Goal: Feedback & Contribution: Submit feedback/report problem

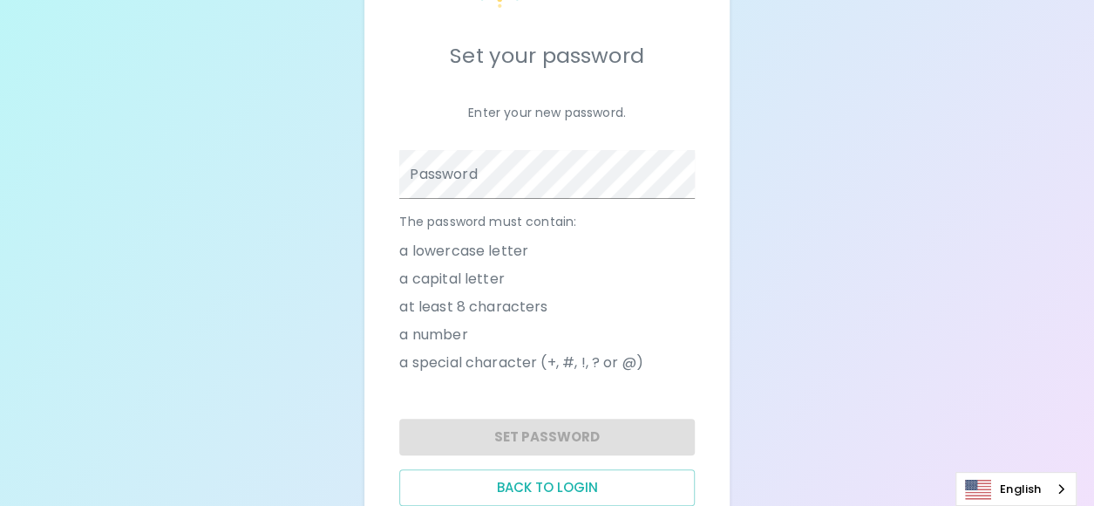
scroll to position [84, 0]
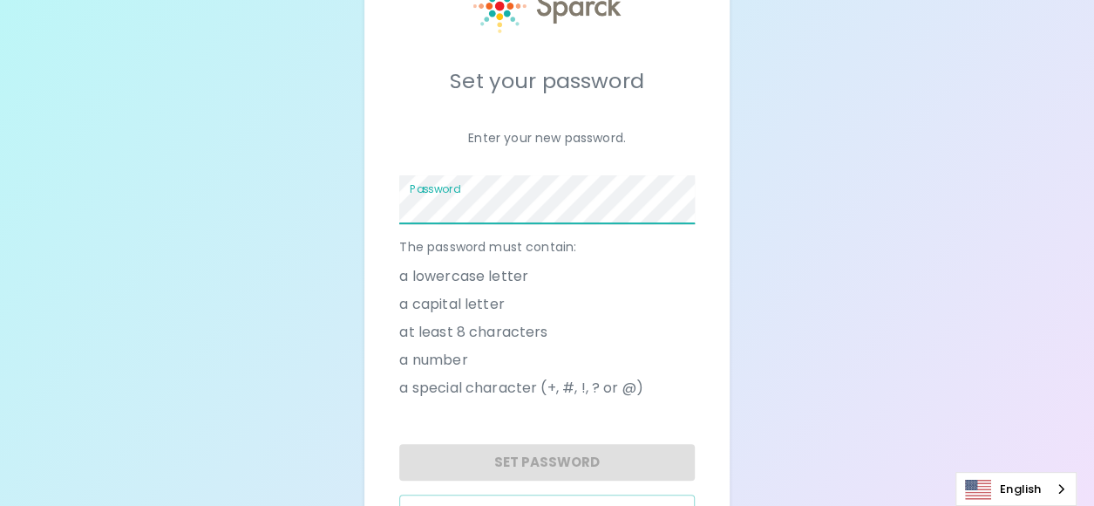
click at [684, 197] on span at bounding box center [684, 200] width 14 height 14
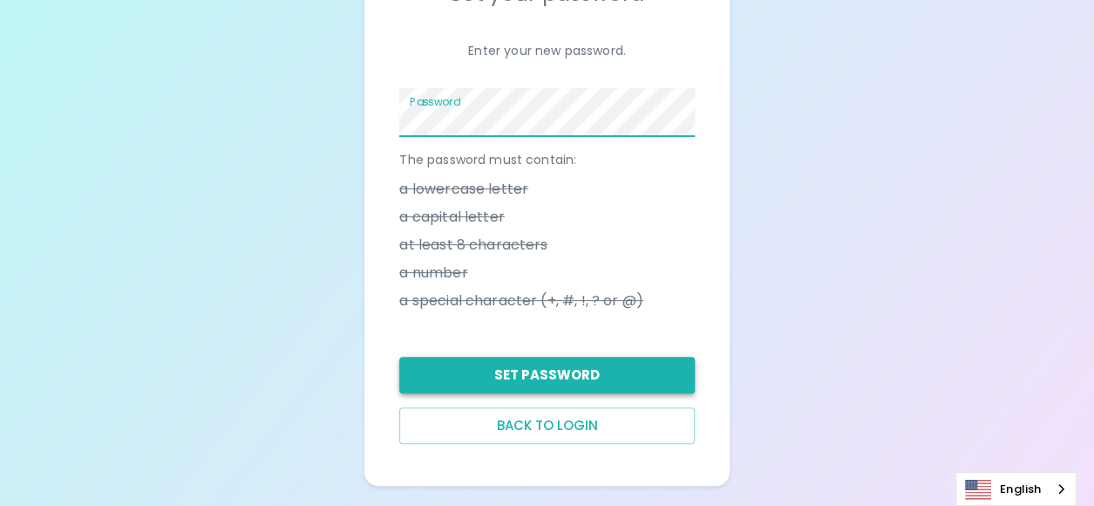
click at [574, 377] on button "Set Password" at bounding box center [546, 374] width 295 height 37
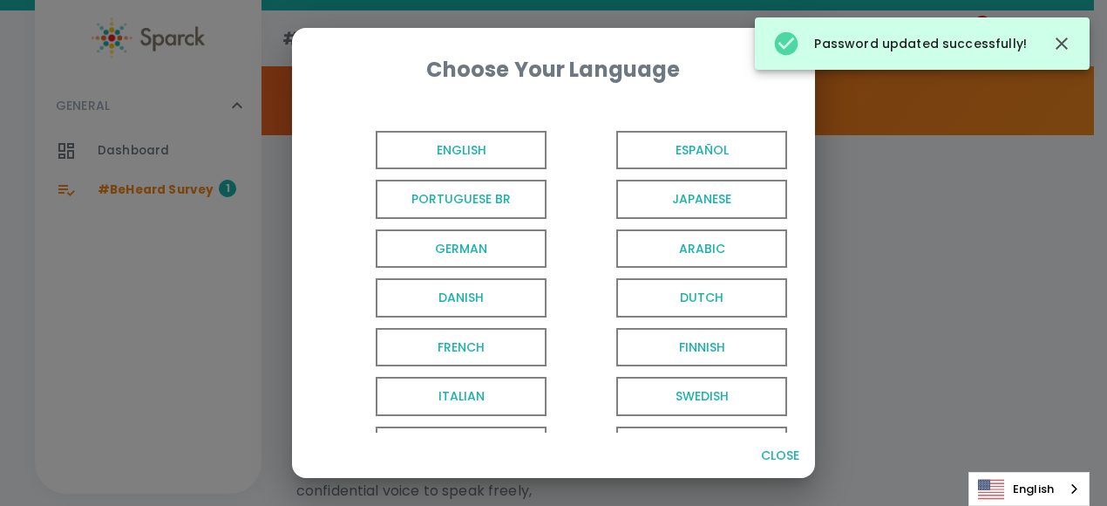
click at [495, 146] on span "English" at bounding box center [461, 150] width 171 height 39
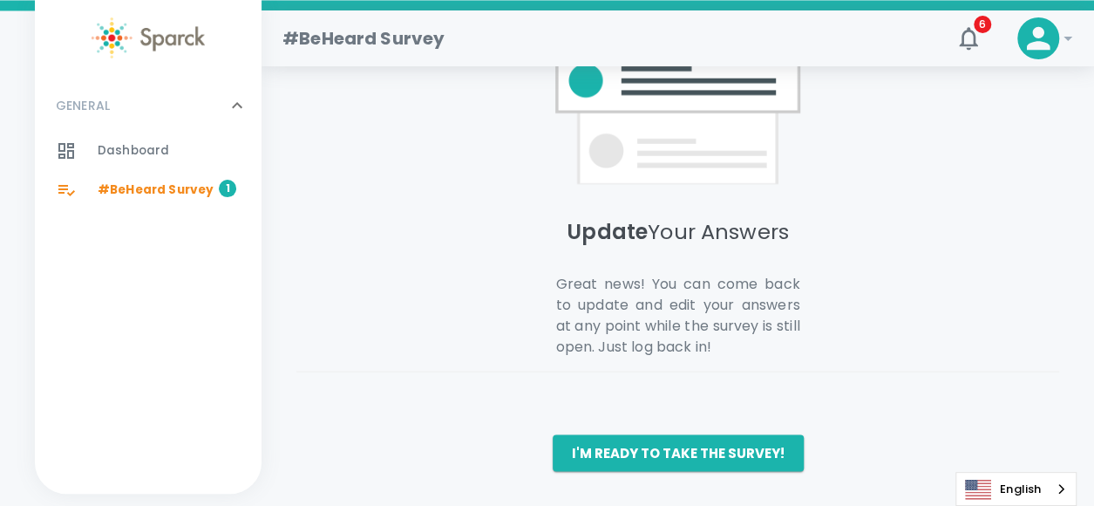
scroll to position [1517, 0]
click at [642, 447] on button "I'm ready to take the survey!" at bounding box center [678, 452] width 251 height 37
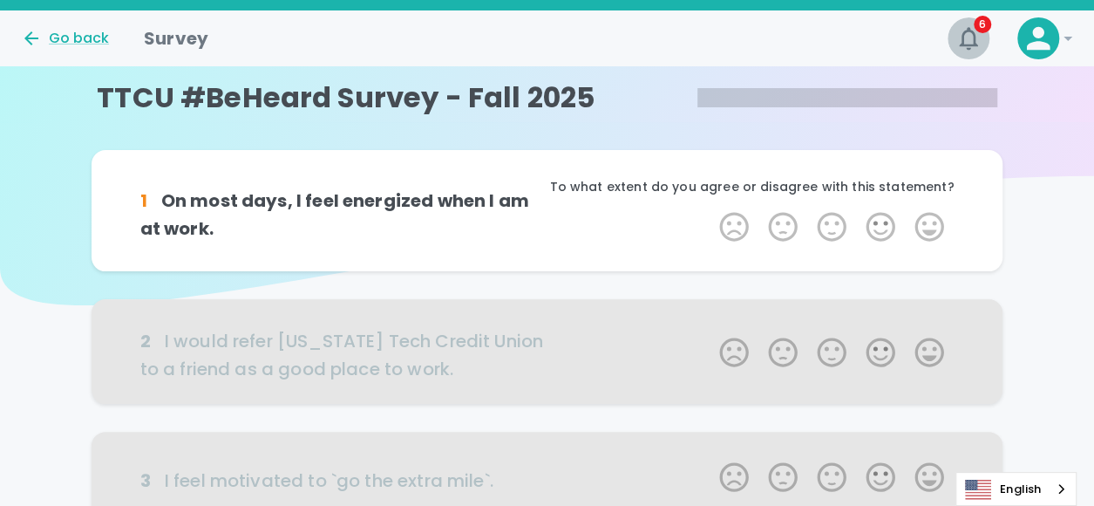
click at [965, 44] on icon "button" at bounding box center [968, 38] width 18 height 23
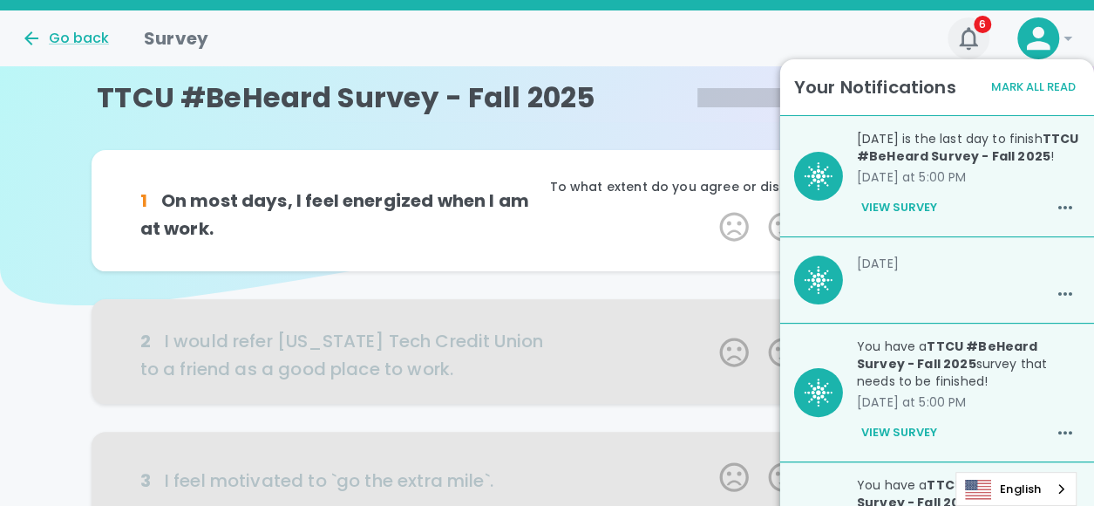
click at [965, 44] on icon "button" at bounding box center [968, 38] width 18 height 23
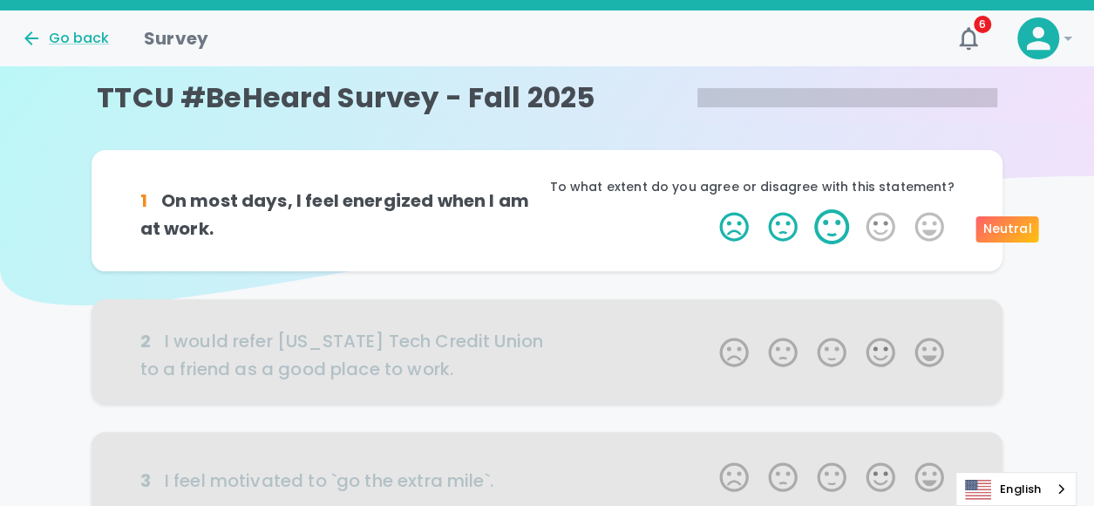
click at [838, 232] on label "3 Stars" at bounding box center [831, 226] width 49 height 35
click at [709, 209] on input "3 Stars" at bounding box center [709, 208] width 1 height 1
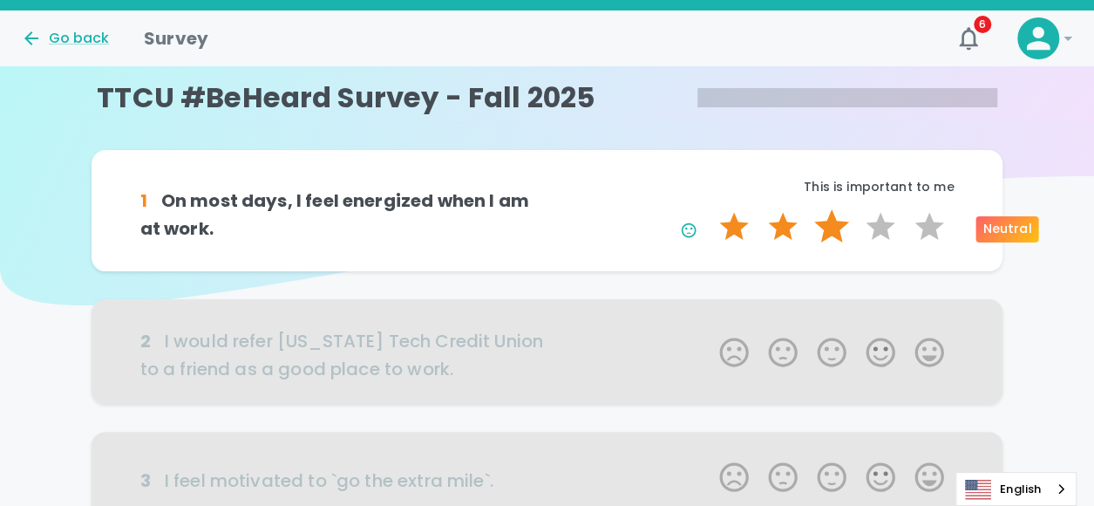
click at [821, 224] on label "3 Stars" at bounding box center [831, 226] width 49 height 35
click at [709, 209] on input "3 Stars" at bounding box center [709, 208] width 1 height 1
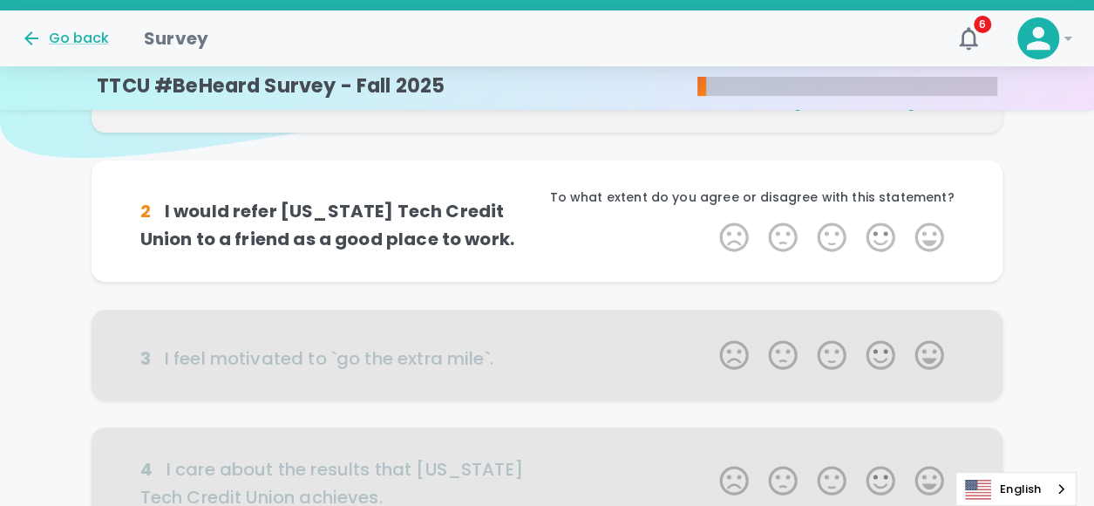
scroll to position [153, 0]
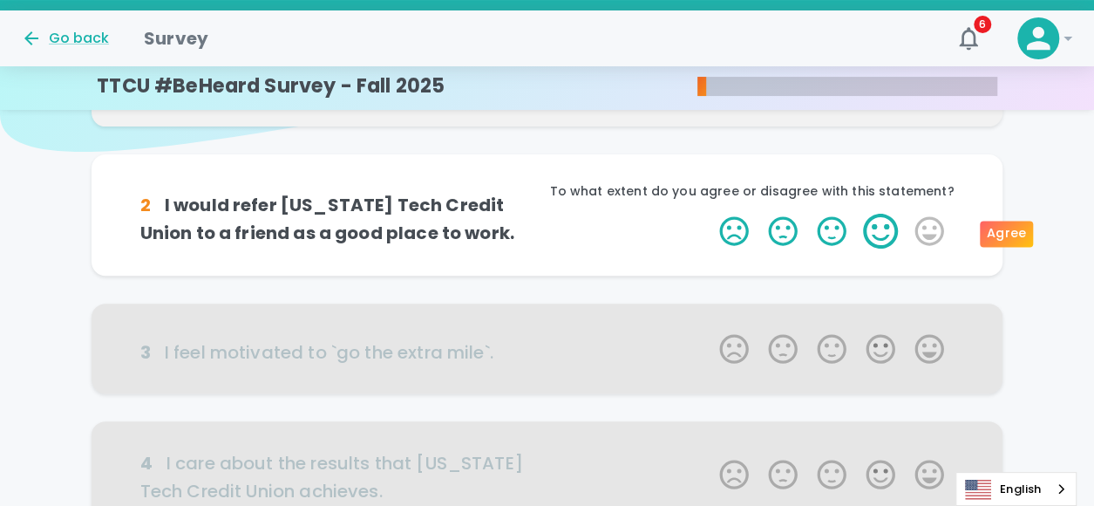
click at [878, 235] on label "4 Stars" at bounding box center [880, 231] width 49 height 35
click at [709, 214] on input "4 Stars" at bounding box center [709, 213] width 1 height 1
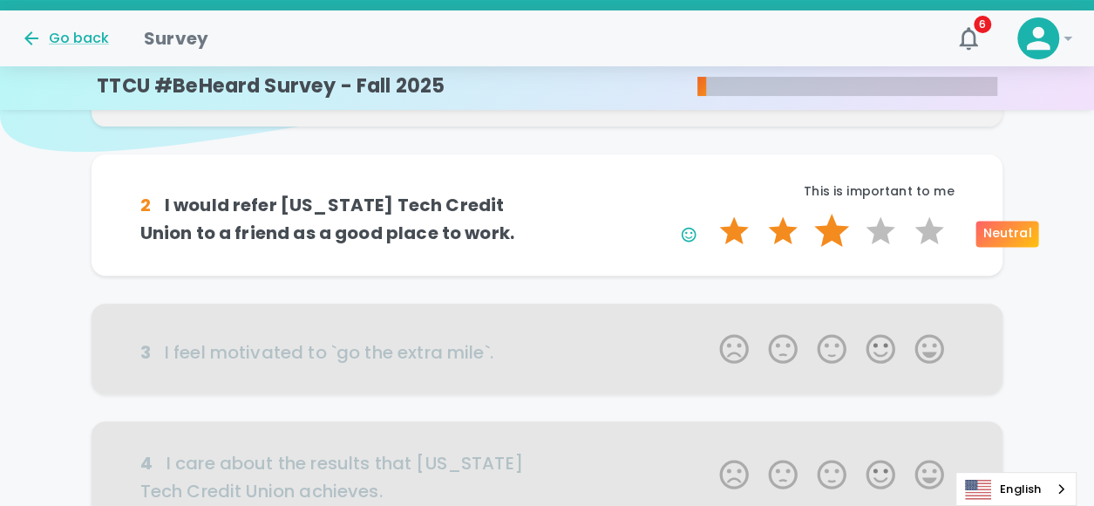
click at [830, 242] on label "3 Stars" at bounding box center [831, 231] width 49 height 35
click at [709, 214] on input "3 Stars" at bounding box center [709, 213] width 1 height 1
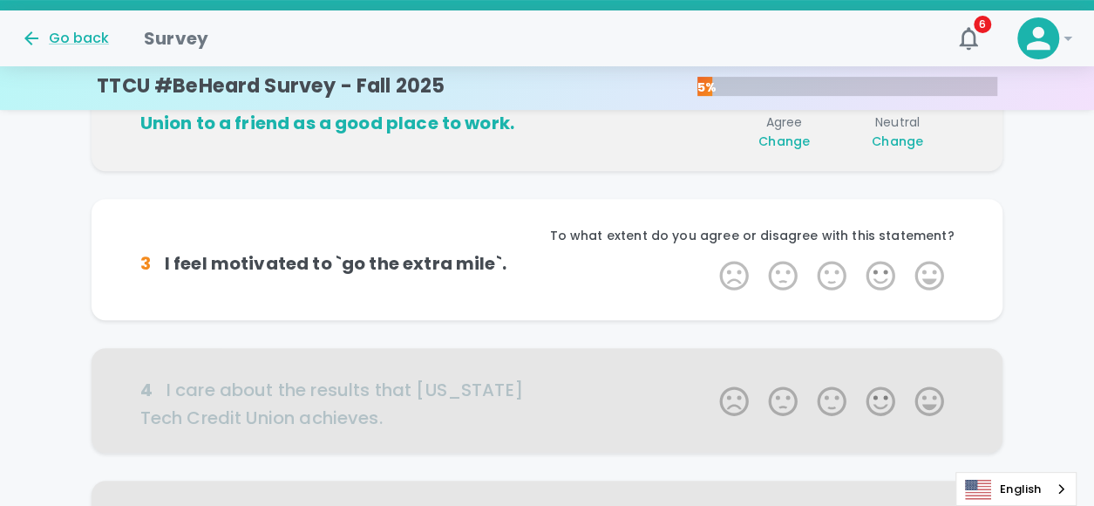
scroll to position [307, 0]
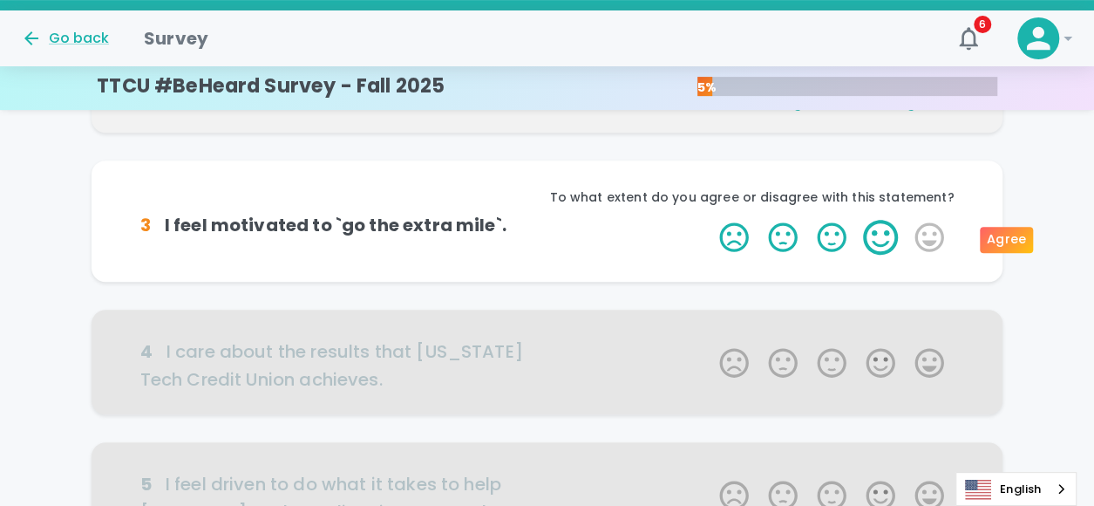
click at [882, 230] on label "4 Stars" at bounding box center [880, 237] width 49 height 35
click at [709, 220] on input "4 Stars" at bounding box center [709, 219] width 1 height 1
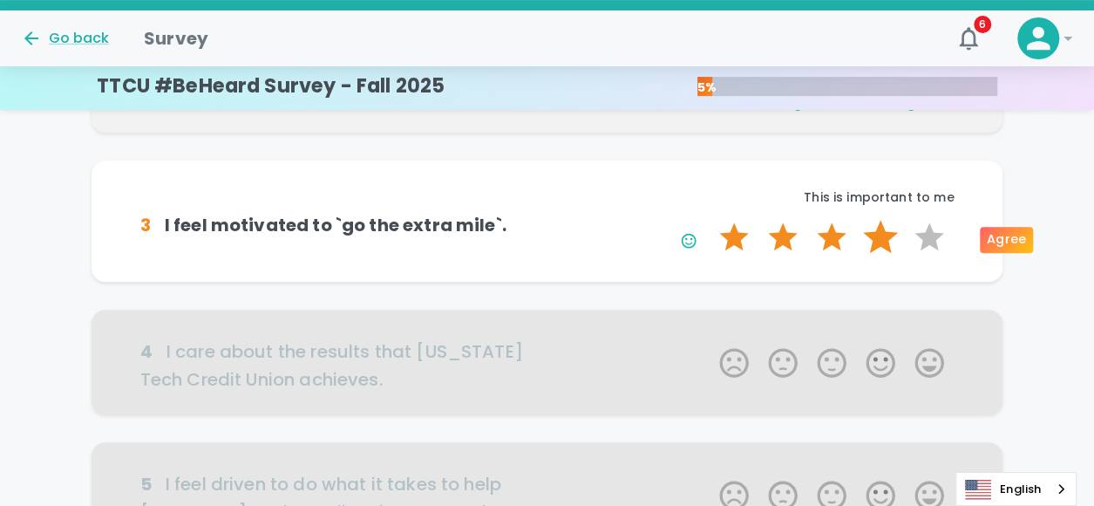
click at [875, 236] on label "4 Stars" at bounding box center [880, 237] width 49 height 35
click at [709, 220] on input "4 Stars" at bounding box center [709, 219] width 1 height 1
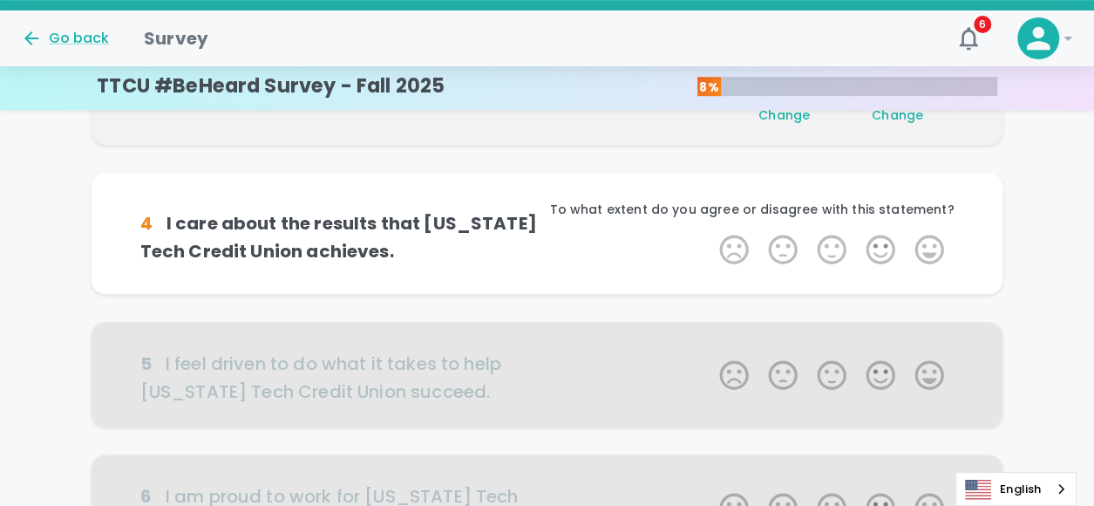
scroll to position [460, 0]
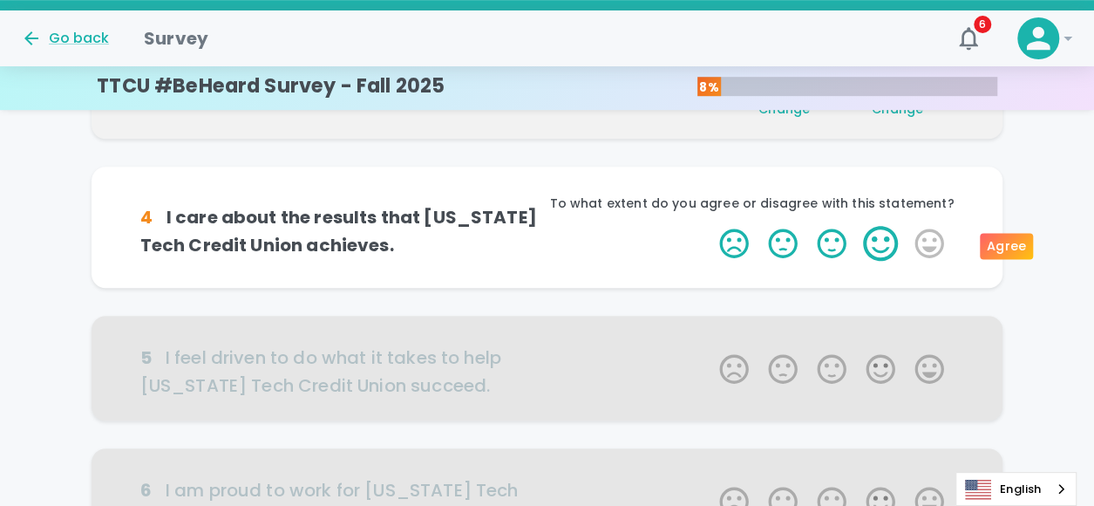
click at [875, 243] on label "4 Stars" at bounding box center [880, 243] width 49 height 35
click at [709, 226] on input "4 Stars" at bounding box center [709, 225] width 1 height 1
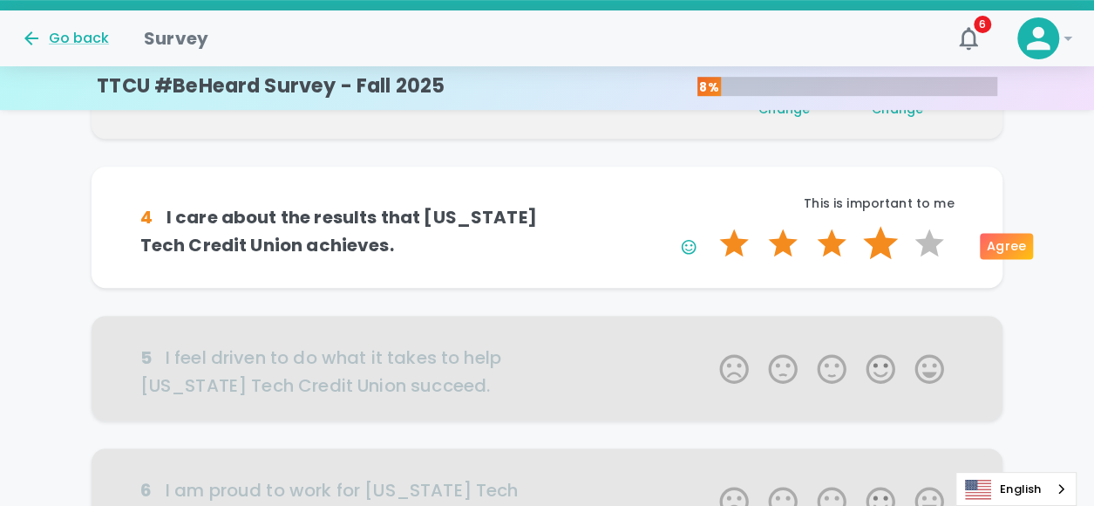
click at [885, 248] on label "4 Stars" at bounding box center [880, 243] width 49 height 35
click at [709, 226] on input "4 Stars" at bounding box center [709, 225] width 1 height 1
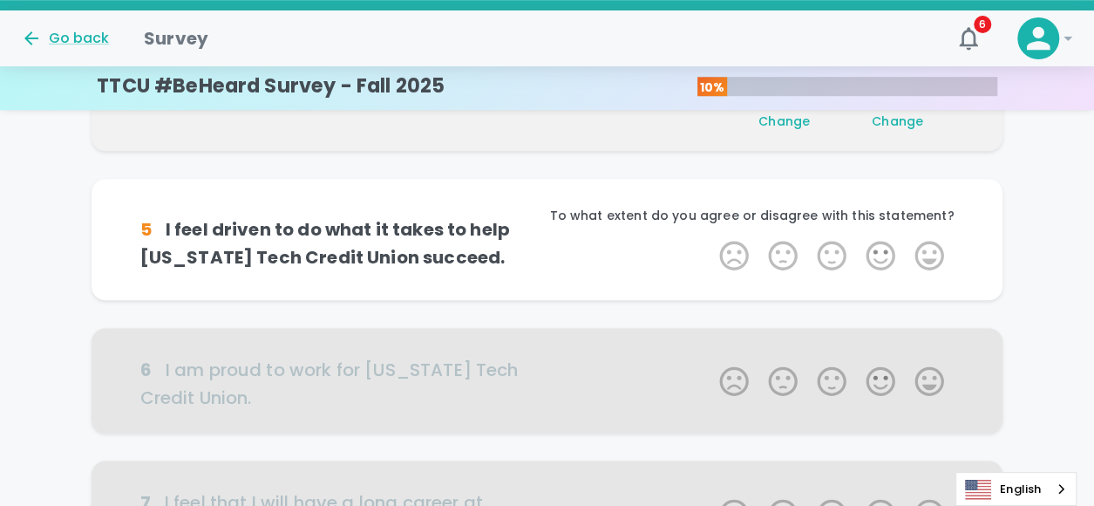
scroll to position [614, 0]
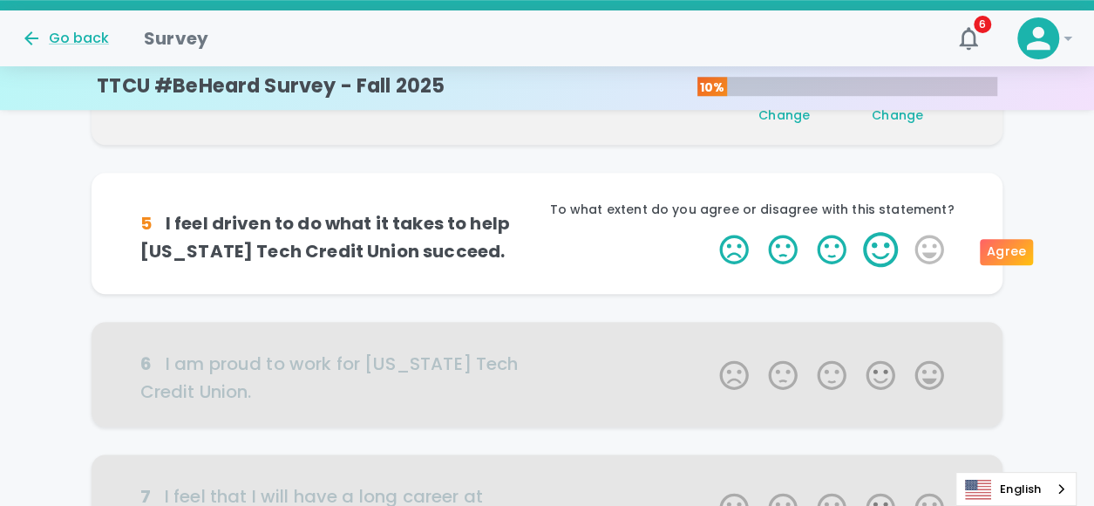
click at [877, 248] on label "4 Stars" at bounding box center [880, 249] width 49 height 35
click at [709, 232] on input "4 Stars" at bounding box center [709, 231] width 1 height 1
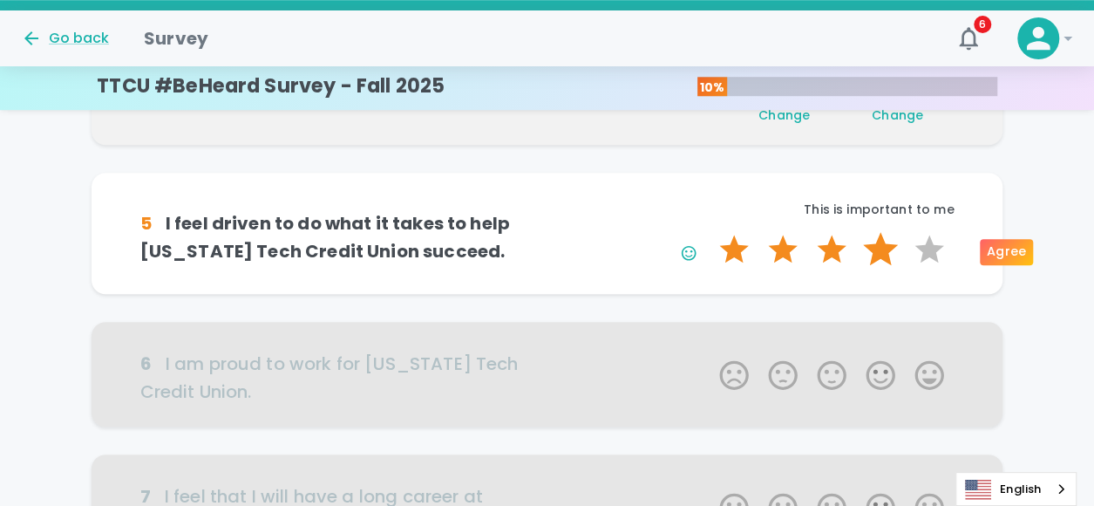
click at [882, 252] on label "4 Stars" at bounding box center [880, 249] width 49 height 35
click at [709, 232] on input "4 Stars" at bounding box center [709, 231] width 1 height 1
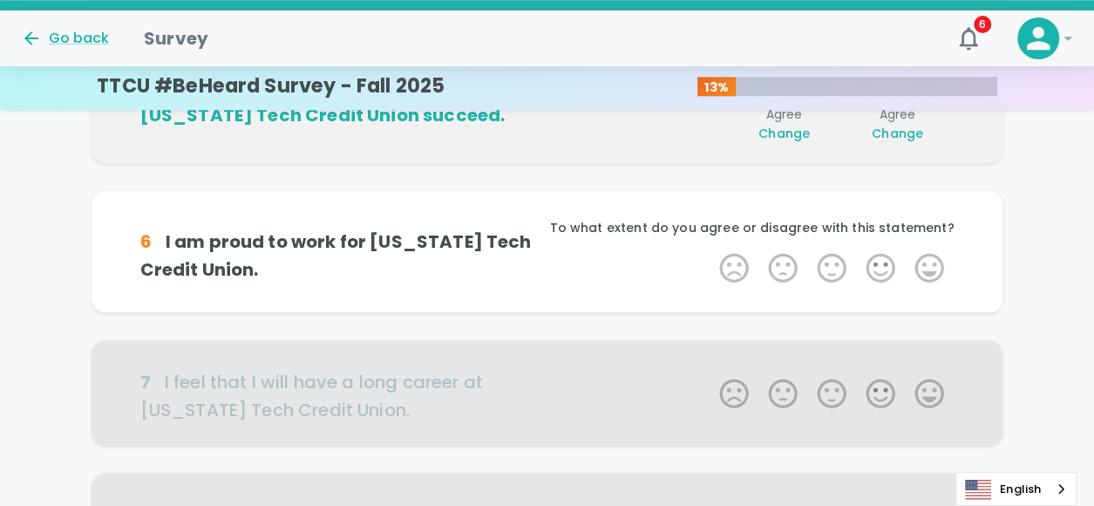
scroll to position [767, 0]
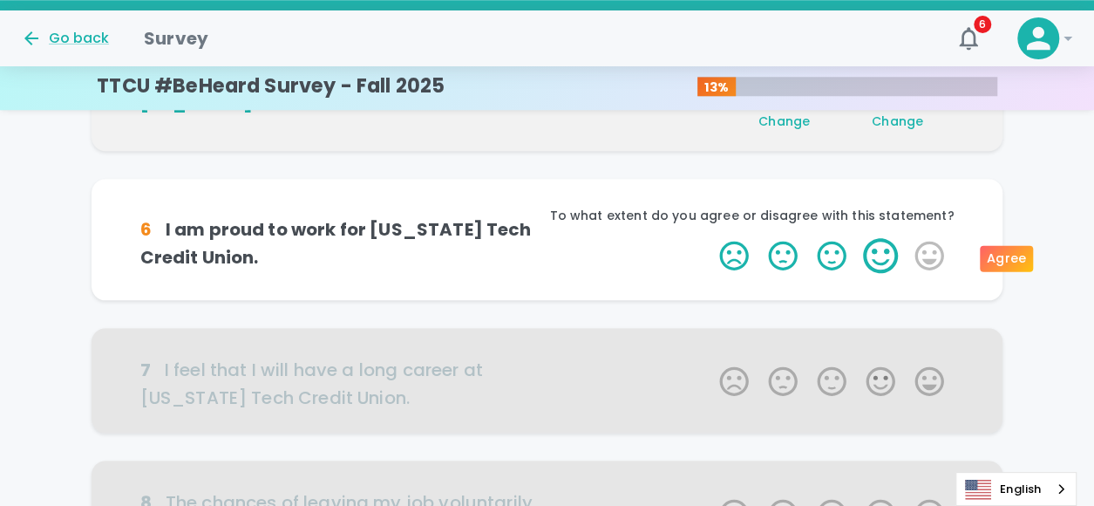
click at [880, 261] on label "4 Stars" at bounding box center [880, 255] width 49 height 35
click at [709, 238] on input "4 Stars" at bounding box center [709, 237] width 1 height 1
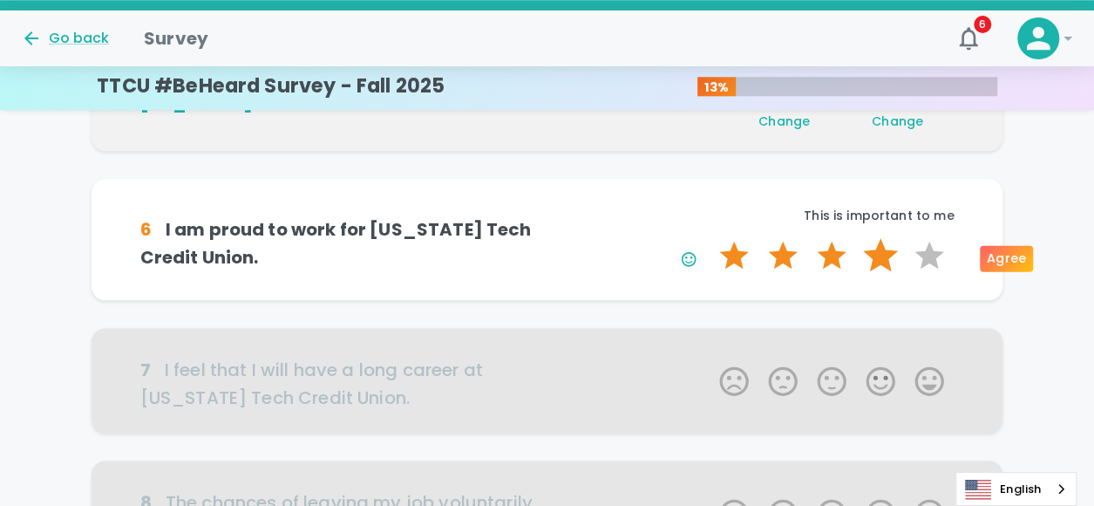
click at [875, 261] on label "4 Stars" at bounding box center [880, 255] width 49 height 35
click at [709, 238] on input "4 Stars" at bounding box center [709, 237] width 1 height 1
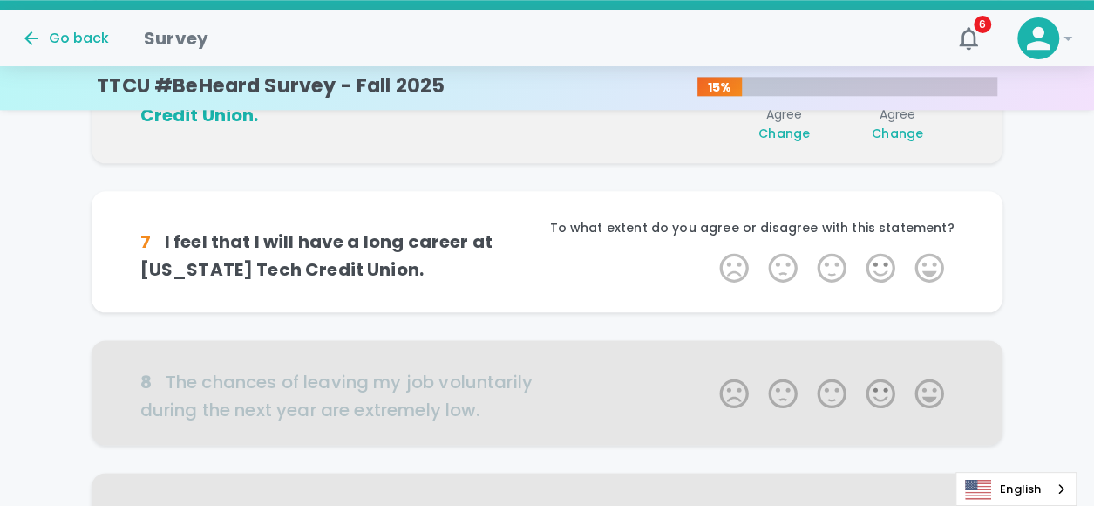
scroll to position [920, 0]
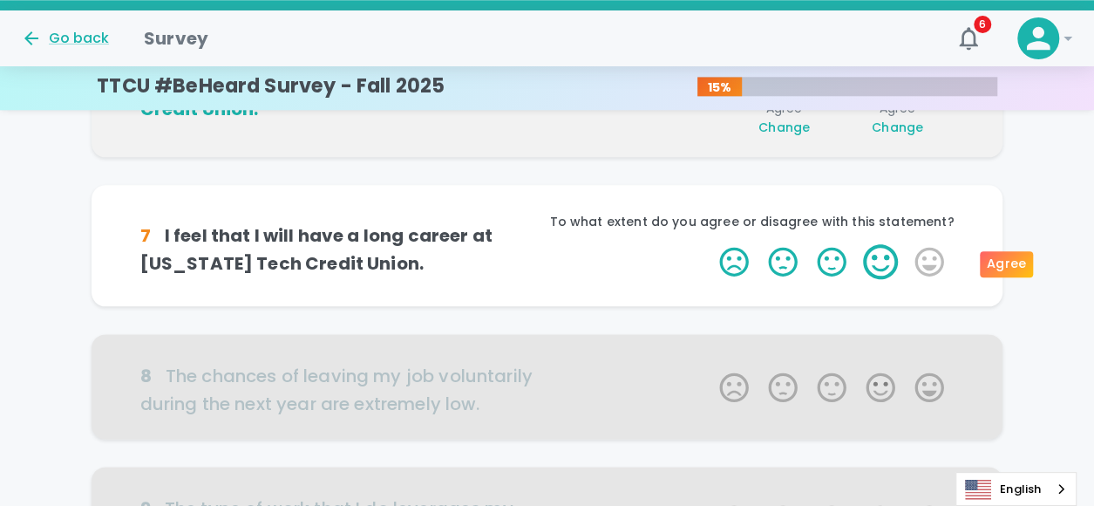
click at [865, 265] on label "4 Stars" at bounding box center [880, 261] width 49 height 35
click at [709, 244] on input "4 Stars" at bounding box center [709, 243] width 1 height 1
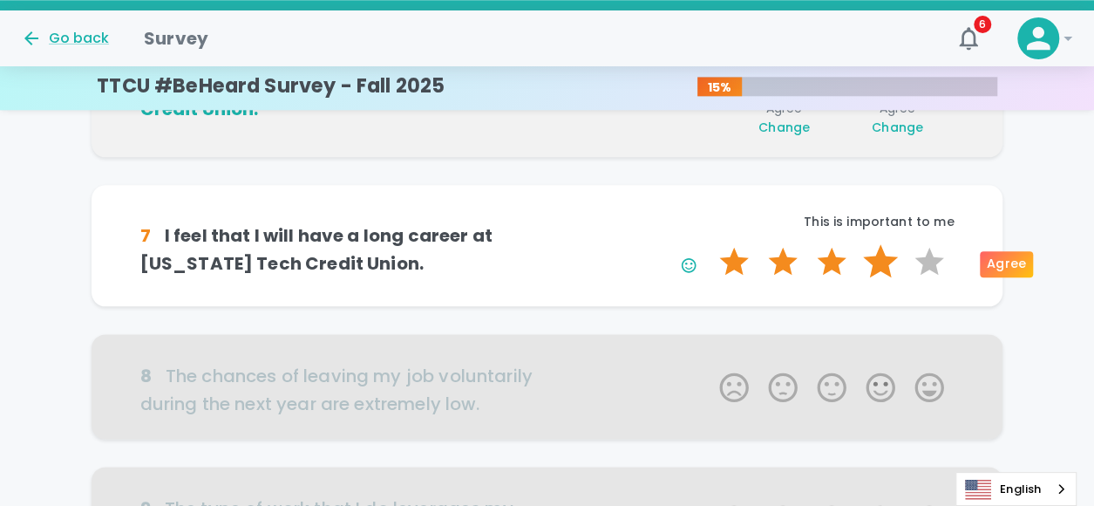
click at [875, 257] on label "4 Stars" at bounding box center [880, 261] width 49 height 35
click at [709, 244] on input "4 Stars" at bounding box center [709, 243] width 1 height 1
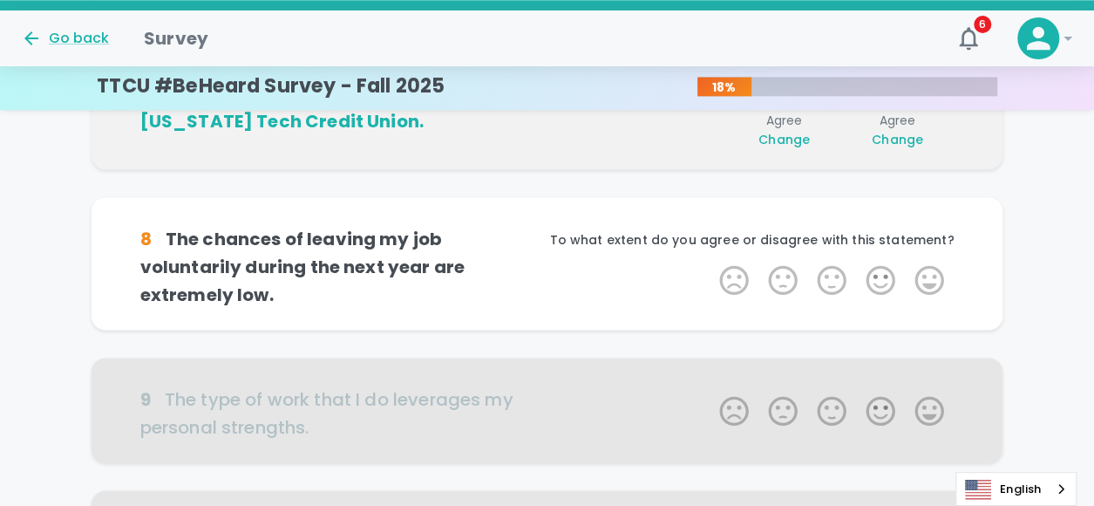
scroll to position [1074, 0]
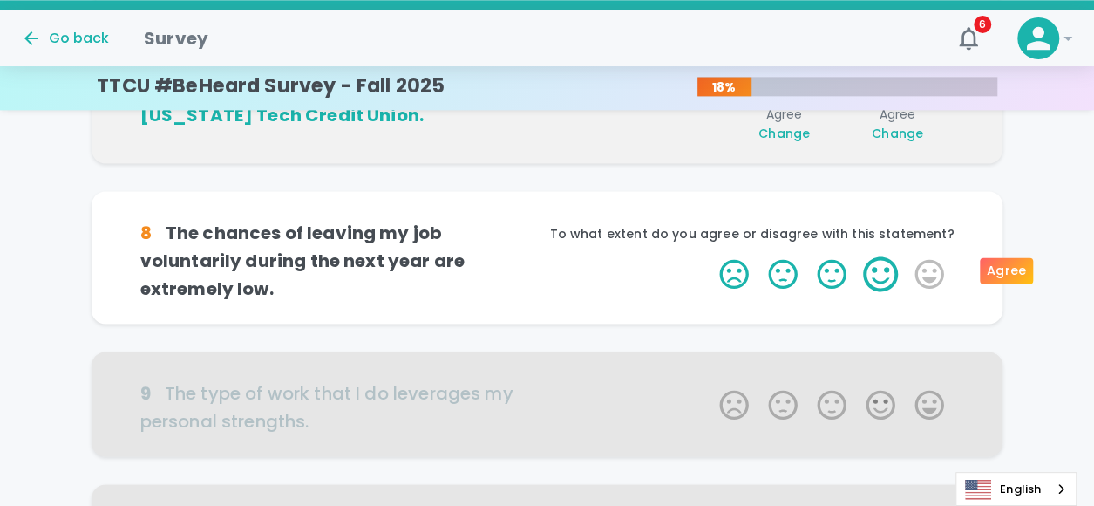
click at [868, 261] on label "4 Stars" at bounding box center [880, 273] width 49 height 35
click at [709, 256] on input "4 Stars" at bounding box center [709, 255] width 1 height 1
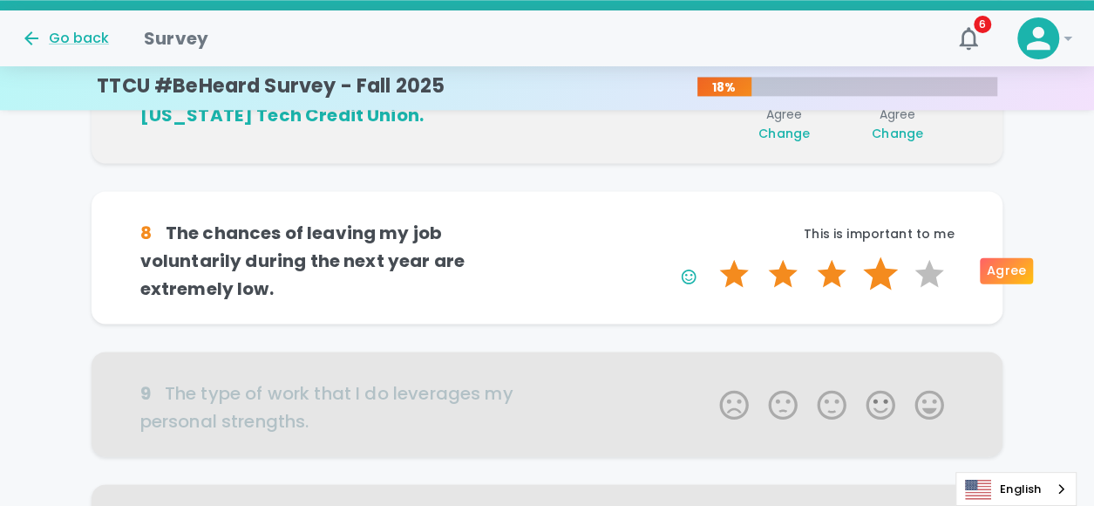
click at [878, 262] on label "4 Stars" at bounding box center [880, 273] width 49 height 35
click at [709, 256] on input "4 Stars" at bounding box center [709, 255] width 1 height 1
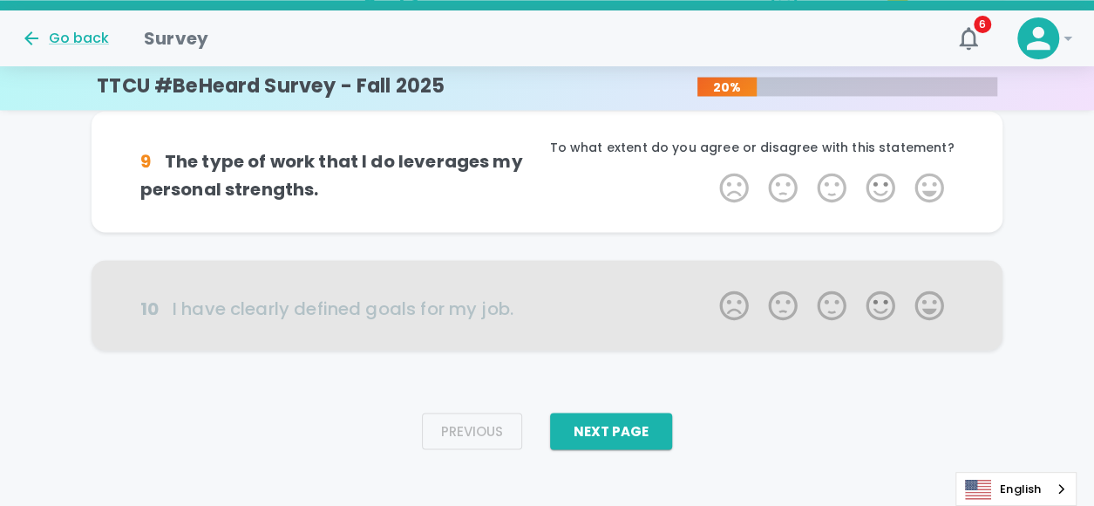
scroll to position [1227, 0]
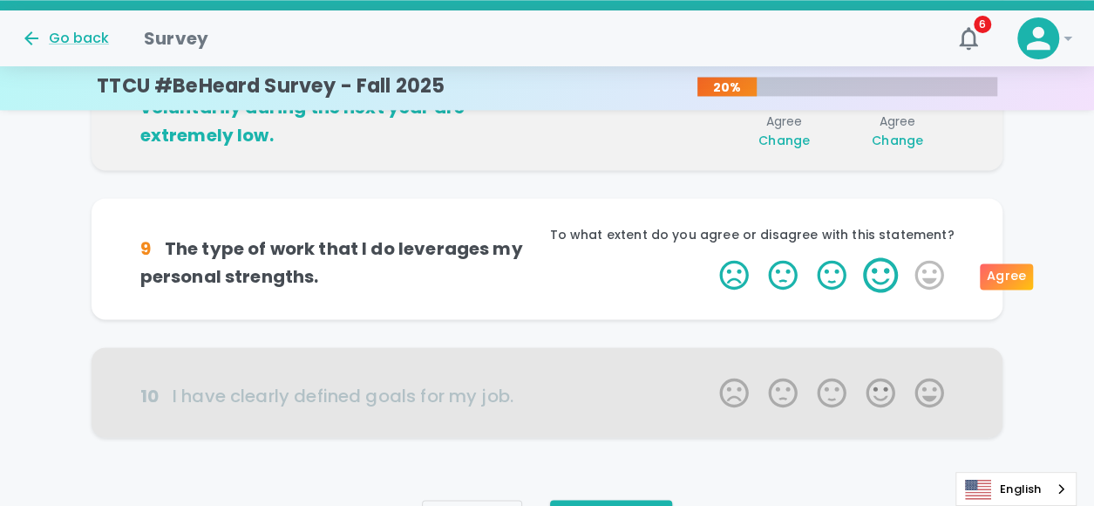
click at [872, 271] on label "4 Stars" at bounding box center [880, 274] width 49 height 35
click at [709, 257] on input "4 Stars" at bounding box center [709, 256] width 1 height 1
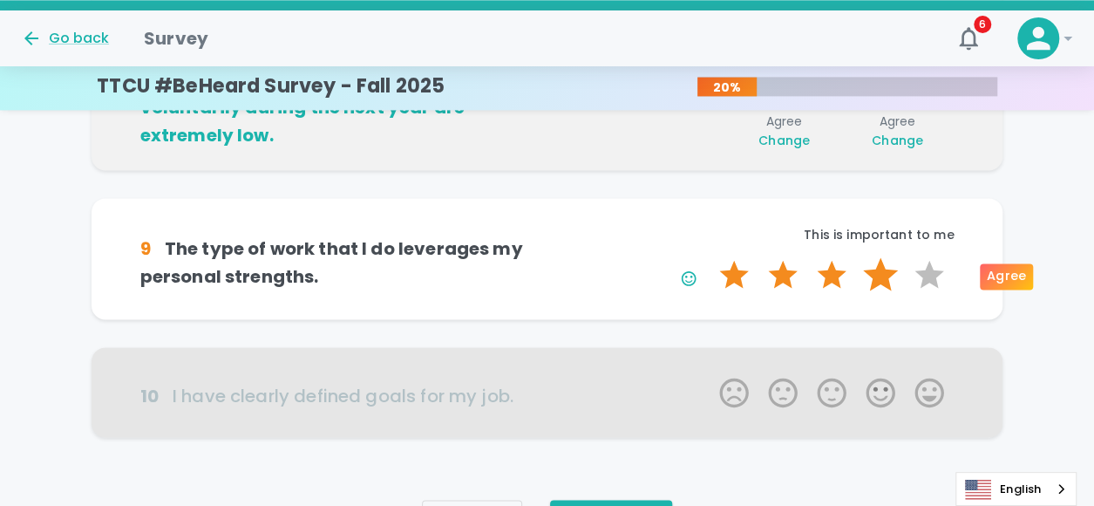
click at [889, 275] on label "4 Stars" at bounding box center [880, 274] width 49 height 35
click at [709, 257] on input "4 Stars" at bounding box center [709, 256] width 1 height 1
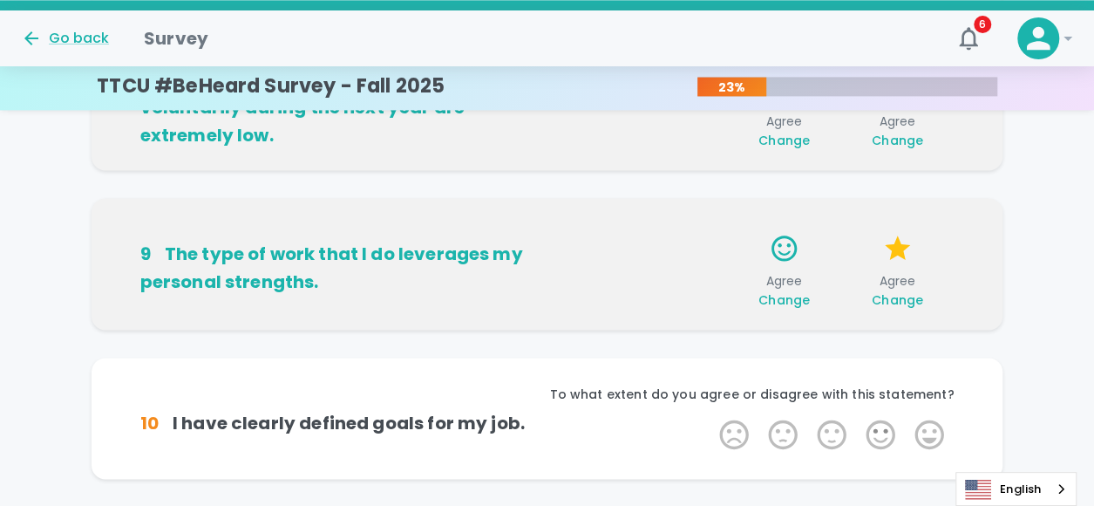
scroll to position [1327, 0]
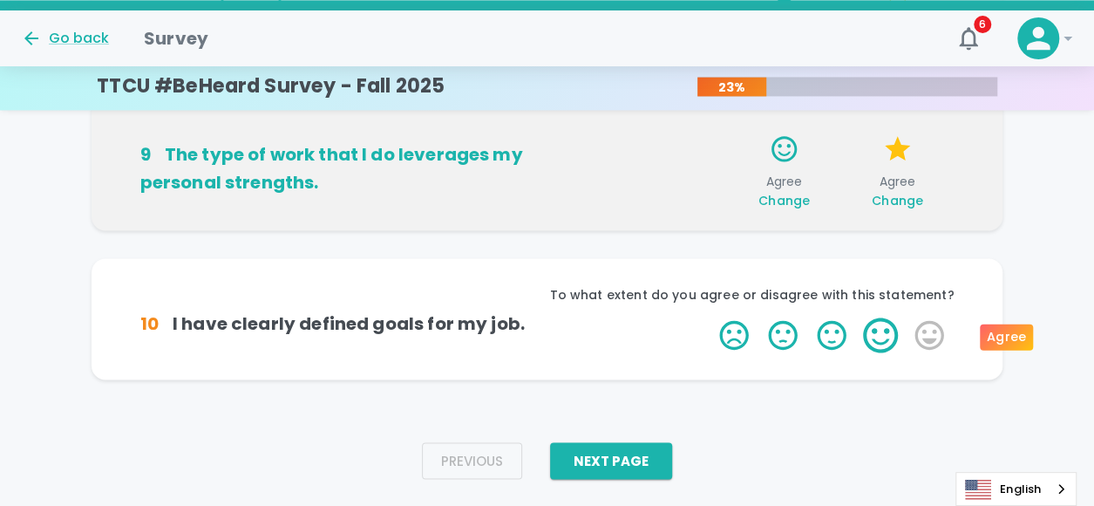
click at [875, 333] on label "4 Stars" at bounding box center [880, 334] width 49 height 35
click at [709, 317] on input "4 Stars" at bounding box center [709, 316] width 1 height 1
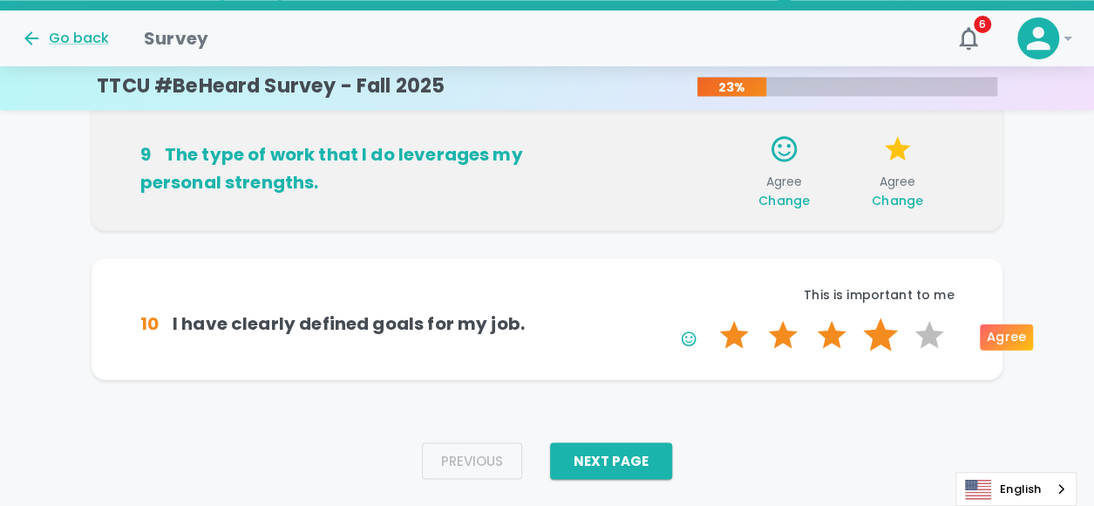
click at [875, 332] on label "4 Stars" at bounding box center [880, 334] width 49 height 35
click at [709, 317] on input "4 Stars" at bounding box center [709, 316] width 1 height 1
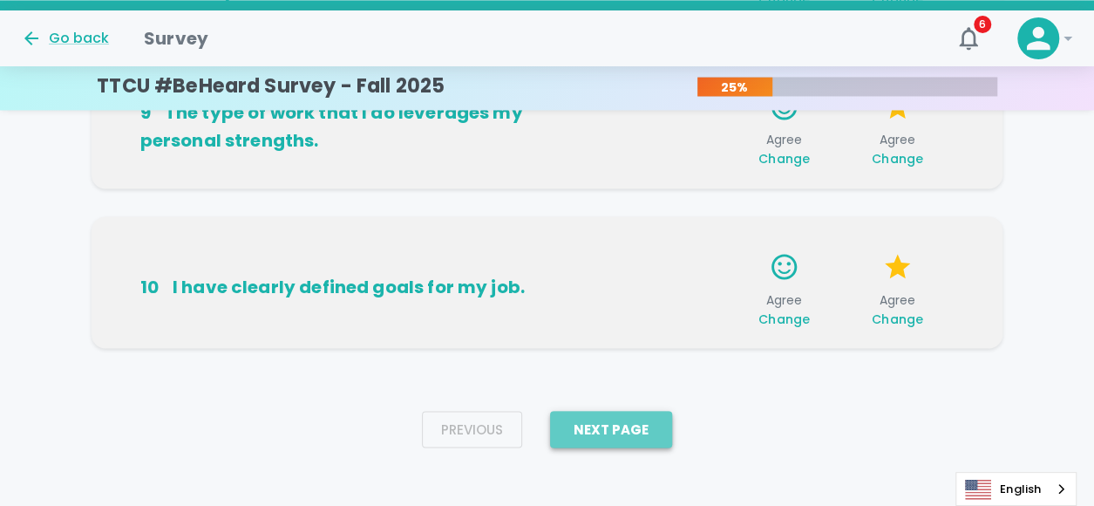
click at [587, 431] on button "Next Page" at bounding box center [611, 429] width 122 height 37
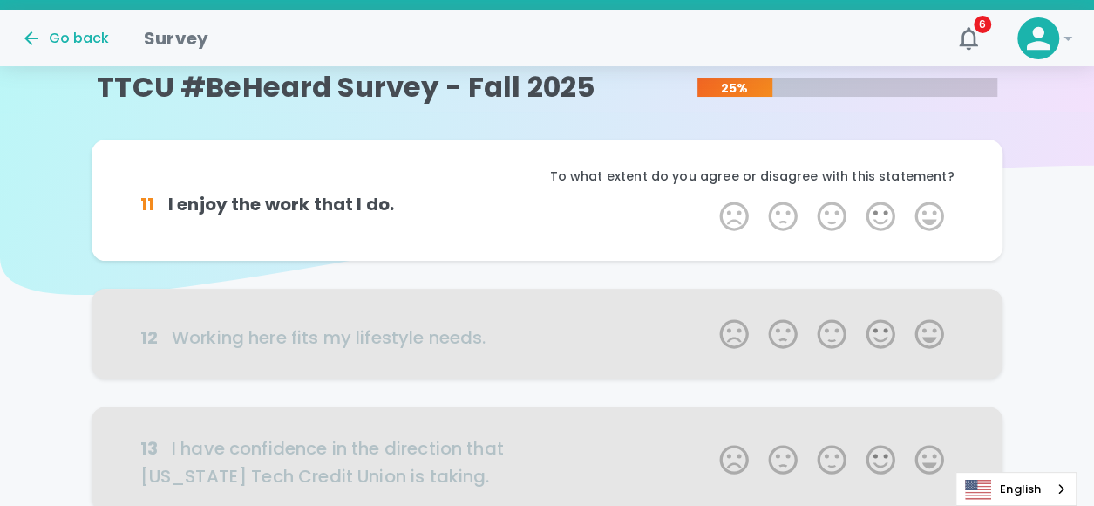
scroll to position [0, 0]
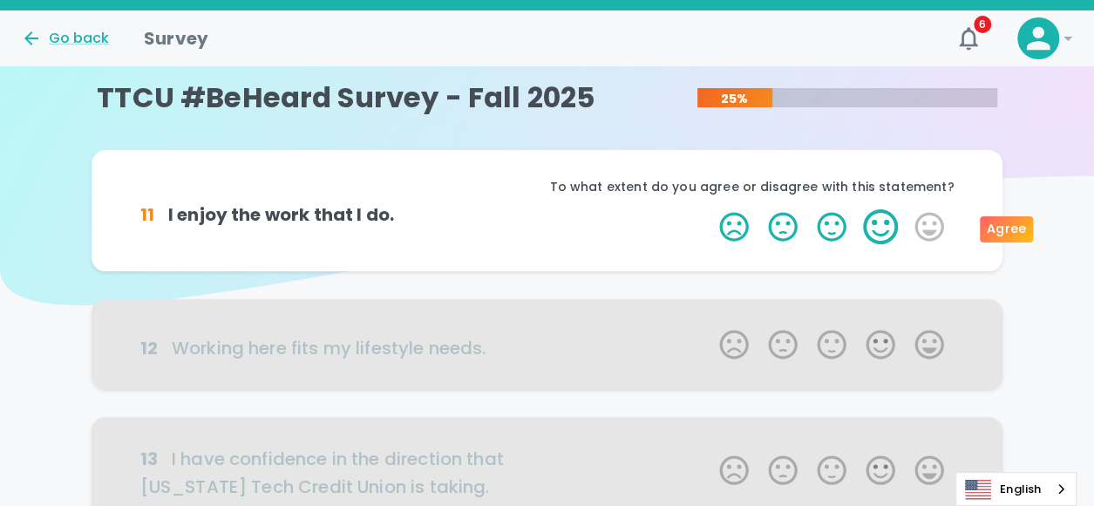
click at [885, 226] on label "4 Stars" at bounding box center [880, 226] width 49 height 35
click at [709, 209] on input "4 Stars" at bounding box center [709, 208] width 1 height 1
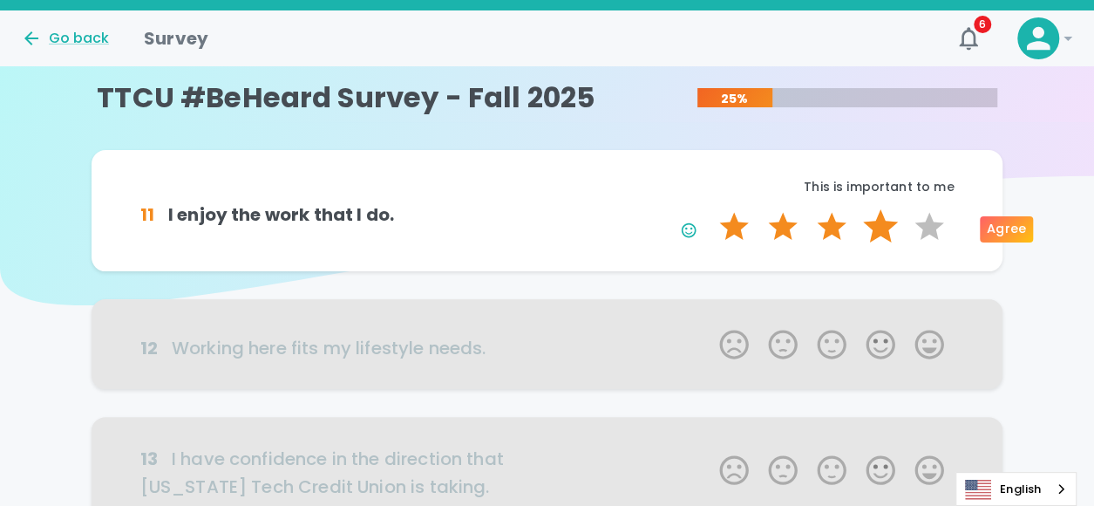
click at [880, 226] on label "4 Stars" at bounding box center [880, 226] width 49 height 35
click at [709, 209] on input "4 Stars" at bounding box center [709, 208] width 1 height 1
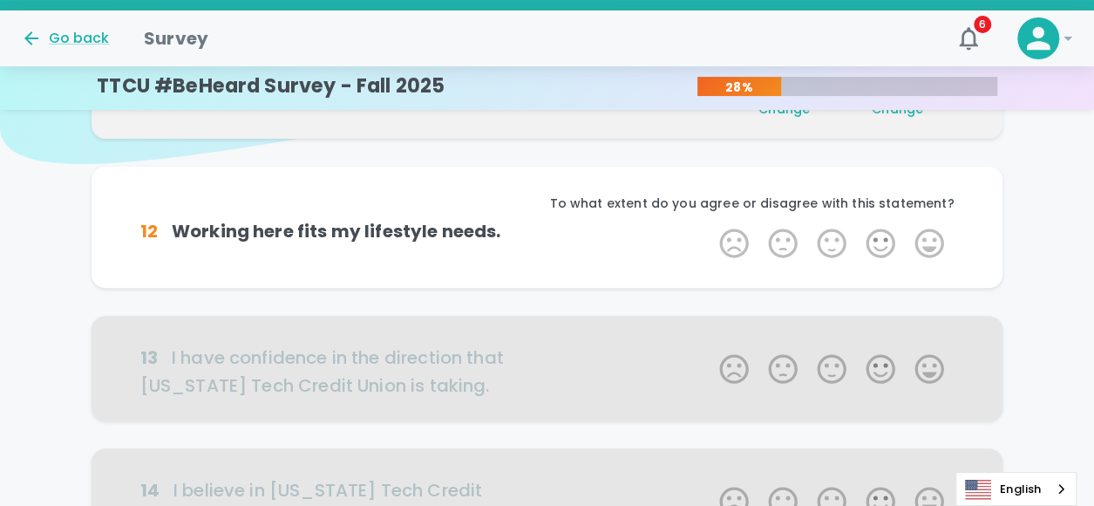
scroll to position [153, 0]
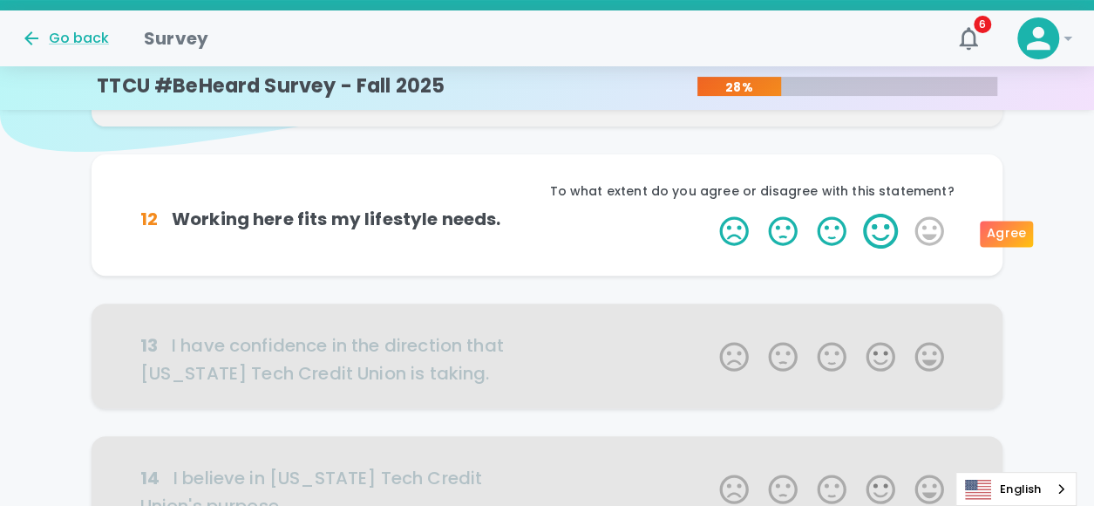
click at [877, 233] on label "4 Stars" at bounding box center [880, 231] width 49 height 35
click at [709, 214] on input "4 Stars" at bounding box center [709, 213] width 1 height 1
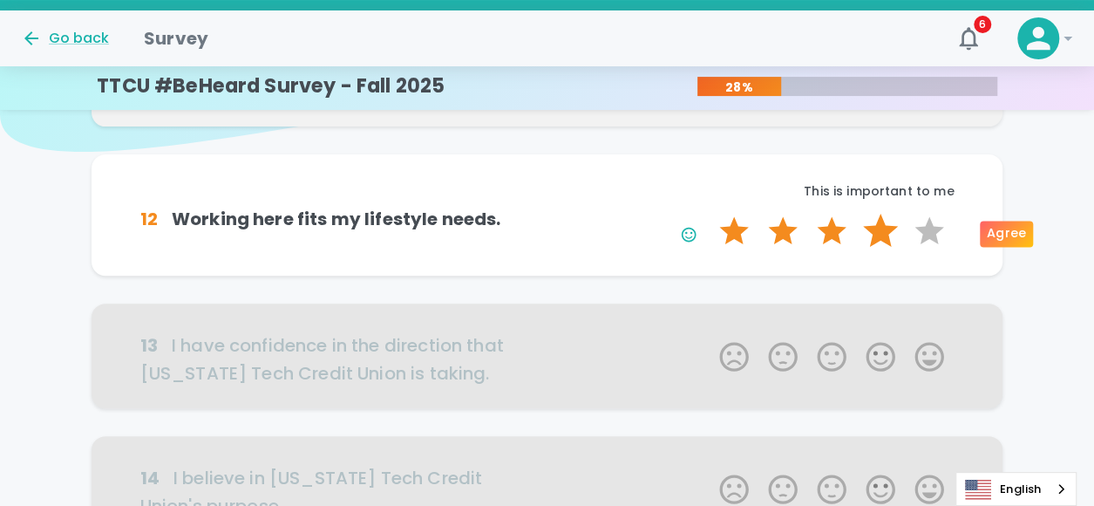
click at [877, 228] on label "4 Stars" at bounding box center [880, 231] width 49 height 35
click at [709, 214] on input "4 Stars" at bounding box center [709, 213] width 1 height 1
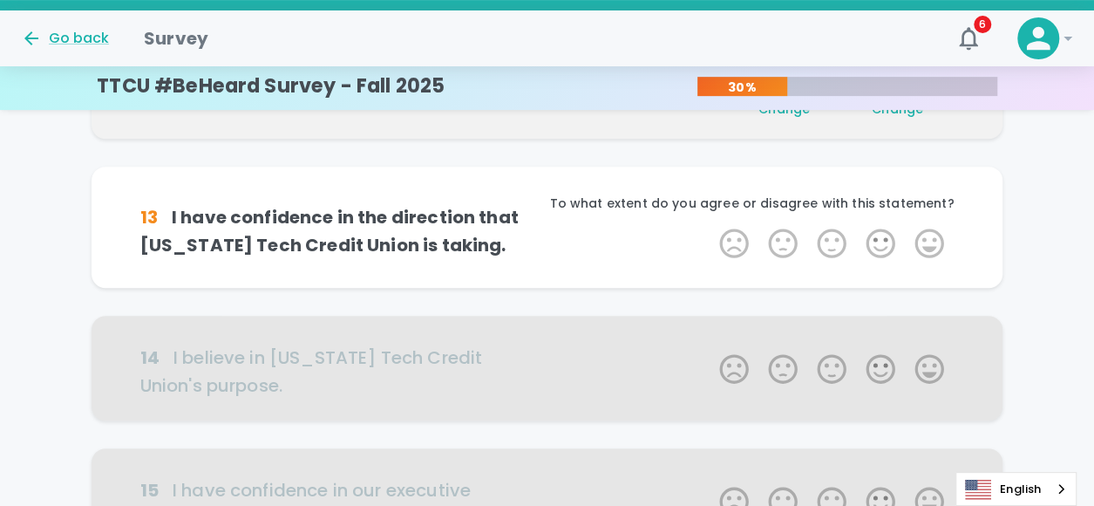
scroll to position [307, 0]
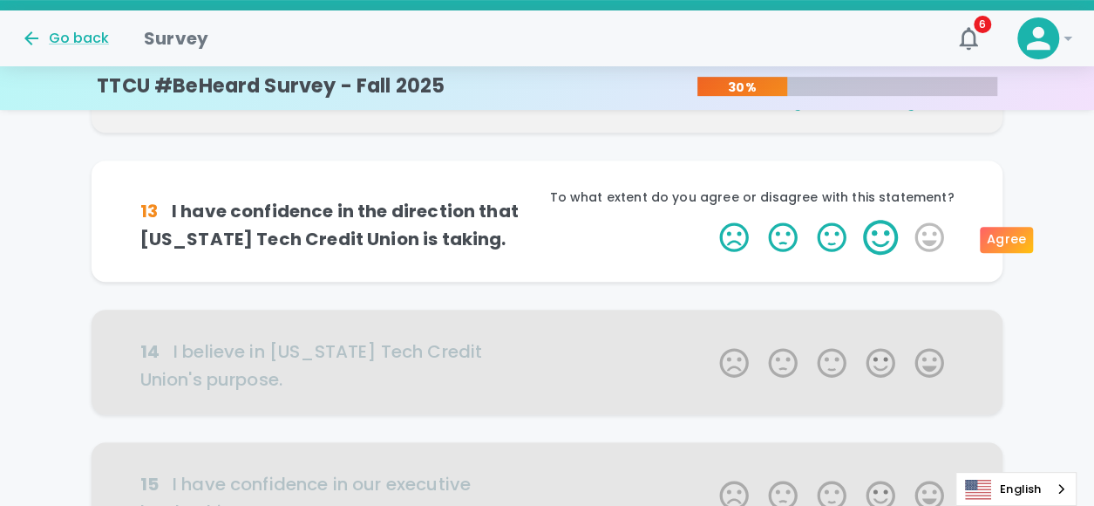
click at [866, 231] on label "4 Stars" at bounding box center [880, 237] width 49 height 35
click at [709, 220] on input "4 Stars" at bounding box center [709, 219] width 1 height 1
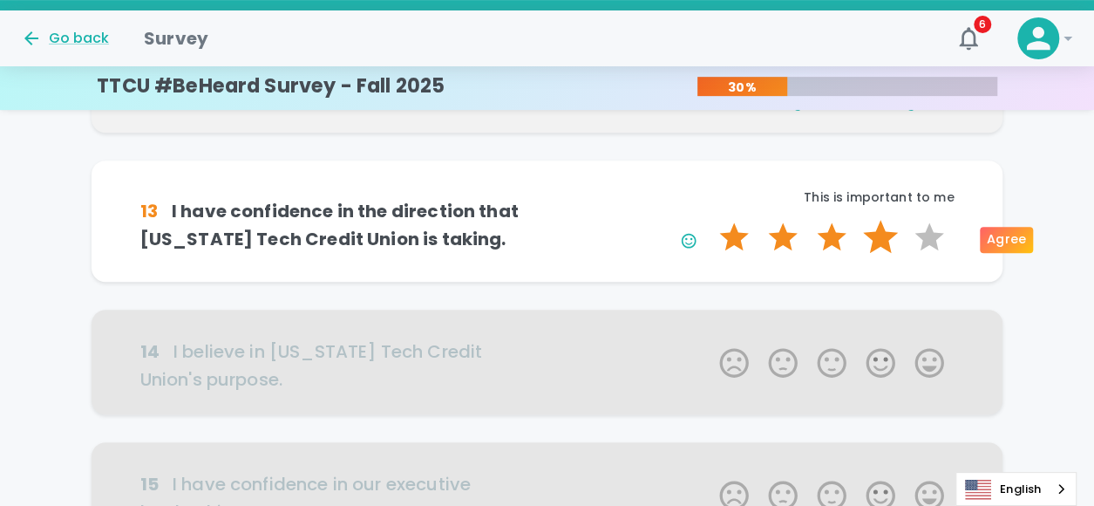
click at [874, 230] on label "4 Stars" at bounding box center [880, 237] width 49 height 35
click at [709, 220] on input "4 Stars" at bounding box center [709, 219] width 1 height 1
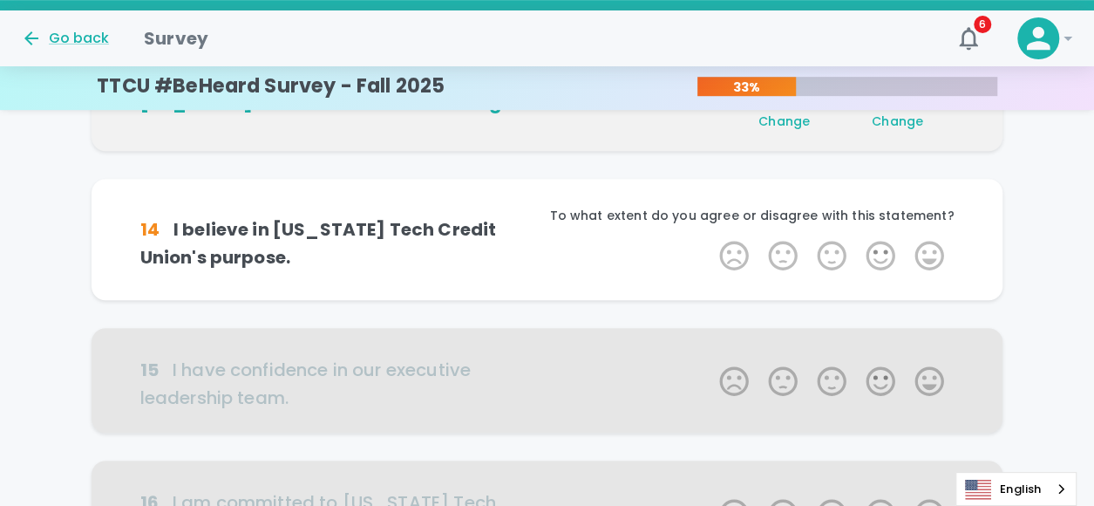
scroll to position [460, 0]
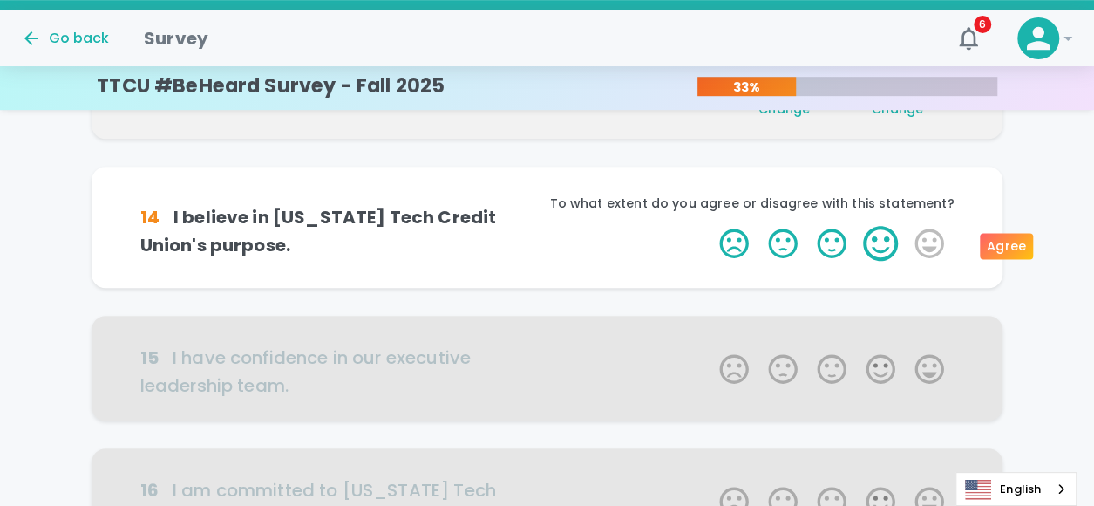
click at [871, 245] on label "4 Stars" at bounding box center [880, 243] width 49 height 35
click at [709, 226] on input "4 Stars" at bounding box center [709, 225] width 1 height 1
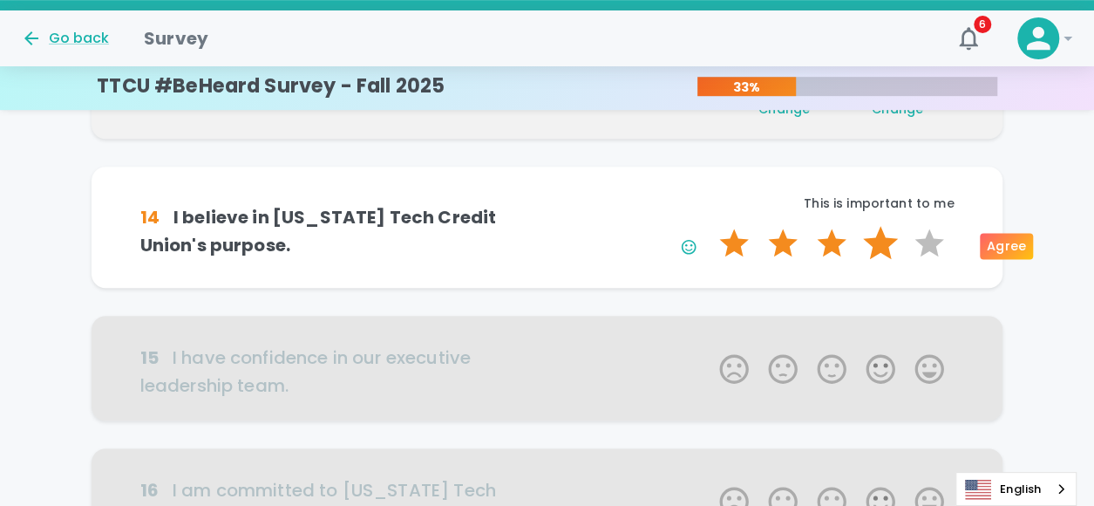
click at [871, 245] on label "4 Stars" at bounding box center [880, 243] width 49 height 35
click at [709, 226] on input "4 Stars" at bounding box center [709, 225] width 1 height 1
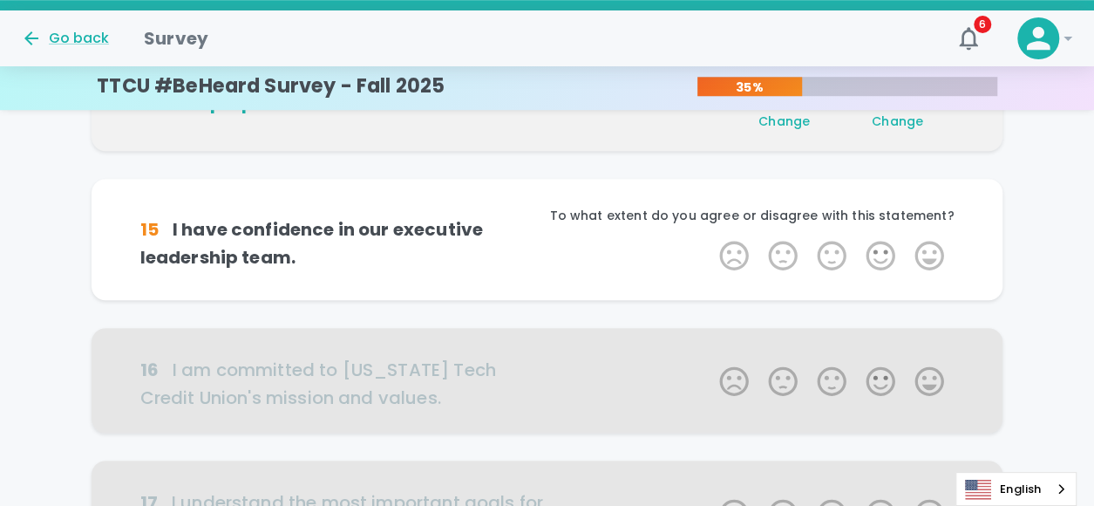
scroll to position [614, 0]
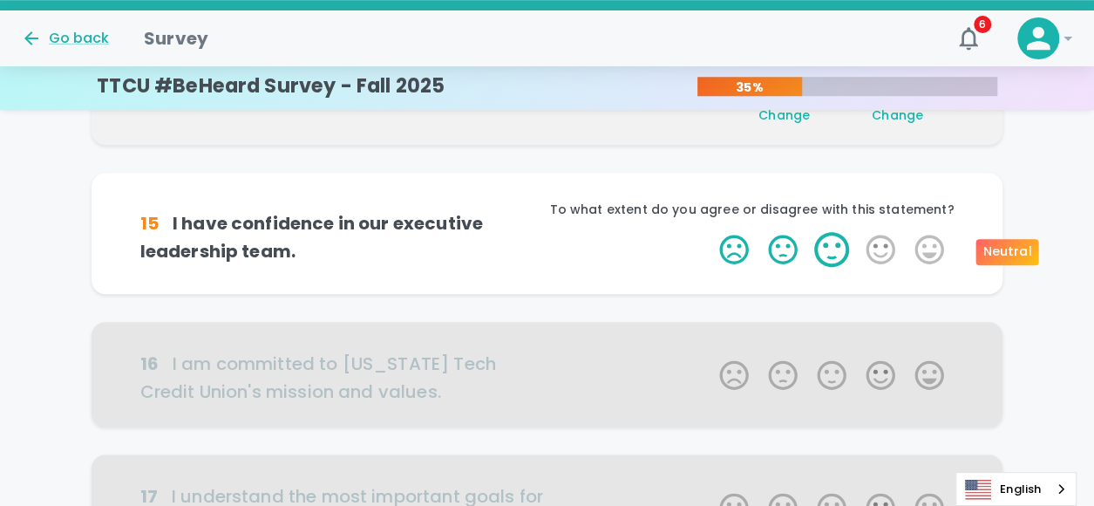
click at [838, 254] on label "3 Stars" at bounding box center [831, 249] width 49 height 35
click at [709, 232] on input "3 Stars" at bounding box center [709, 231] width 1 height 1
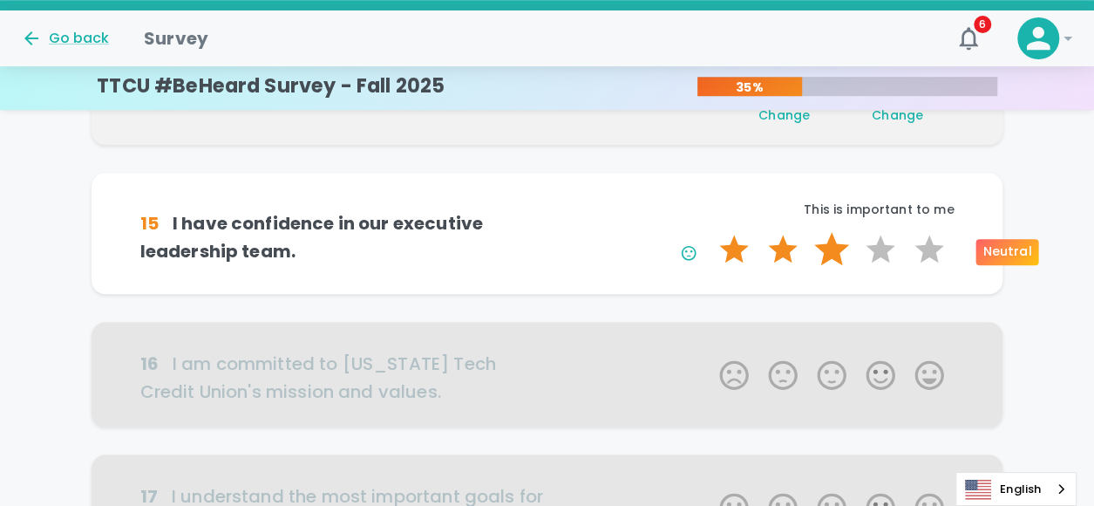
click at [823, 243] on label "3 Stars" at bounding box center [831, 249] width 49 height 35
click at [709, 232] on input "3 Stars" at bounding box center [709, 231] width 1 height 1
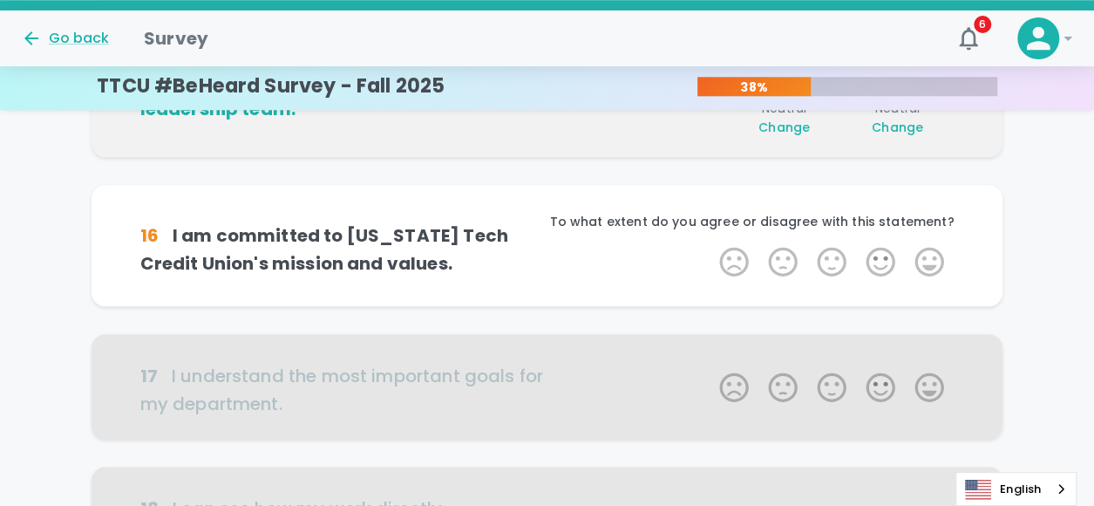
scroll to position [767, 0]
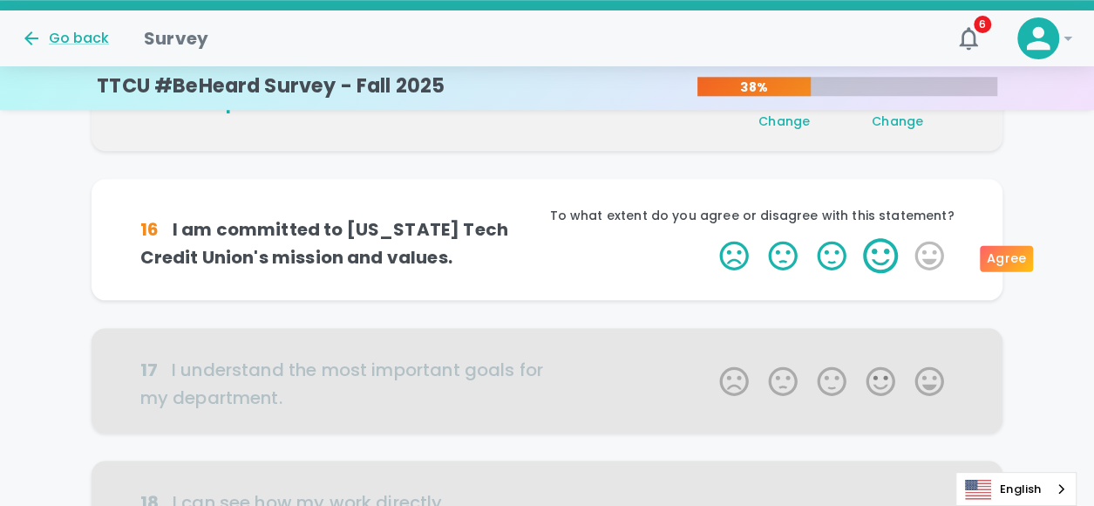
click at [878, 257] on label "4 Stars" at bounding box center [880, 255] width 49 height 35
click at [709, 238] on input "4 Stars" at bounding box center [709, 237] width 1 height 1
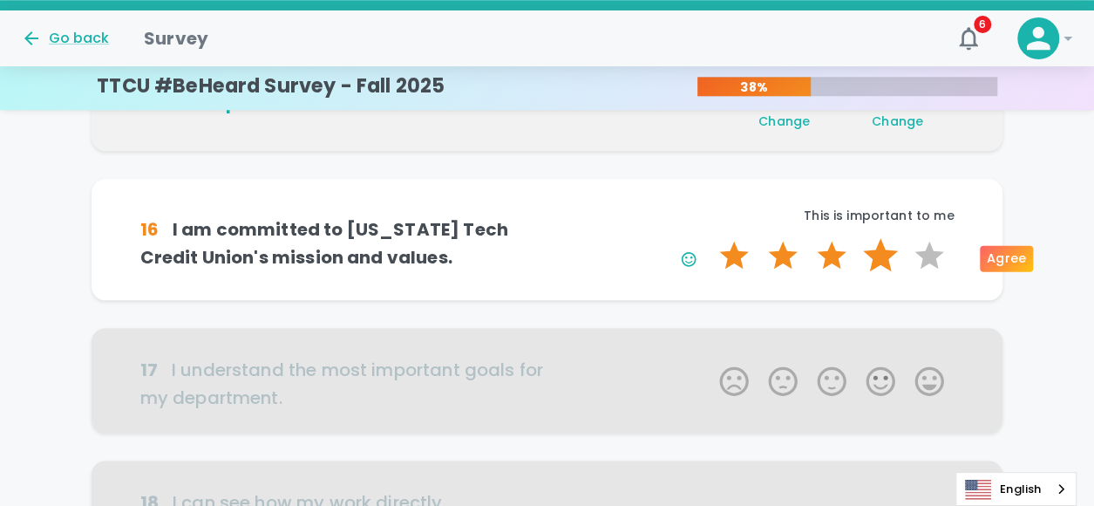
click at [881, 262] on label "4 Stars" at bounding box center [880, 255] width 49 height 35
click at [709, 238] on input "4 Stars" at bounding box center [709, 237] width 1 height 1
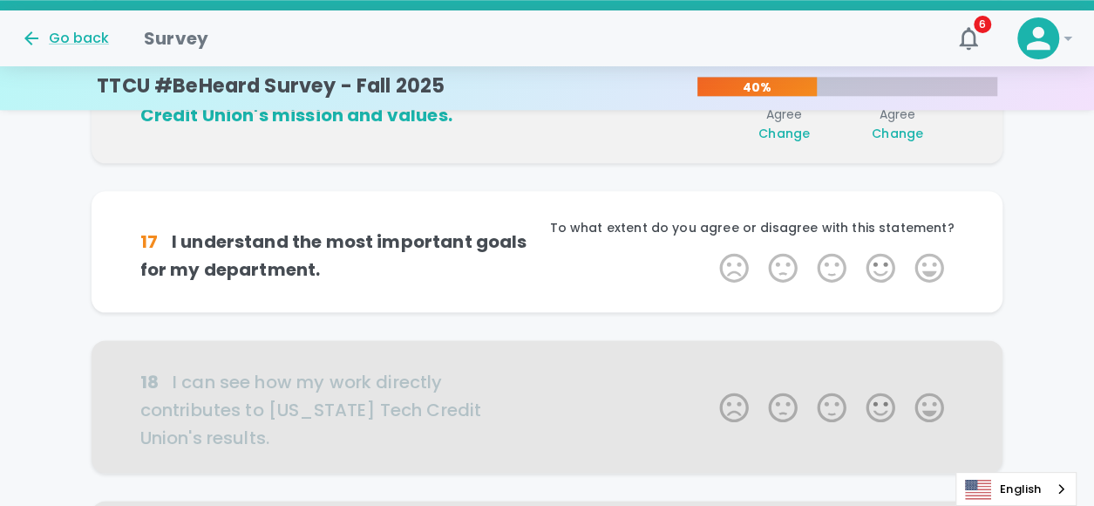
scroll to position [920, 0]
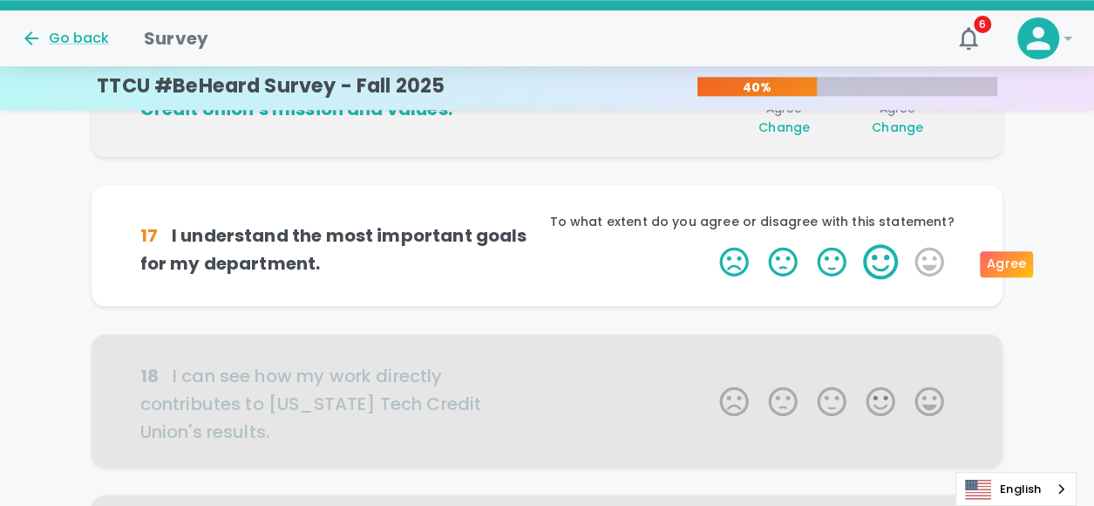
click at [866, 264] on label "4 Stars" at bounding box center [880, 261] width 49 height 35
click at [709, 244] on input "4 Stars" at bounding box center [709, 243] width 1 height 1
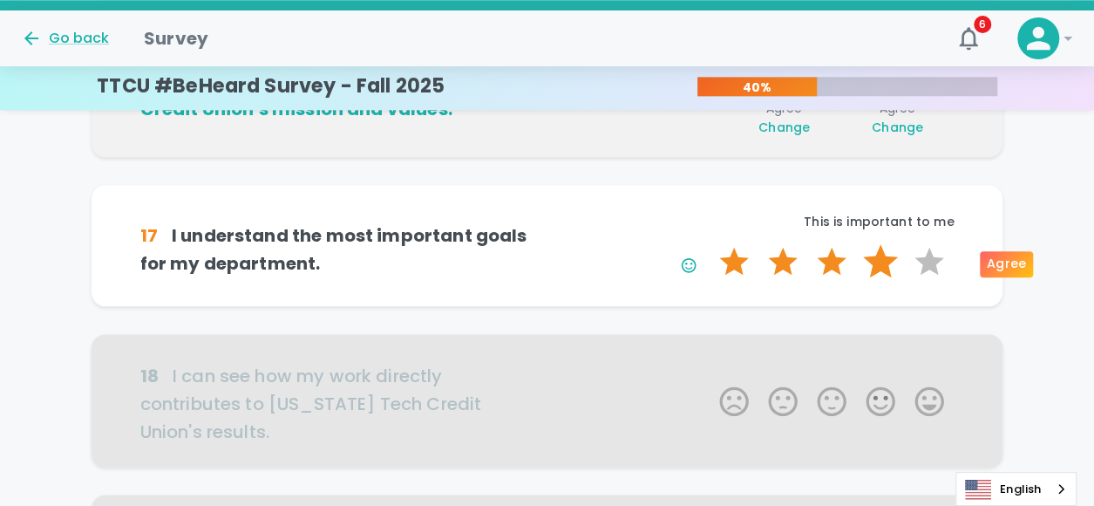
click at [873, 259] on label "4 Stars" at bounding box center [880, 261] width 49 height 35
click at [709, 244] on input "4 Stars" at bounding box center [709, 243] width 1 height 1
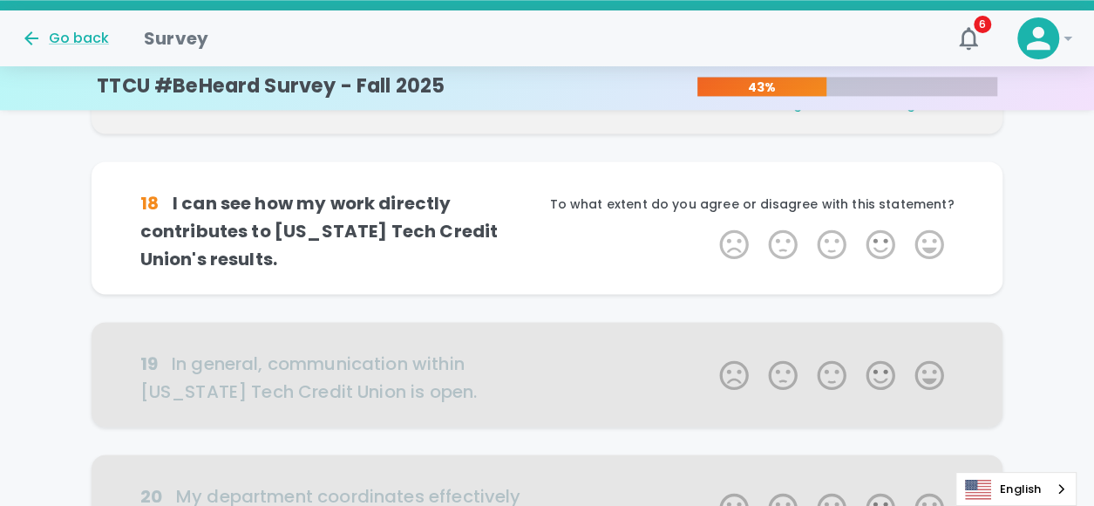
scroll to position [1064, 0]
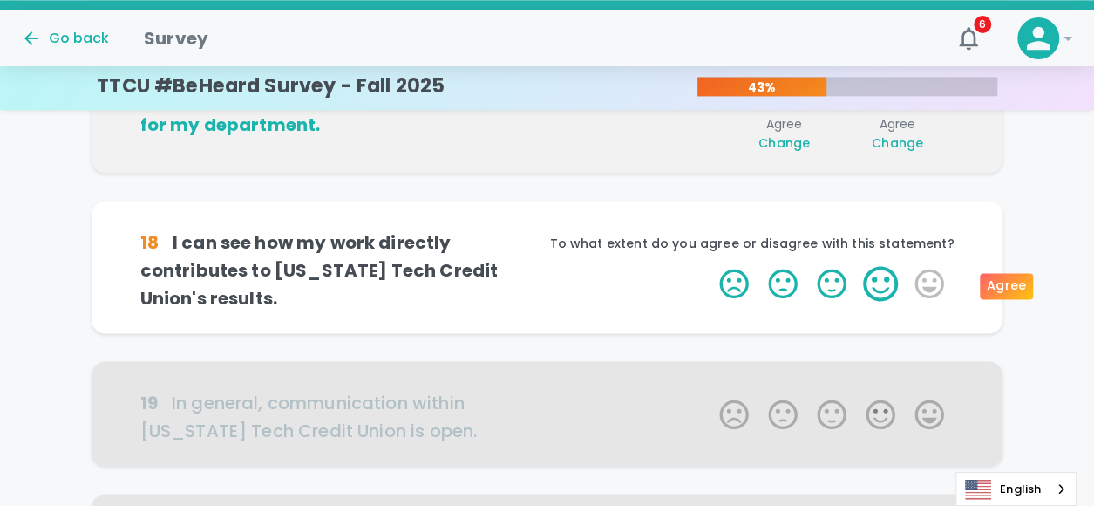
click at [872, 279] on label "4 Stars" at bounding box center [880, 283] width 49 height 35
click at [709, 266] on input "4 Stars" at bounding box center [709, 265] width 1 height 1
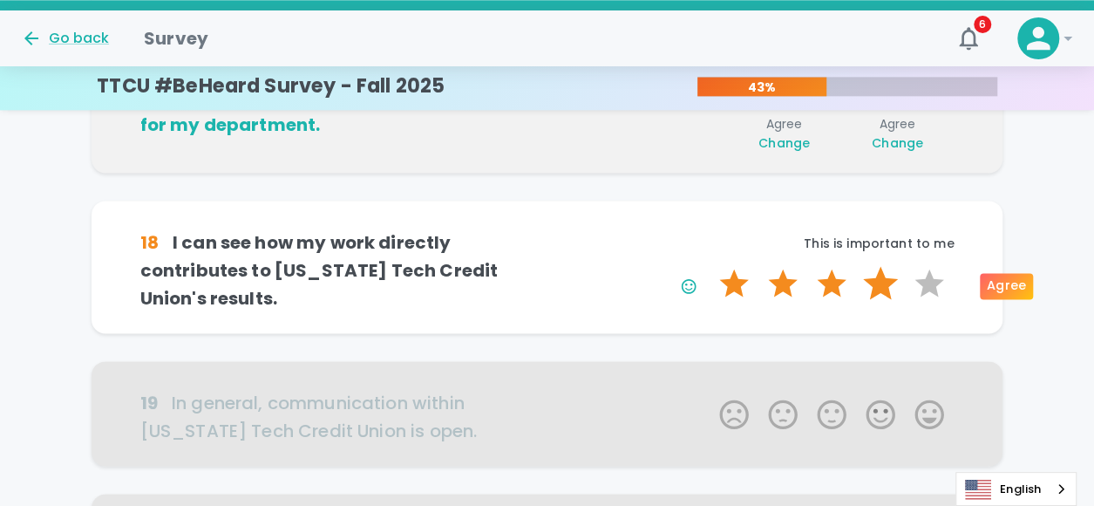
click at [872, 279] on label "4 Stars" at bounding box center [880, 283] width 49 height 35
click at [709, 266] on input "4 Stars" at bounding box center [709, 265] width 1 height 1
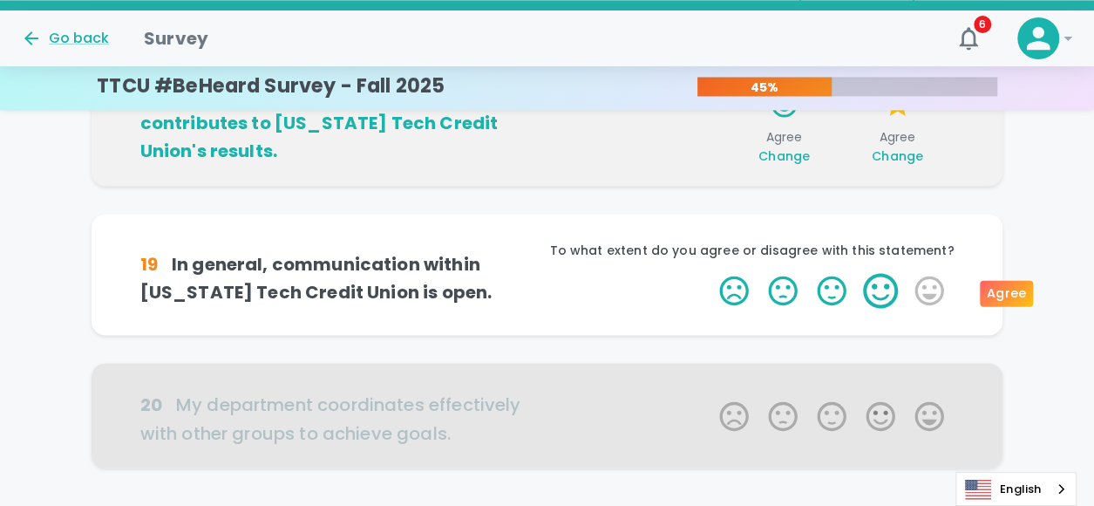
scroll to position [1218, 0]
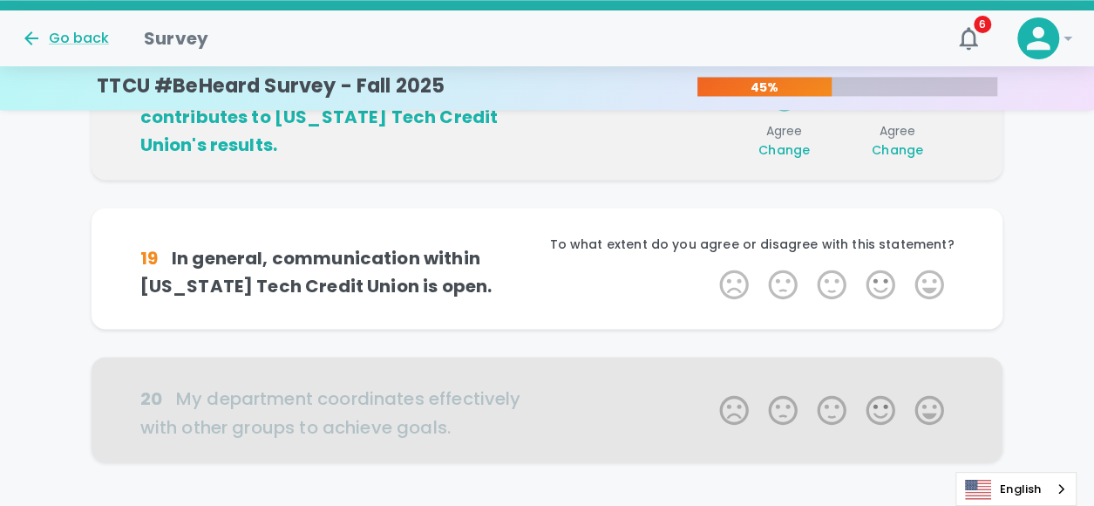
click at [887, 153] on span "Change" at bounding box center [897, 149] width 51 height 17
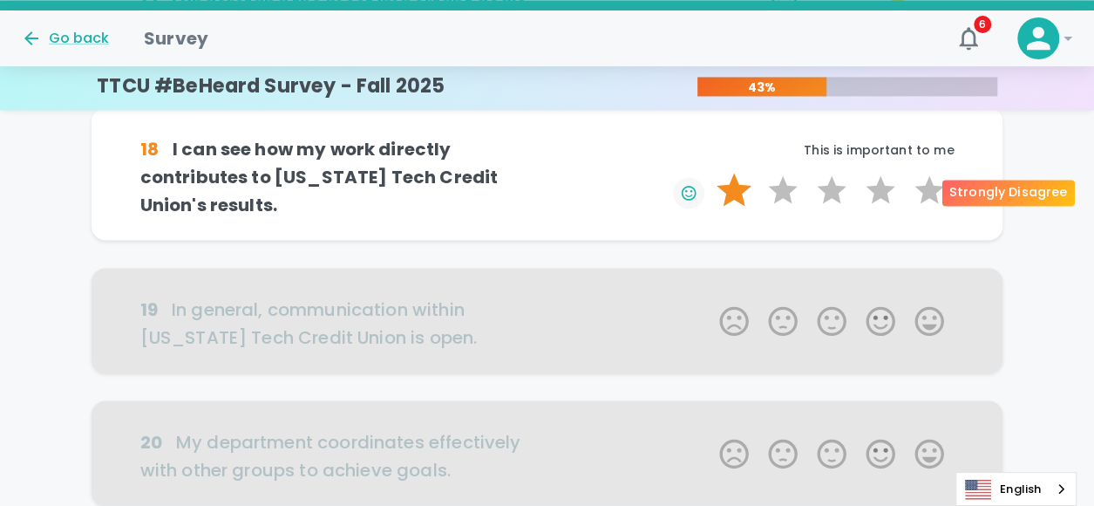
scroll to position [1130, 0]
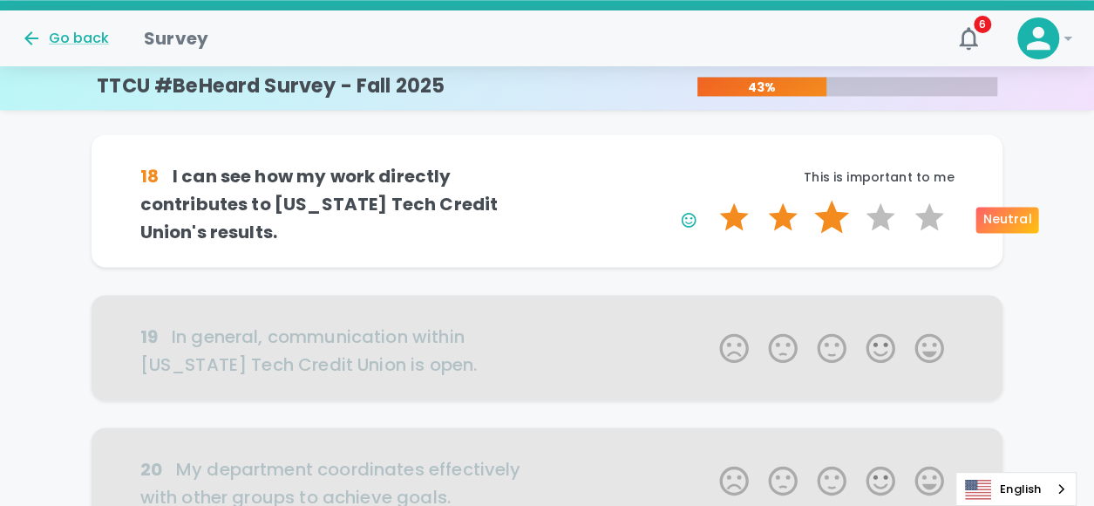
click at [832, 227] on label "3 Stars" at bounding box center [831, 217] width 49 height 35
click at [709, 200] on input "3 Stars" at bounding box center [709, 199] width 1 height 1
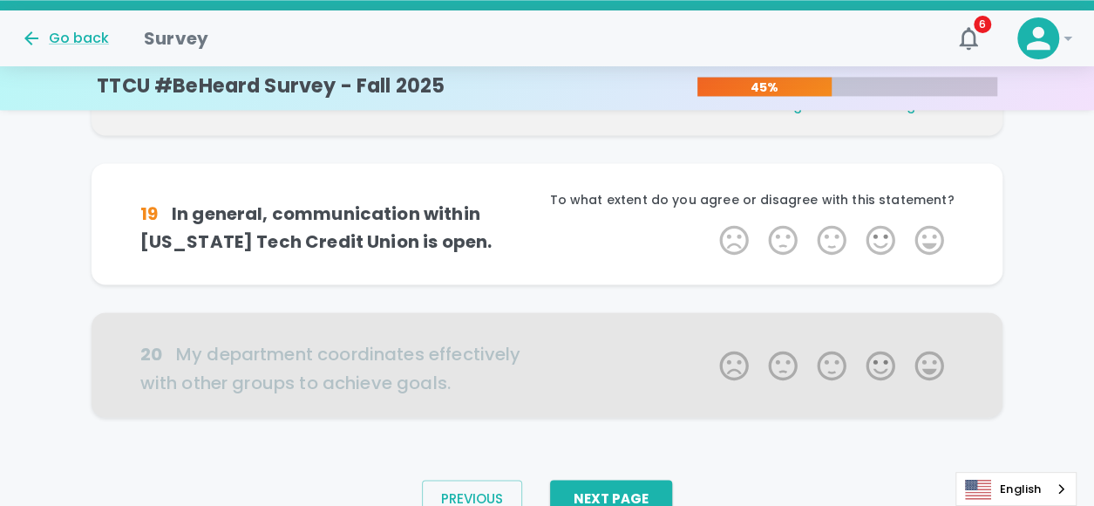
scroll to position [1284, 0]
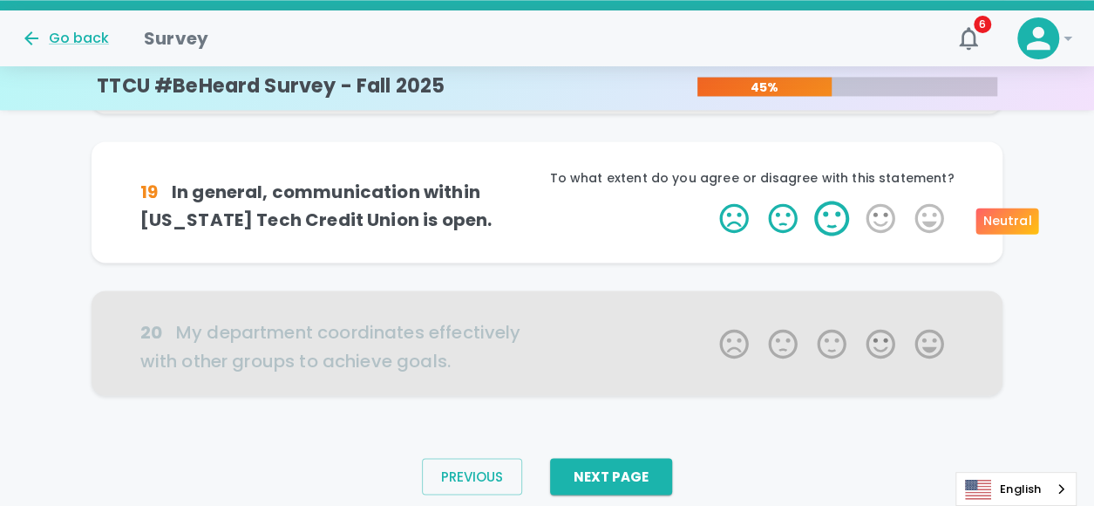
click at [844, 227] on label "3 Stars" at bounding box center [831, 217] width 49 height 35
click at [709, 200] on input "3 Stars" at bounding box center [709, 200] width 1 height 1
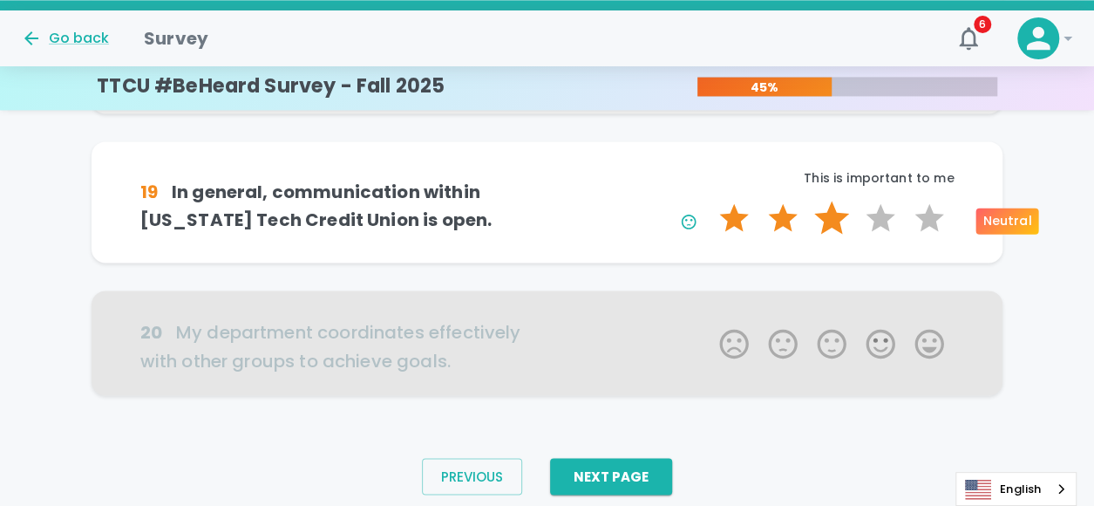
click at [840, 224] on label "3 Stars" at bounding box center [831, 217] width 49 height 35
click at [709, 200] on input "3 Stars" at bounding box center [709, 200] width 1 height 1
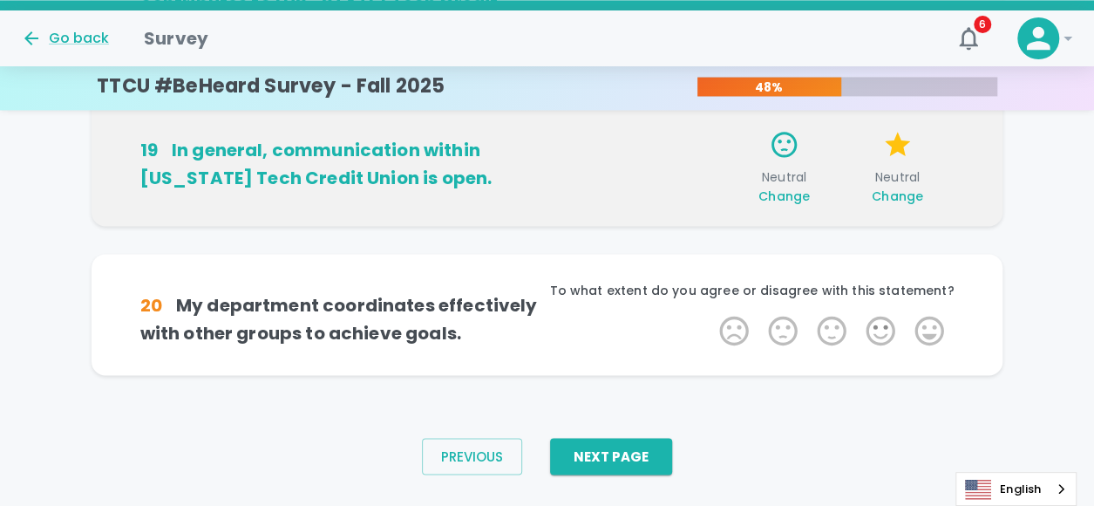
scroll to position [1342, 0]
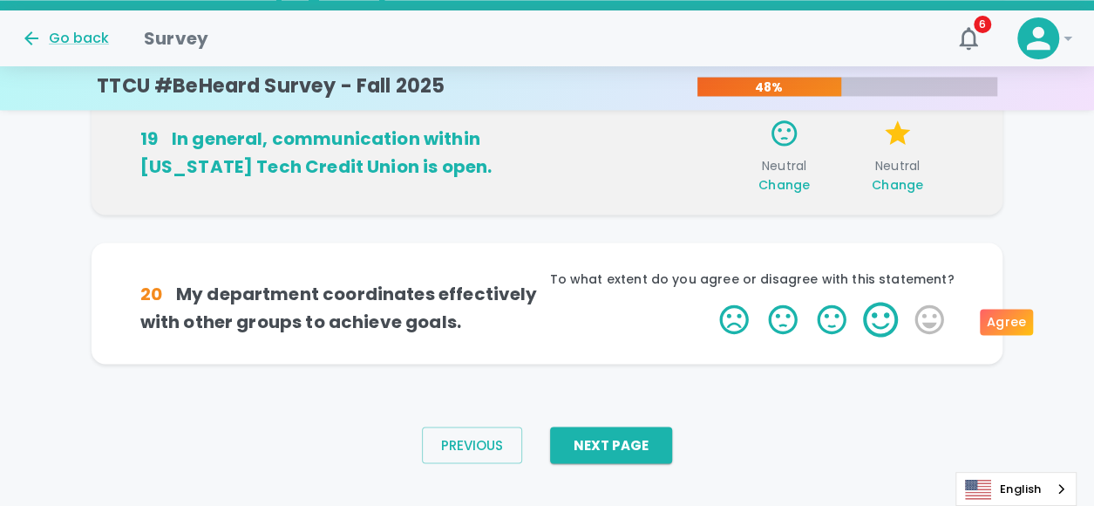
click at [886, 319] on label "4 Stars" at bounding box center [880, 319] width 49 height 35
click at [709, 302] on input "4 Stars" at bounding box center [709, 301] width 1 height 1
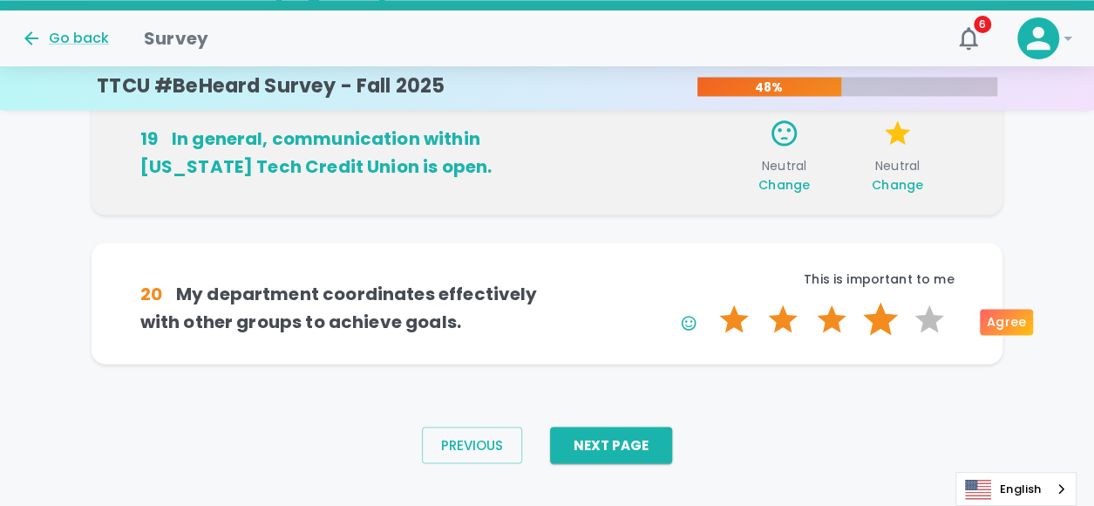
click at [876, 322] on label "4 Stars" at bounding box center [880, 319] width 49 height 35
click at [709, 302] on input "4 Stars" at bounding box center [709, 301] width 1 height 1
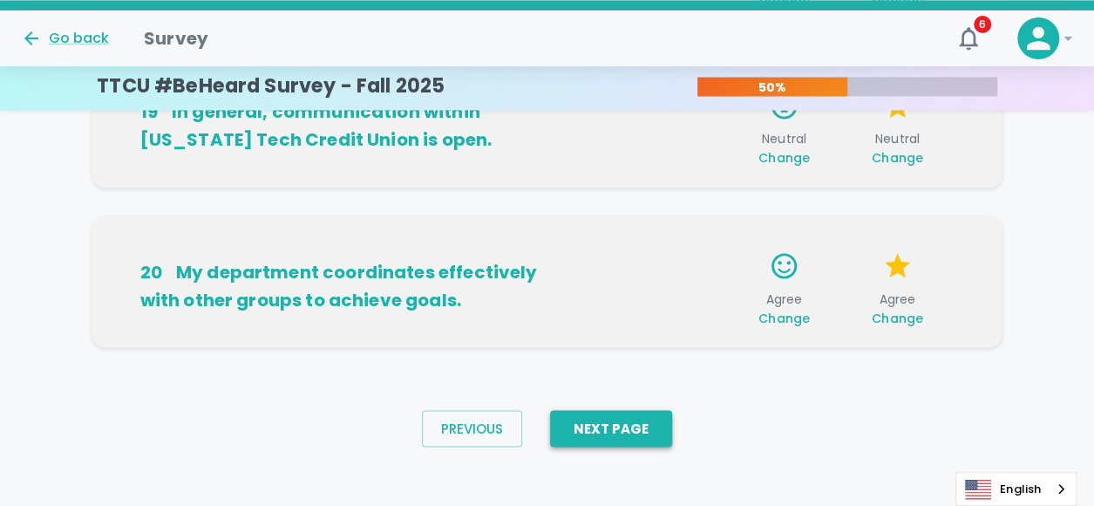
click at [584, 422] on button "Next Page" at bounding box center [611, 428] width 122 height 37
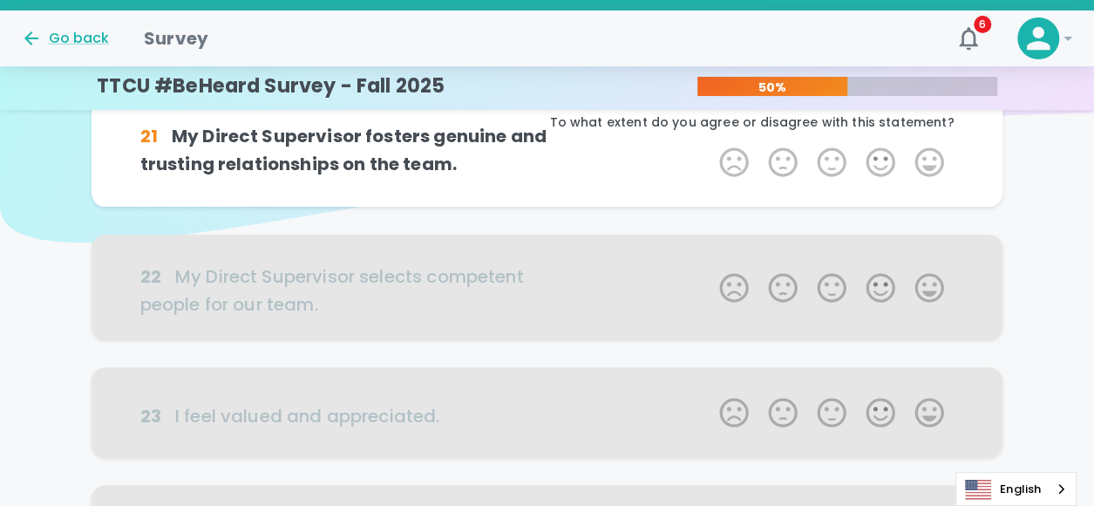
scroll to position [0, 0]
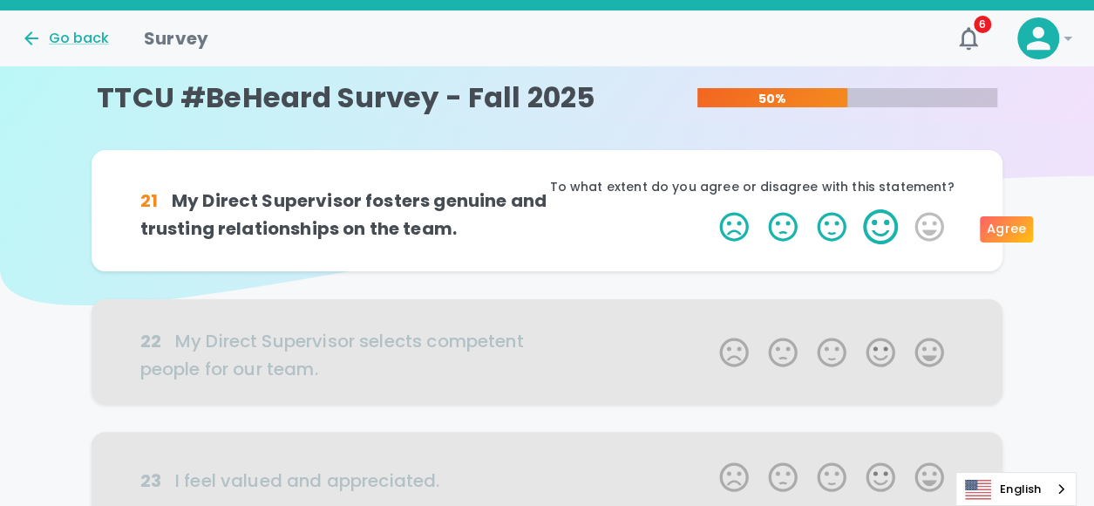
click at [879, 233] on label "4 Stars" at bounding box center [880, 226] width 49 height 35
click at [709, 209] on input "4 Stars" at bounding box center [709, 208] width 1 height 1
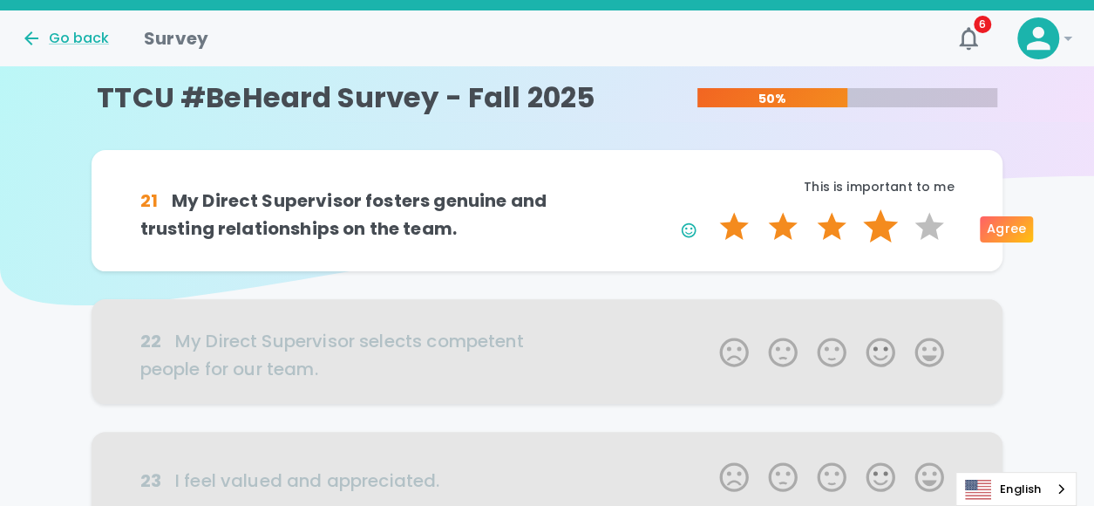
click at [870, 230] on label "4 Stars" at bounding box center [880, 226] width 49 height 35
click at [709, 209] on input "4 Stars" at bounding box center [709, 208] width 1 height 1
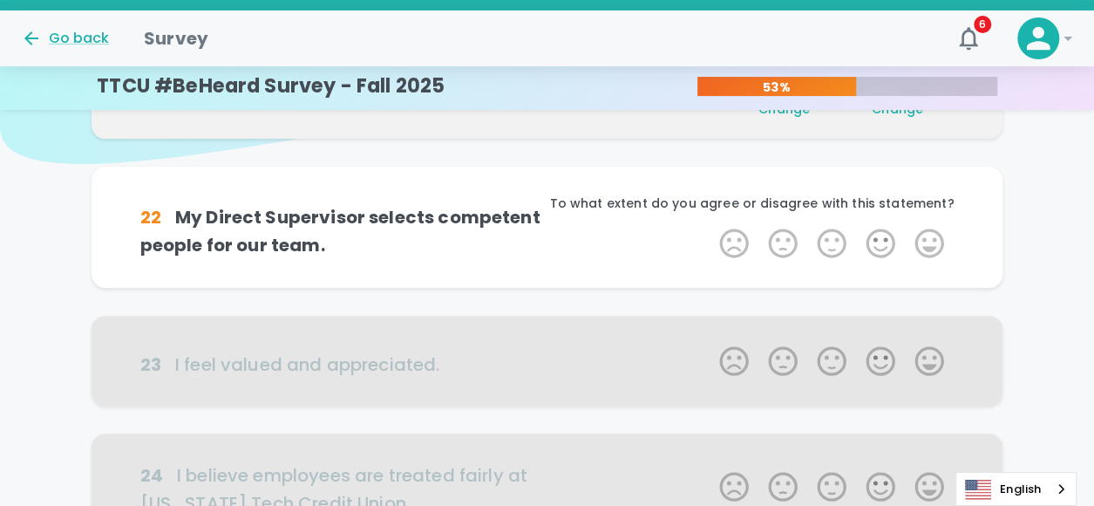
scroll to position [153, 0]
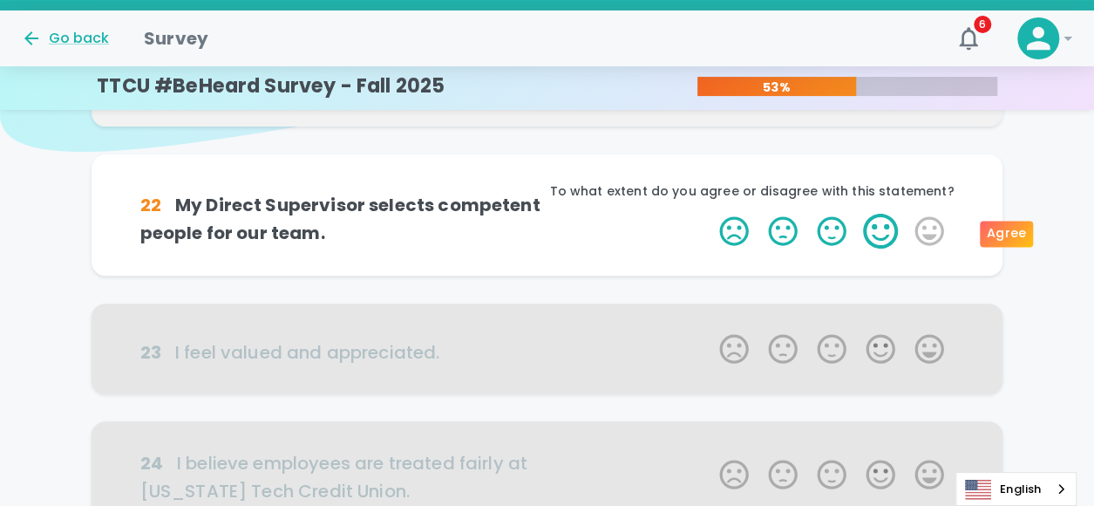
click at [866, 239] on label "4 Stars" at bounding box center [880, 231] width 49 height 35
click at [709, 214] on input "4 Stars" at bounding box center [709, 213] width 1 height 1
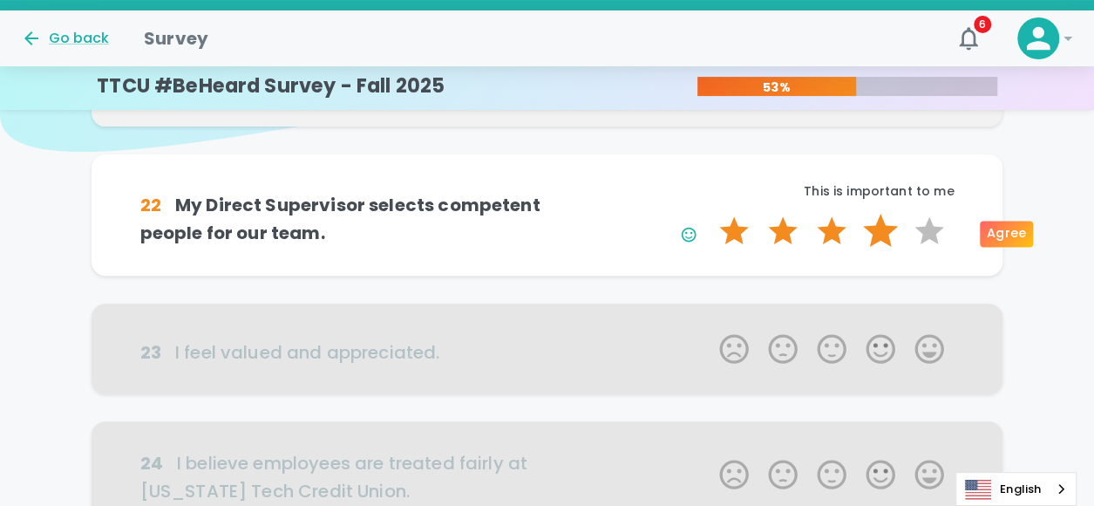
click at [881, 231] on label "4 Stars" at bounding box center [880, 231] width 49 height 35
click at [709, 214] on input "4 Stars" at bounding box center [709, 213] width 1 height 1
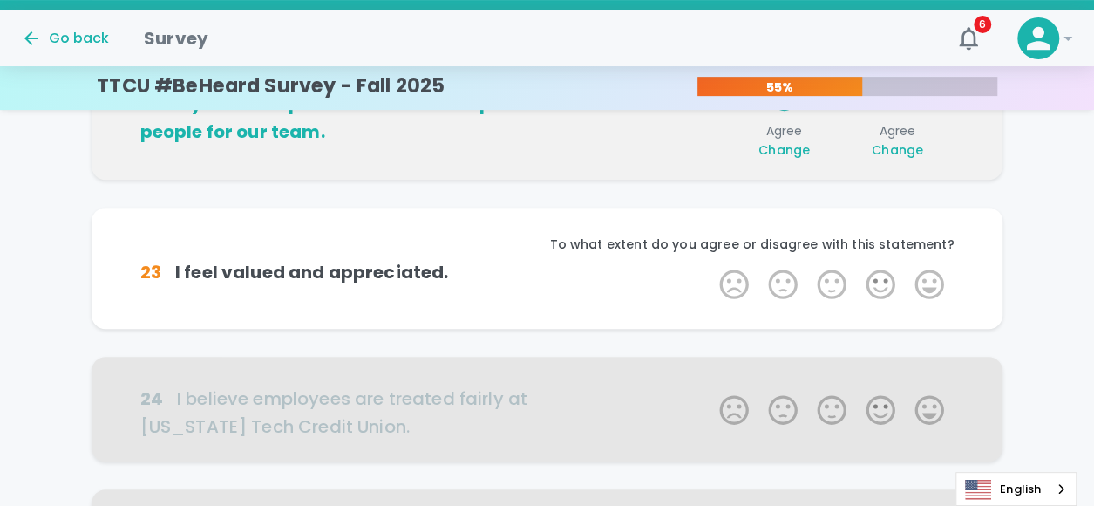
scroll to position [307, 0]
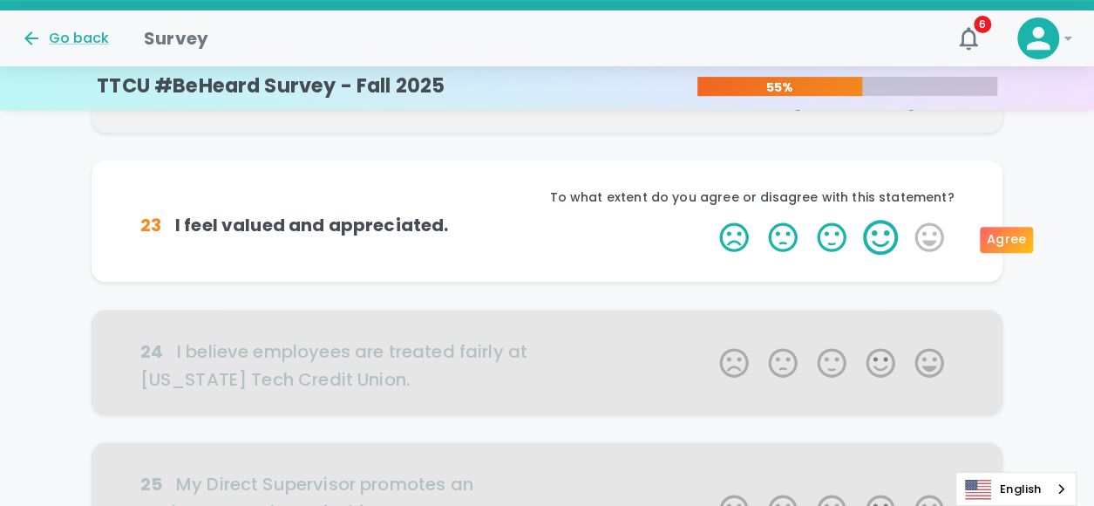
click at [873, 238] on label "4 Stars" at bounding box center [880, 237] width 49 height 35
click at [709, 220] on input "4 Stars" at bounding box center [709, 219] width 1 height 1
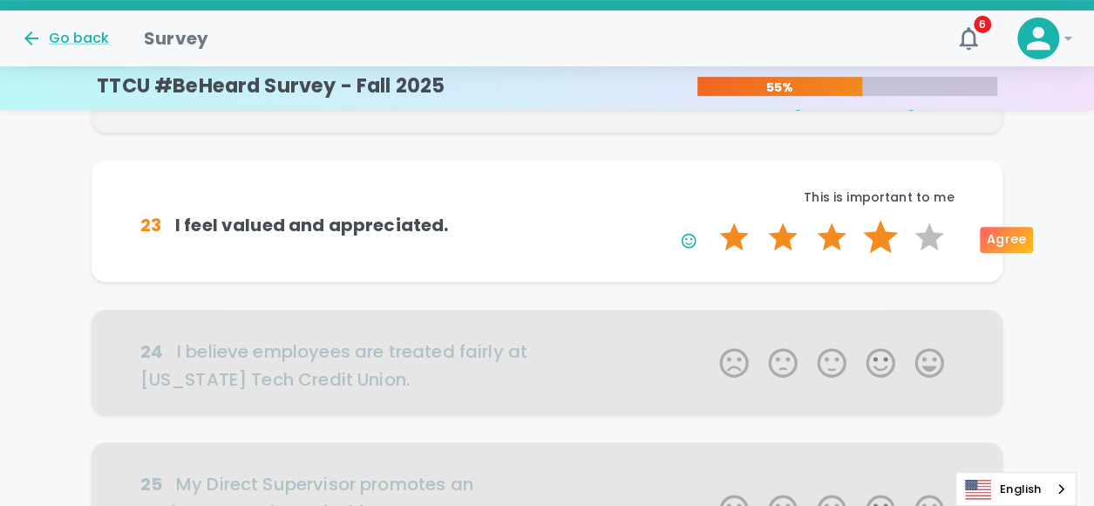
click at [876, 238] on label "4 Stars" at bounding box center [880, 237] width 49 height 35
click at [709, 220] on input "4 Stars" at bounding box center [709, 219] width 1 height 1
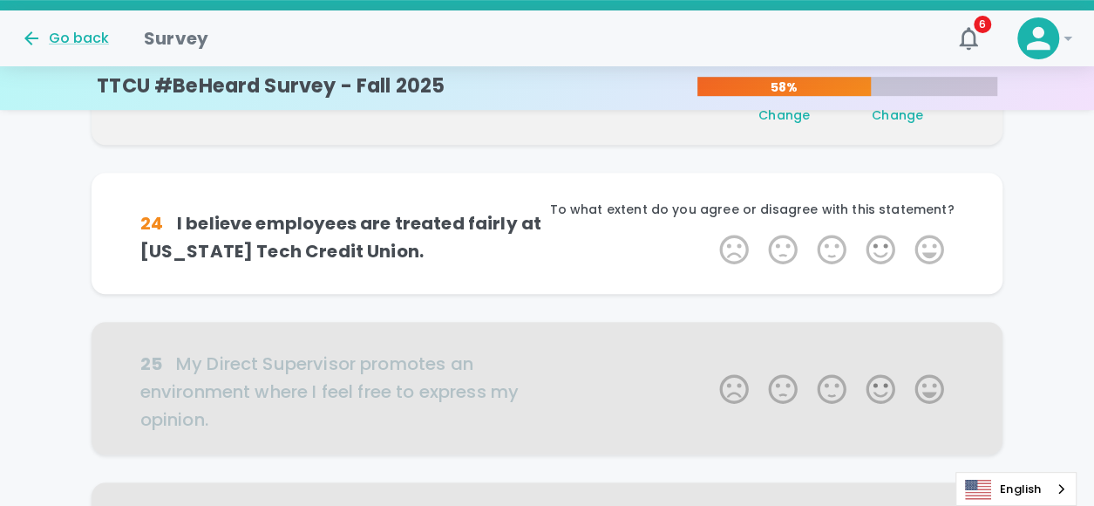
scroll to position [460, 0]
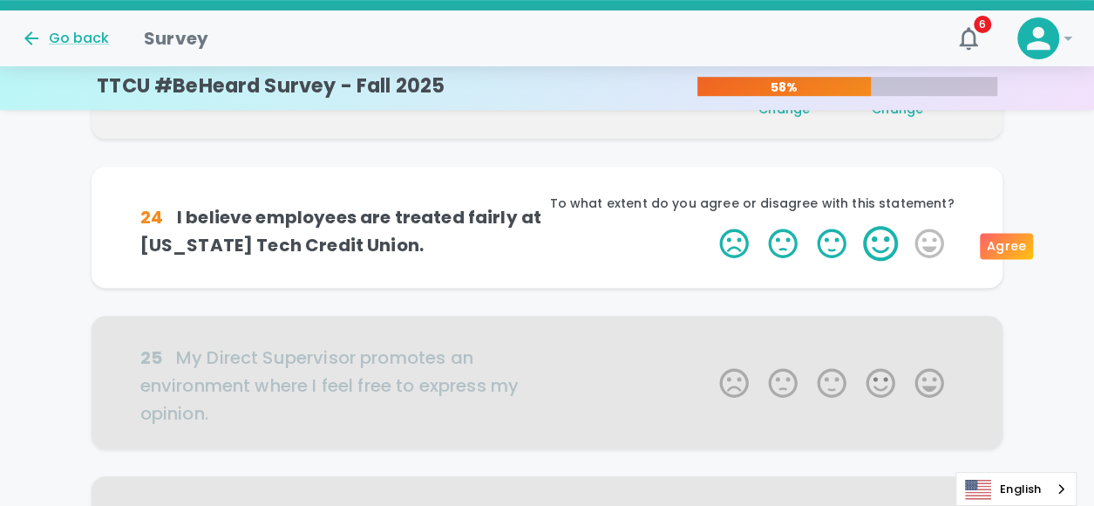
click at [872, 240] on label "4 Stars" at bounding box center [880, 243] width 49 height 35
click at [709, 226] on input "4 Stars" at bounding box center [709, 225] width 1 height 1
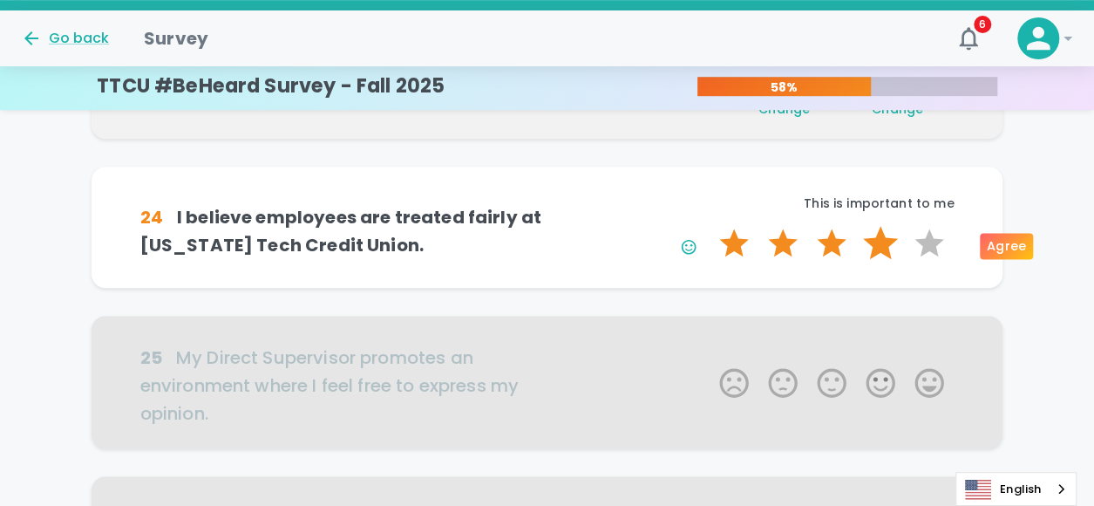
click at [872, 235] on label "4 Stars" at bounding box center [880, 243] width 49 height 35
click at [709, 226] on input "4 Stars" at bounding box center [709, 225] width 1 height 1
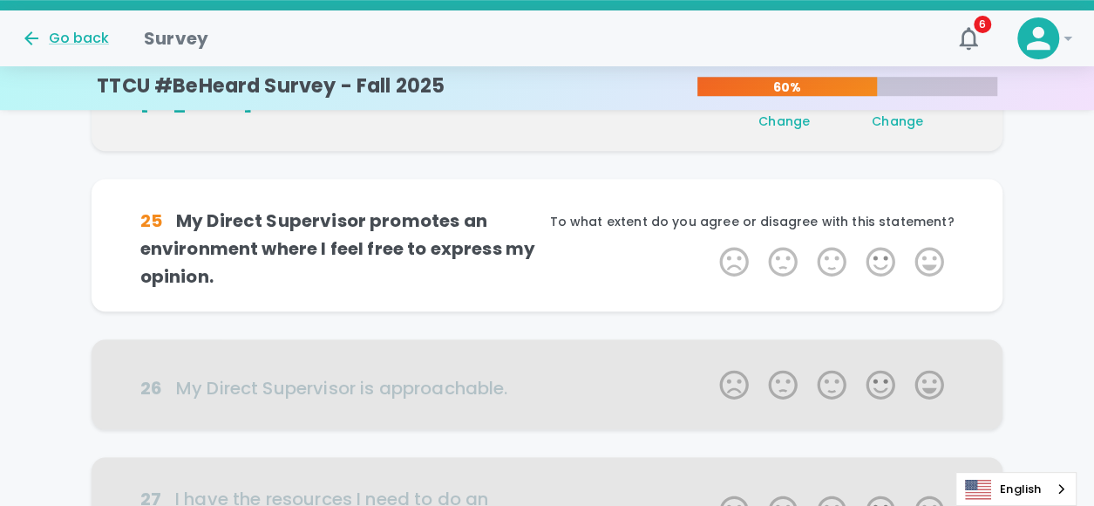
scroll to position [614, 0]
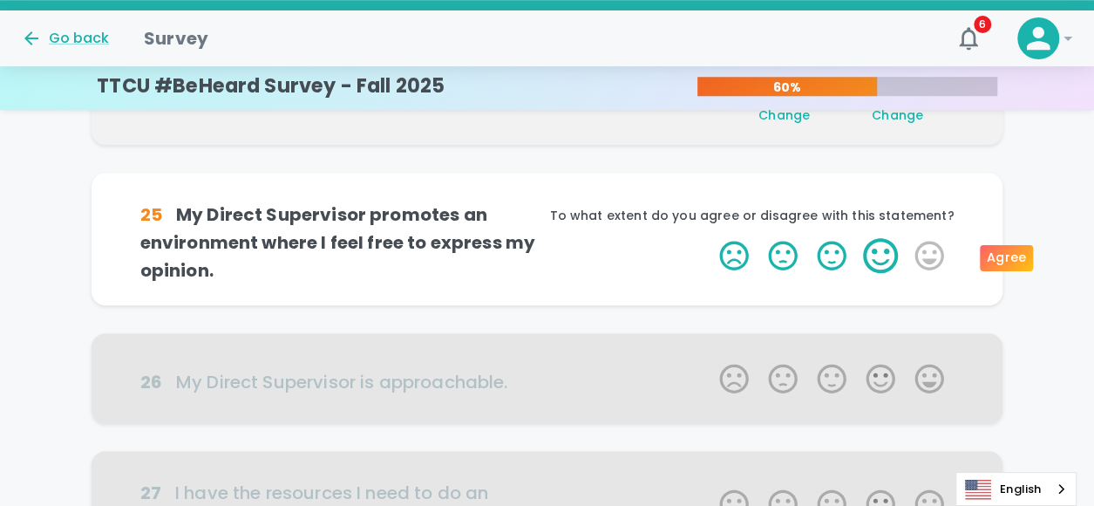
click at [868, 248] on label "4 Stars" at bounding box center [880, 255] width 49 height 35
click at [709, 238] on input "4 Stars" at bounding box center [709, 237] width 1 height 1
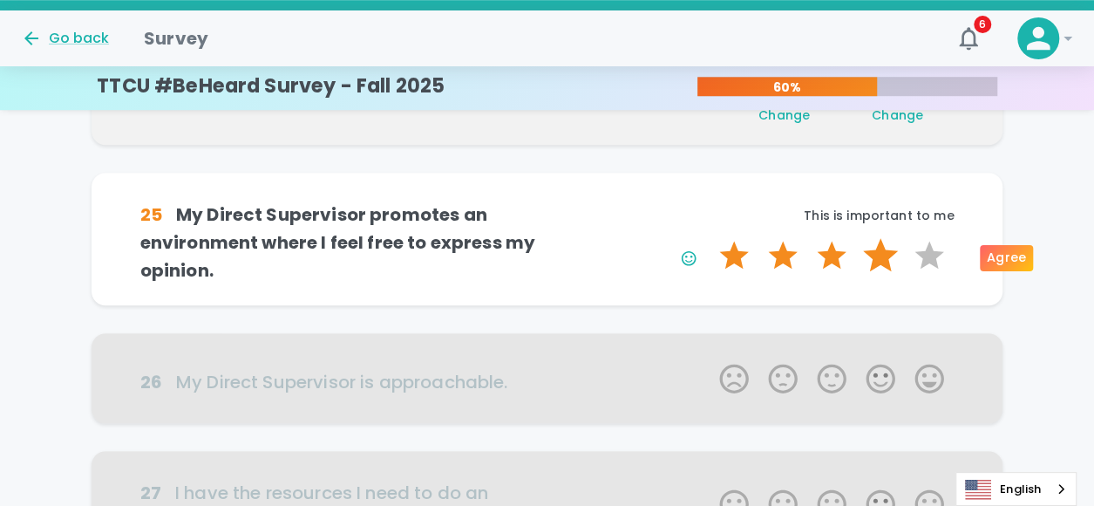
click at [872, 254] on label "4 Stars" at bounding box center [880, 255] width 49 height 35
click at [709, 238] on input "4 Stars" at bounding box center [709, 237] width 1 height 1
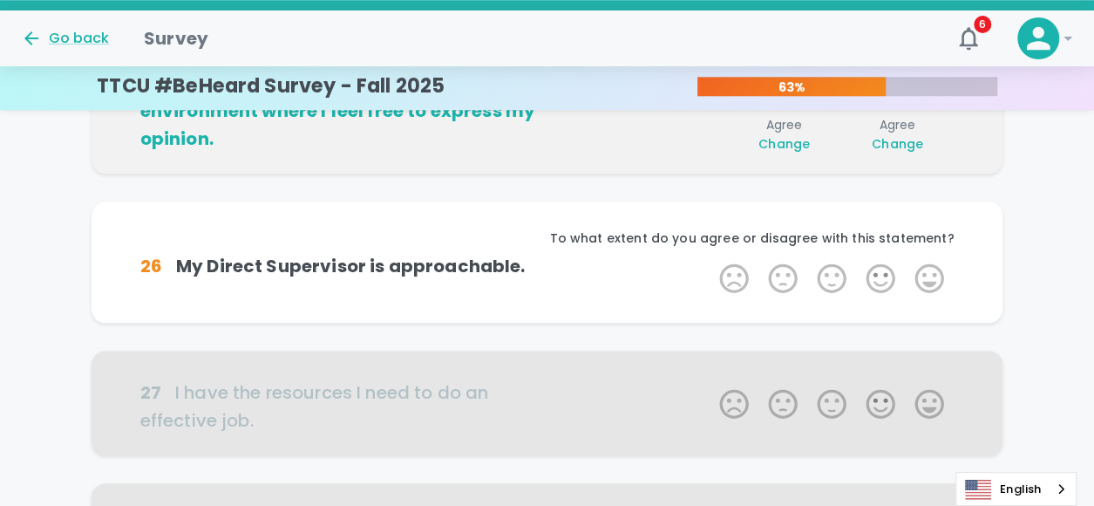
scroll to position [767, 0]
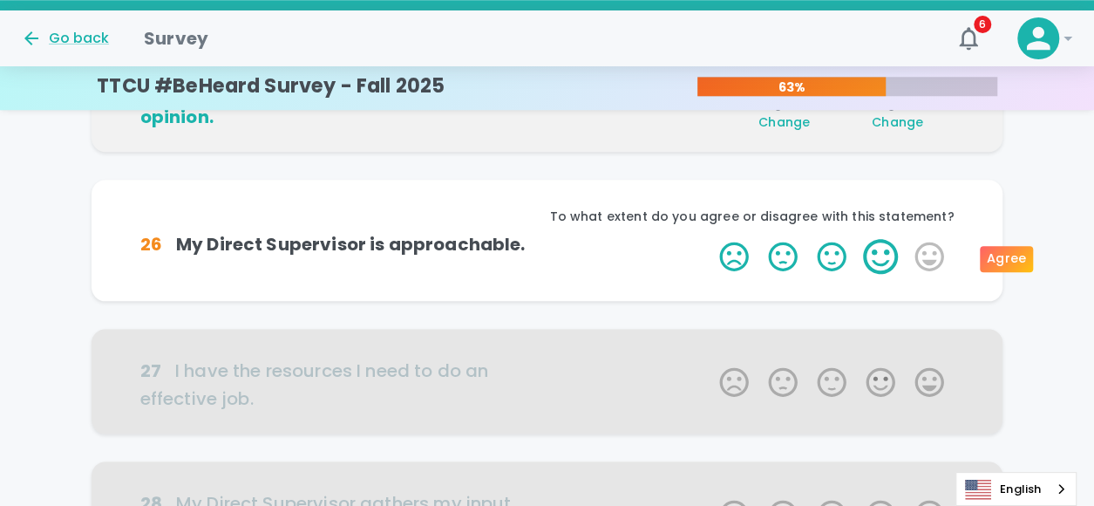
click at [867, 265] on label "4 Stars" at bounding box center [880, 256] width 49 height 35
click at [709, 239] on input "4 Stars" at bounding box center [709, 238] width 1 height 1
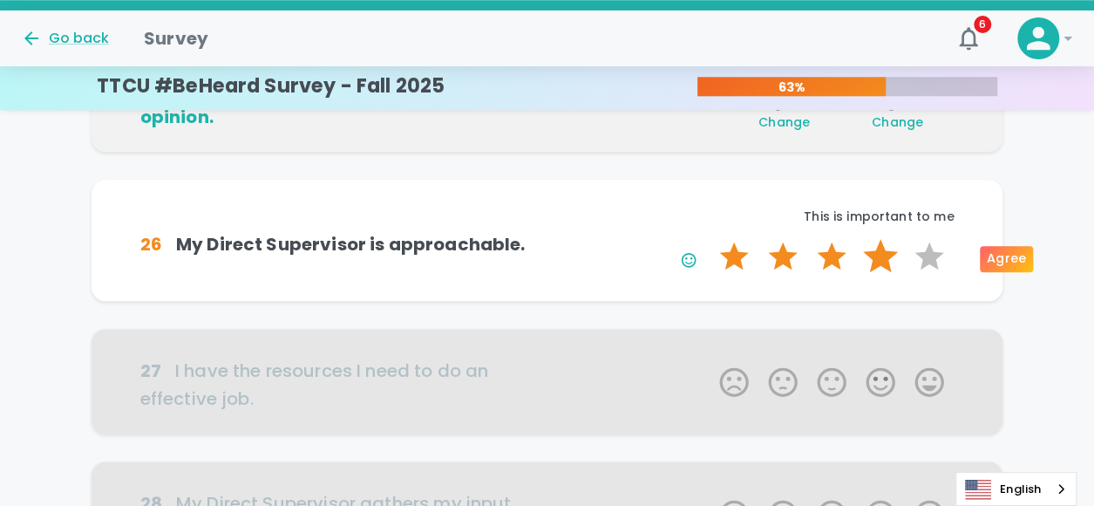
click at [880, 257] on label "4 Stars" at bounding box center [880, 256] width 49 height 35
click at [709, 239] on input "4 Stars" at bounding box center [709, 238] width 1 height 1
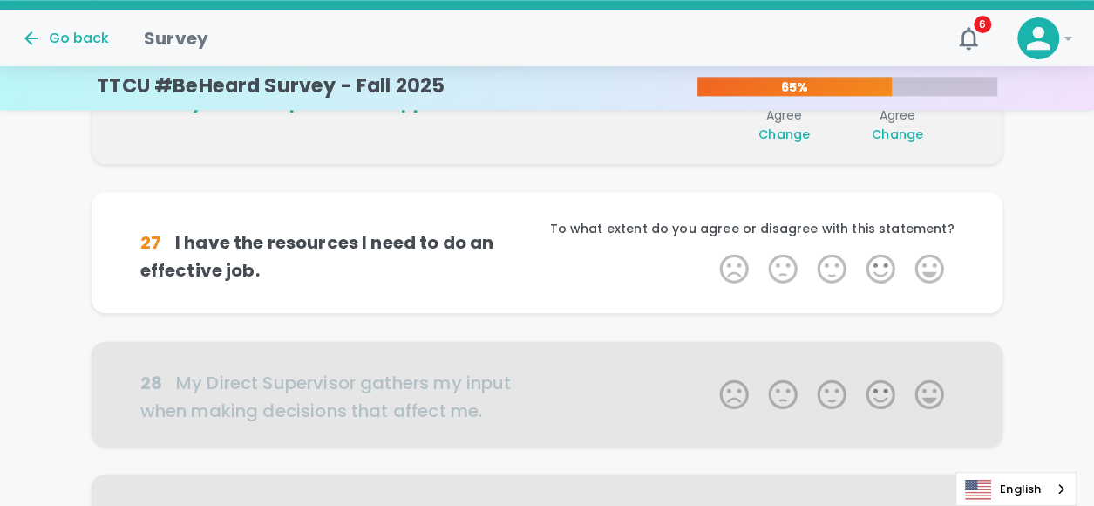
scroll to position [920, 0]
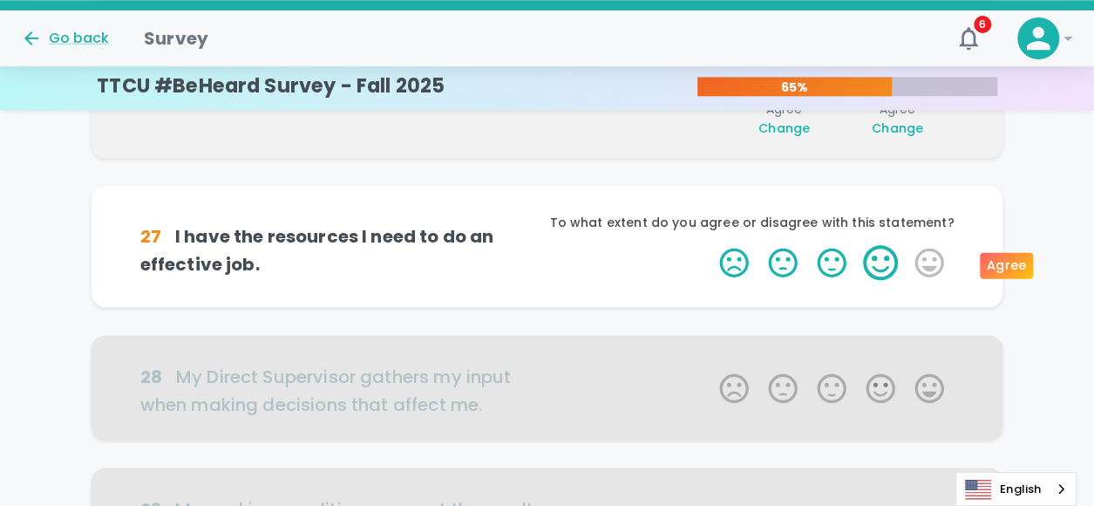
click at [872, 266] on label "4 Stars" at bounding box center [880, 262] width 49 height 35
click at [709, 245] on input "4 Stars" at bounding box center [709, 244] width 1 height 1
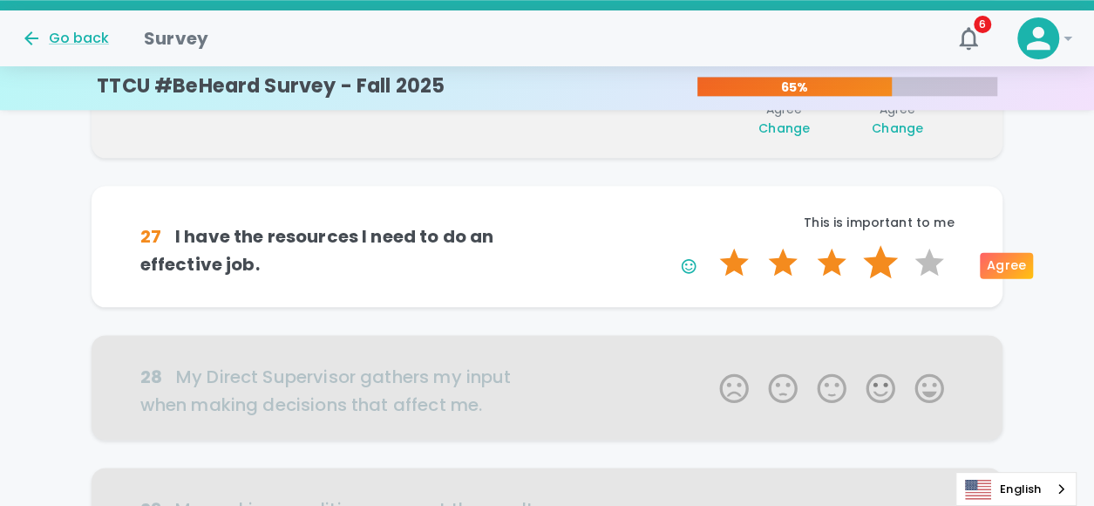
click at [877, 262] on label "4 Stars" at bounding box center [880, 262] width 49 height 35
click at [709, 245] on input "4 Stars" at bounding box center [709, 244] width 1 height 1
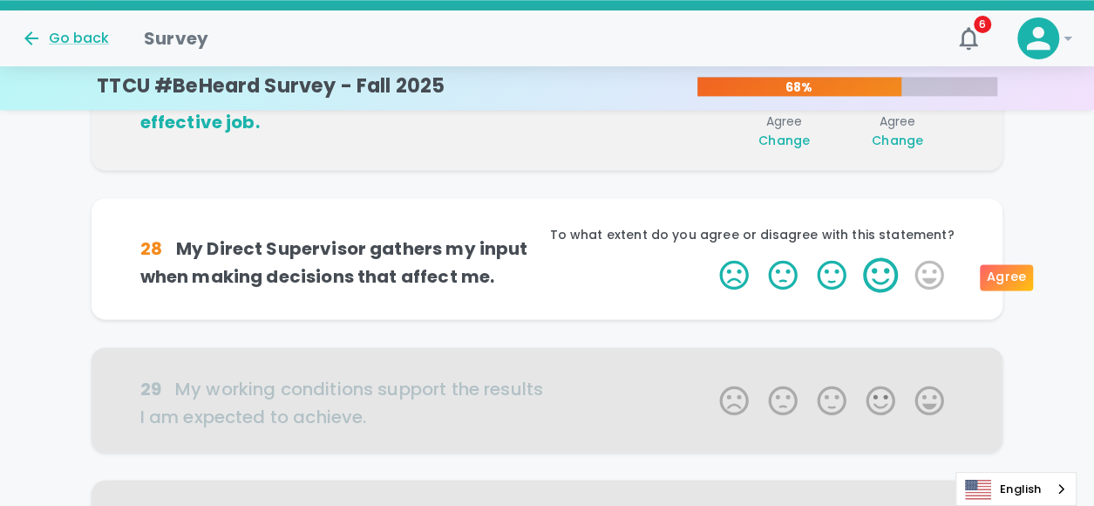
scroll to position [1074, 0]
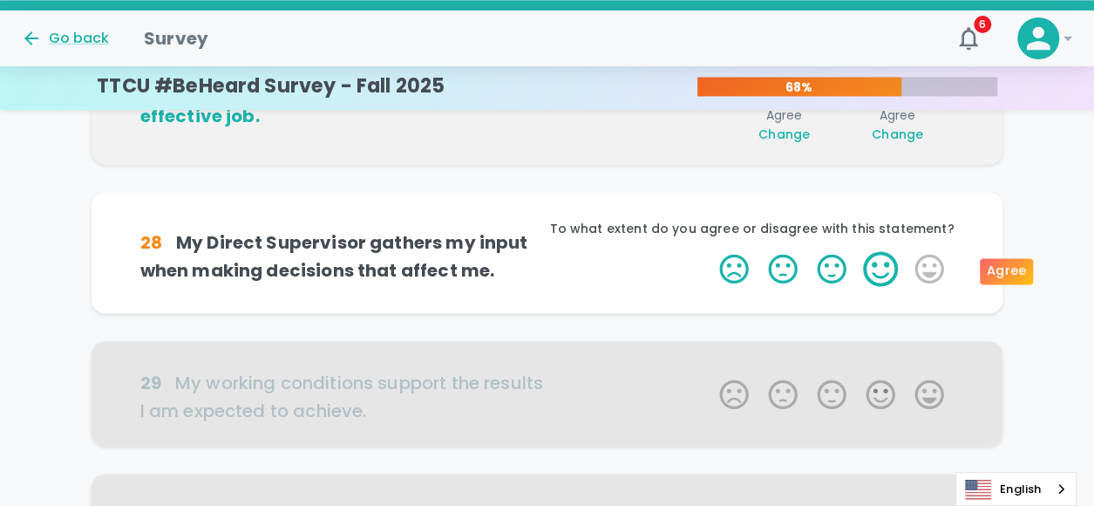
click at [876, 268] on label "4 Stars" at bounding box center [880, 268] width 49 height 35
click at [709, 251] on input "4 Stars" at bounding box center [709, 250] width 1 height 1
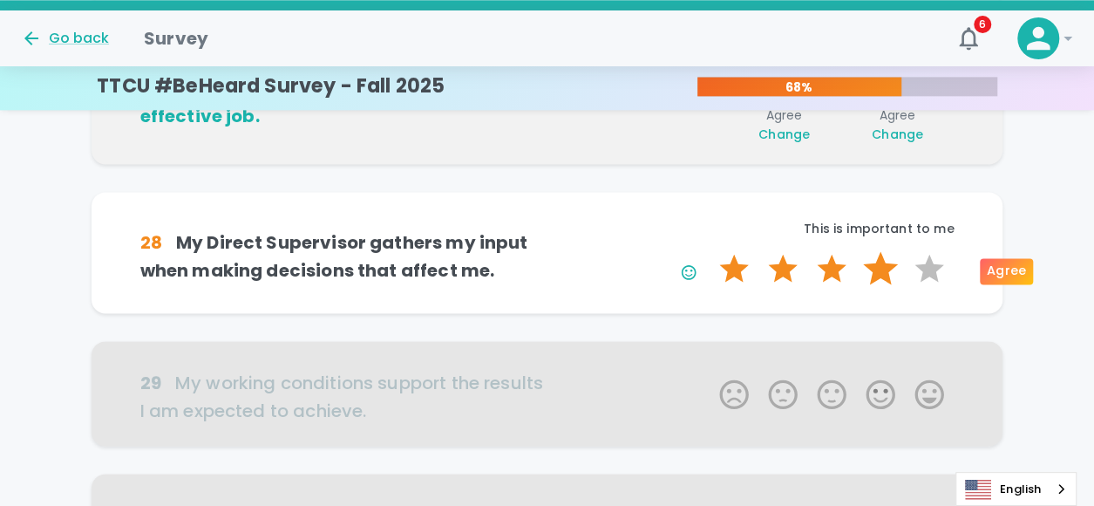
click at [877, 268] on label "4 Stars" at bounding box center [880, 268] width 49 height 35
click at [709, 251] on input "4 Stars" at bounding box center [709, 250] width 1 height 1
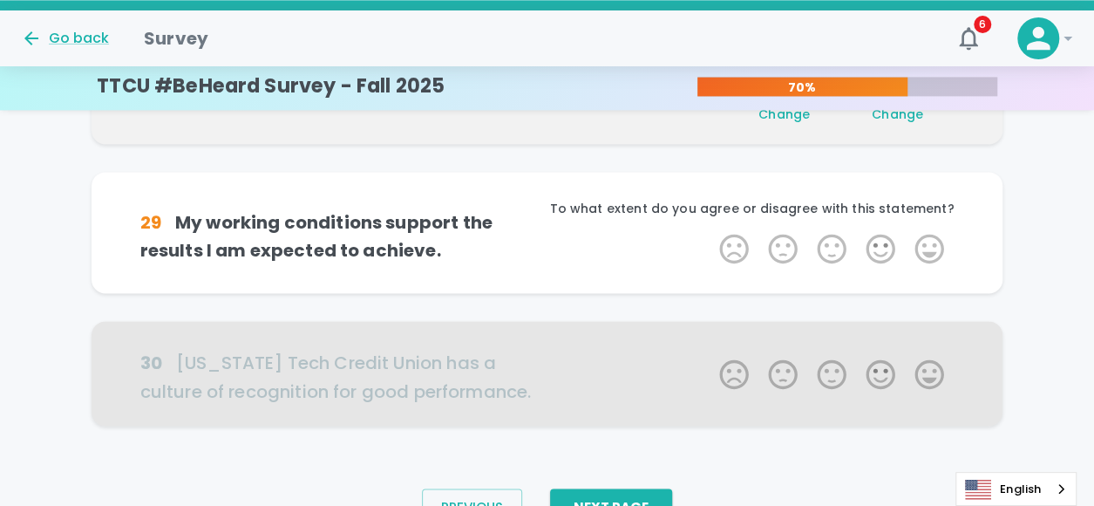
scroll to position [1227, 0]
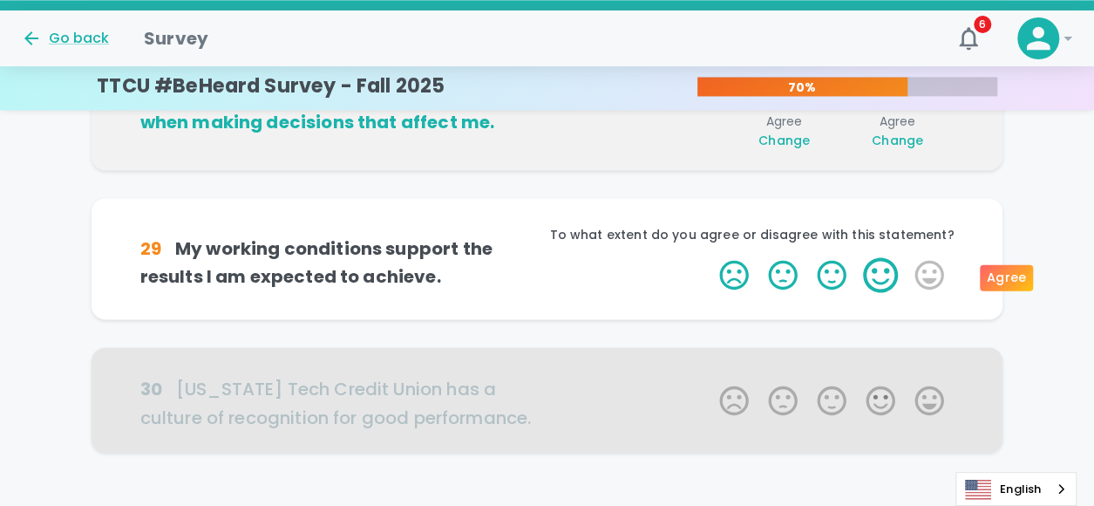
click at [881, 265] on label "4 Stars" at bounding box center [880, 274] width 49 height 35
click at [709, 257] on input "4 Stars" at bounding box center [709, 256] width 1 height 1
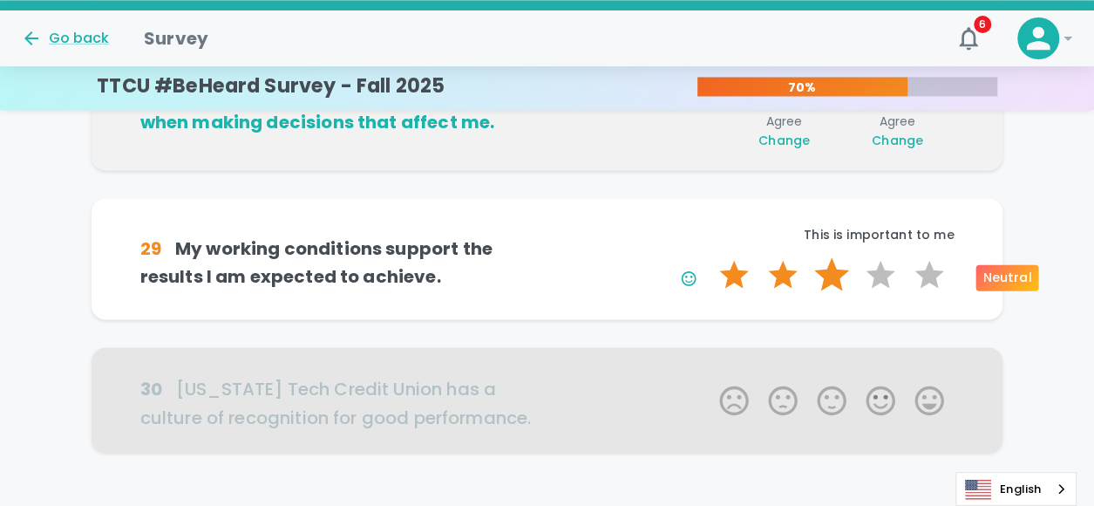
click at [843, 267] on label "3 Stars" at bounding box center [831, 274] width 49 height 35
click at [709, 257] on input "3 Stars" at bounding box center [709, 256] width 1 height 1
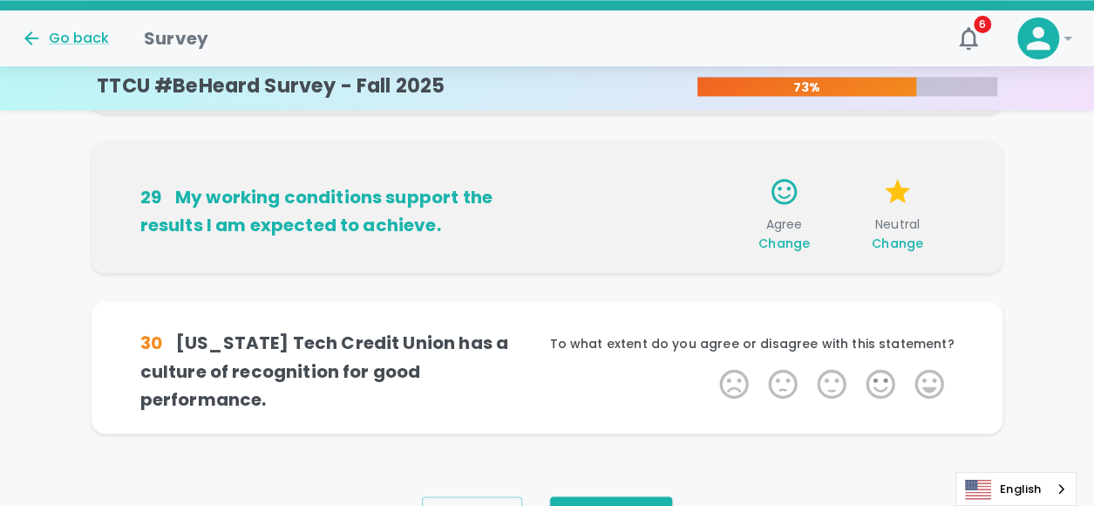
scroll to position [1342, 0]
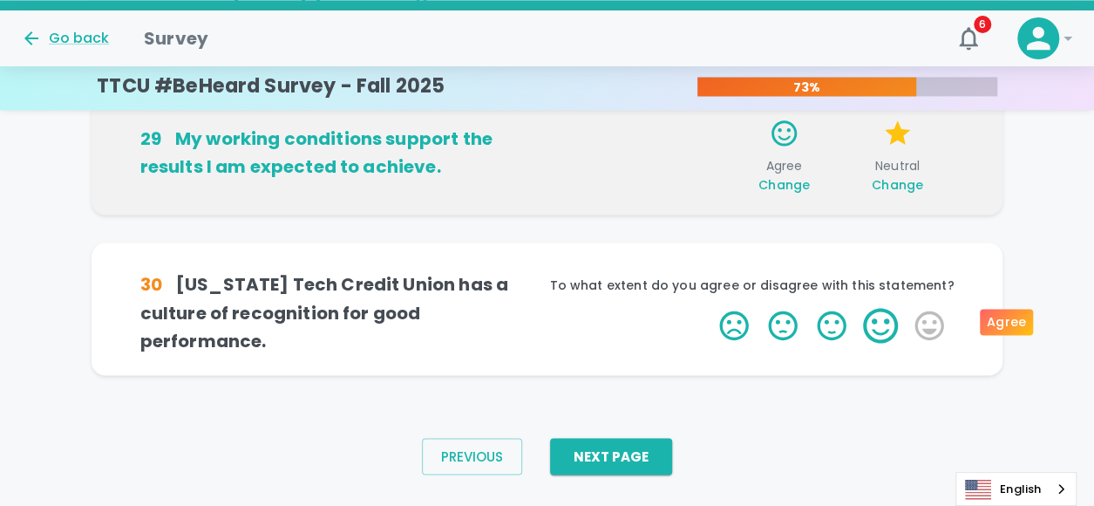
click at [889, 322] on label "4 Stars" at bounding box center [880, 325] width 49 height 35
click at [709, 308] on input "4 Stars" at bounding box center [709, 307] width 1 height 1
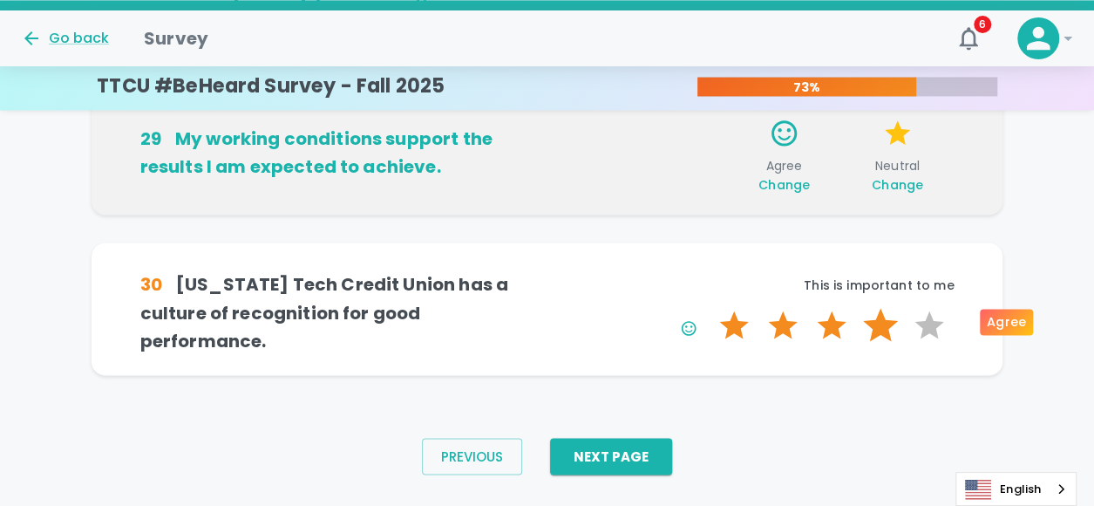
click at [884, 320] on label "4 Stars" at bounding box center [880, 325] width 49 height 35
click at [709, 308] on input "4 Stars" at bounding box center [709, 307] width 1 height 1
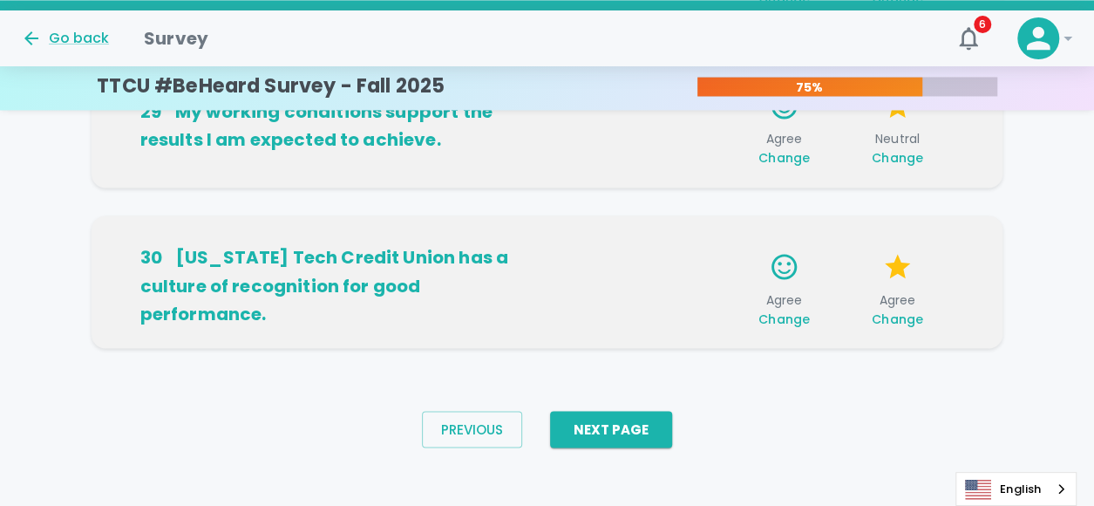
click at [621, 405] on div "Previous Next Page" at bounding box center [547, 429] width 278 height 64
click at [620, 430] on button "Next Page" at bounding box center [611, 429] width 122 height 37
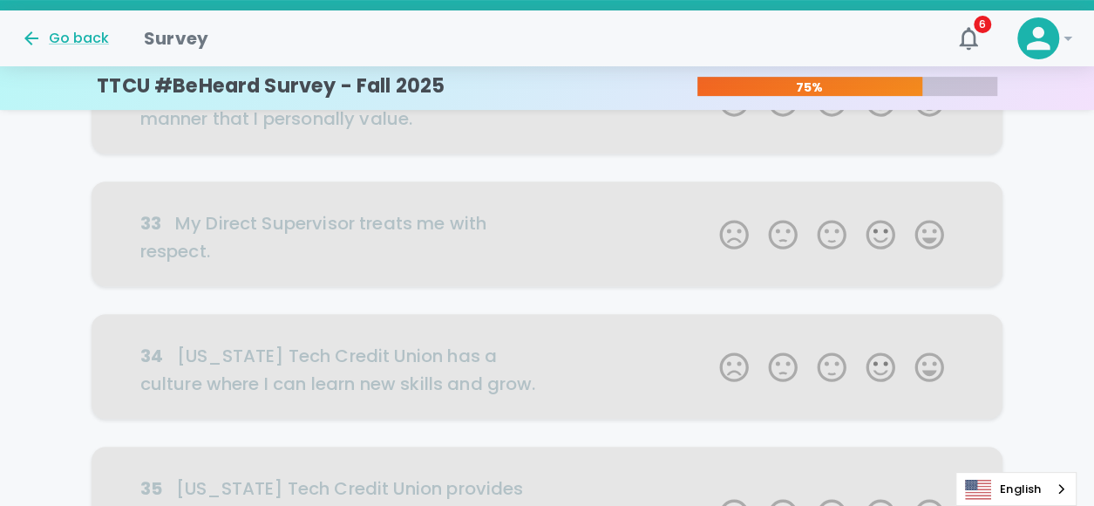
scroll to position [2, 0]
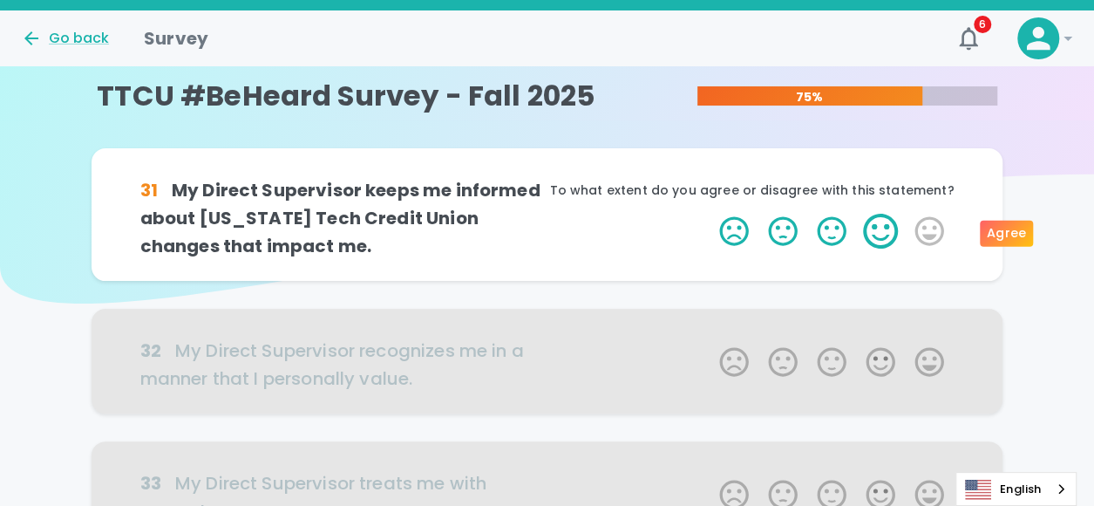
click at [877, 245] on label "4 Stars" at bounding box center [880, 231] width 49 height 35
click at [709, 214] on input "4 Stars" at bounding box center [709, 213] width 1 height 1
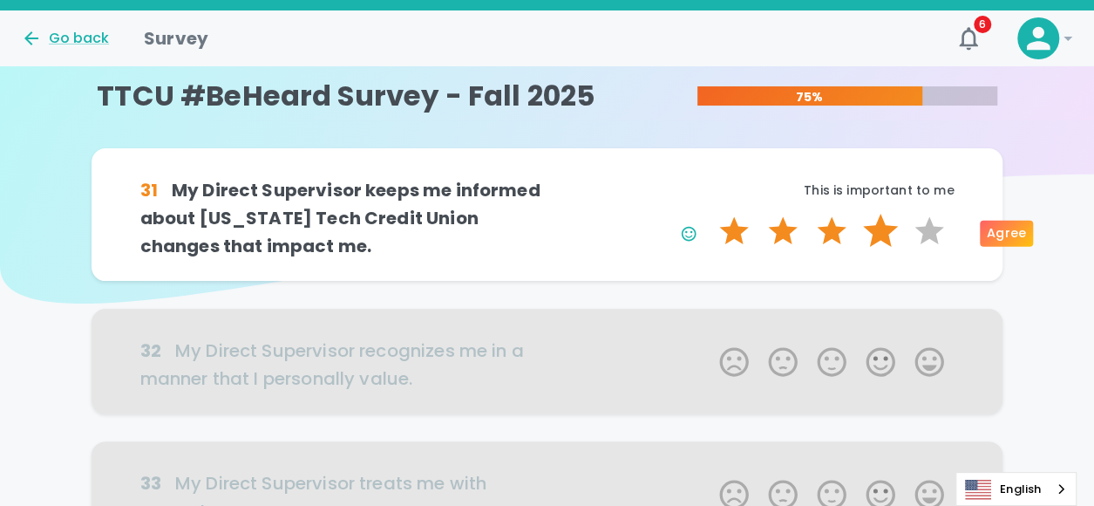
click at [879, 233] on label "4 Stars" at bounding box center [880, 231] width 49 height 35
click at [709, 214] on input "4 Stars" at bounding box center [709, 213] width 1 height 1
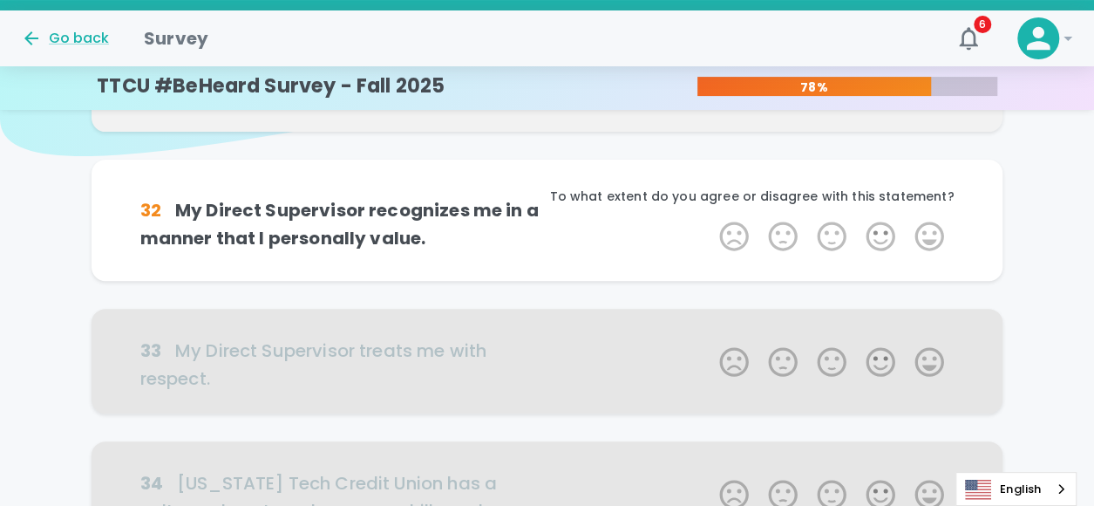
scroll to position [155, 0]
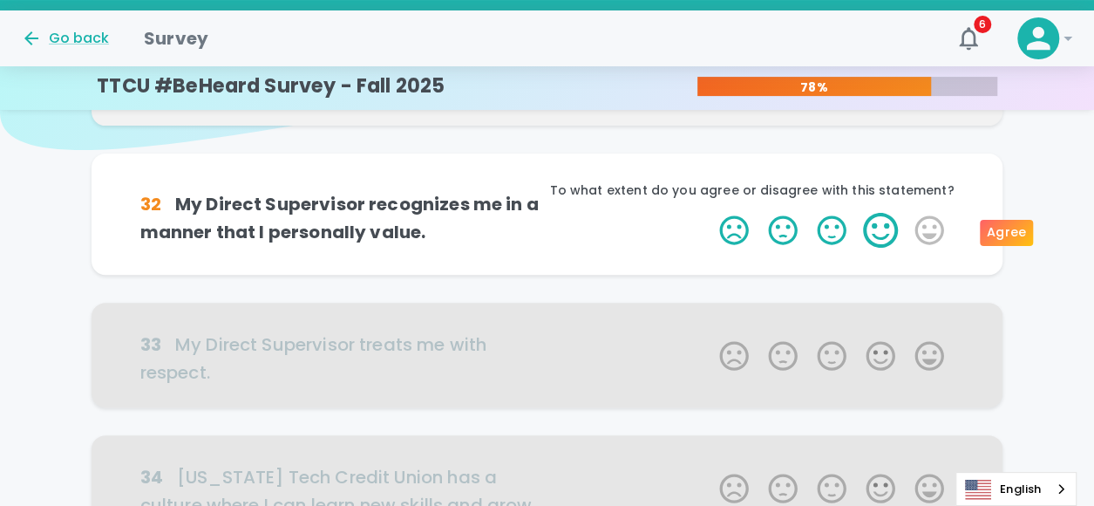
click at [875, 234] on label "4 Stars" at bounding box center [880, 230] width 49 height 35
click at [709, 213] on input "4 Stars" at bounding box center [709, 212] width 1 height 1
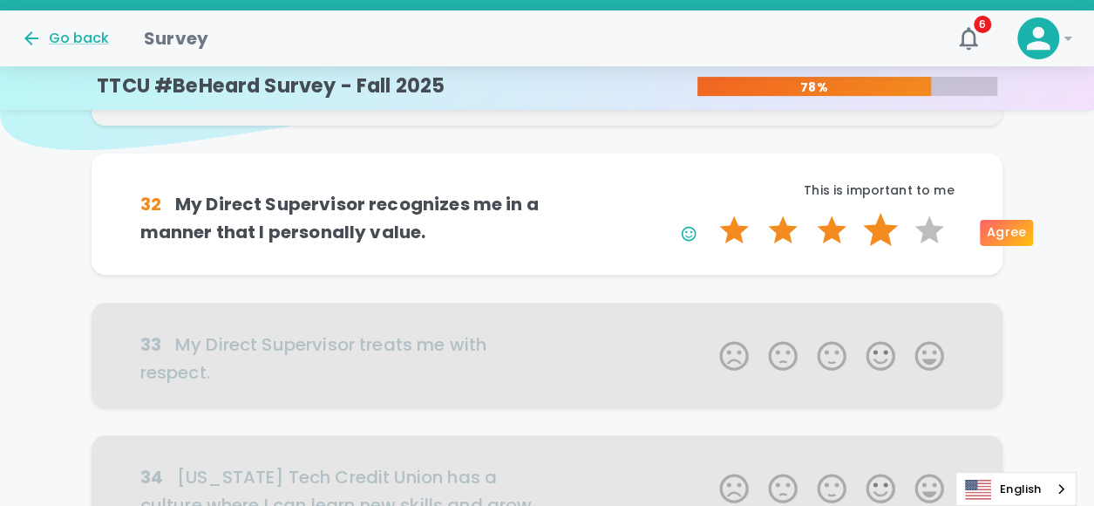
click at [875, 231] on label "4 Stars" at bounding box center [880, 230] width 49 height 35
click at [709, 213] on input "4 Stars" at bounding box center [709, 212] width 1 height 1
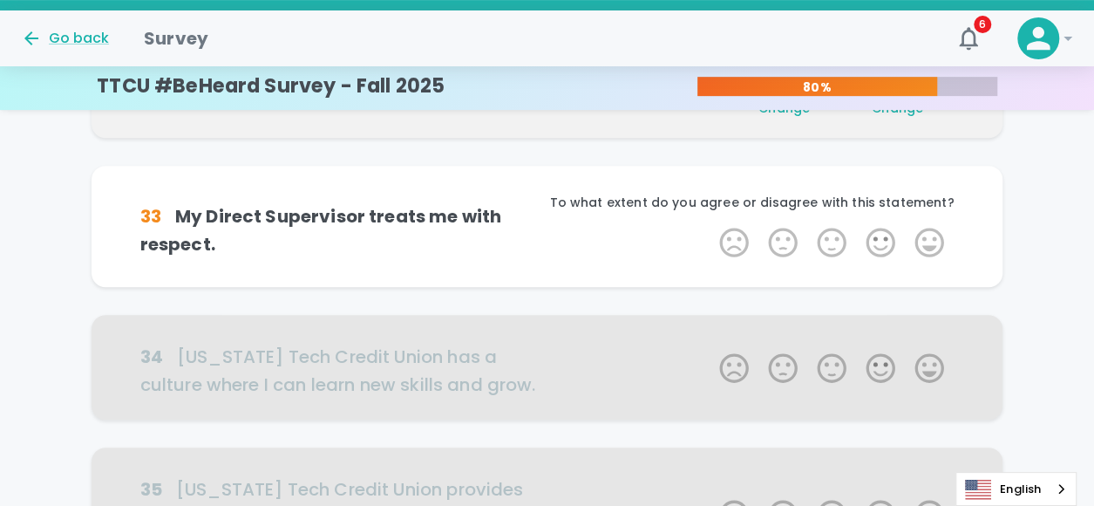
scroll to position [309, 0]
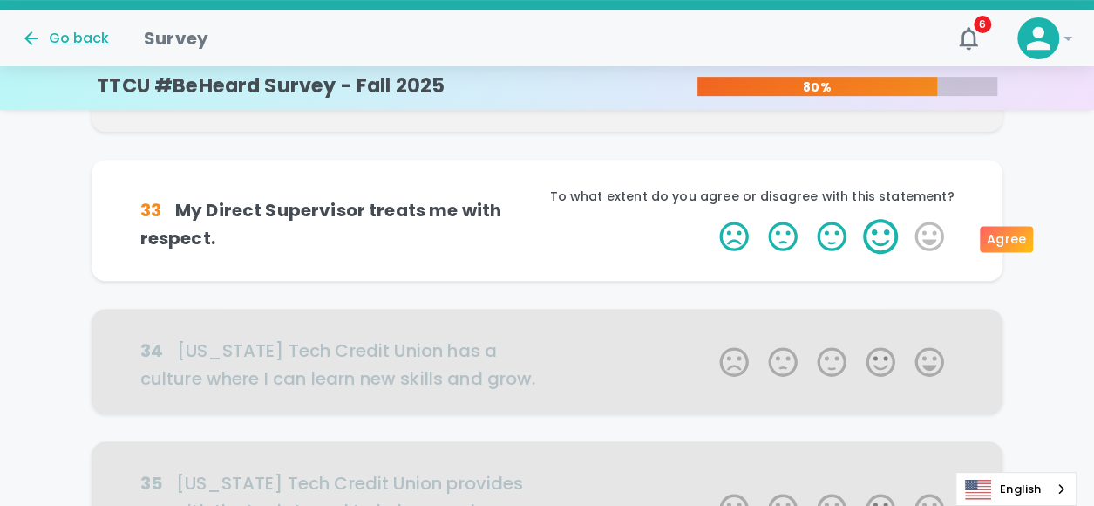
click at [875, 240] on label "4 Stars" at bounding box center [880, 236] width 49 height 35
click at [709, 219] on input "4 Stars" at bounding box center [709, 218] width 1 height 1
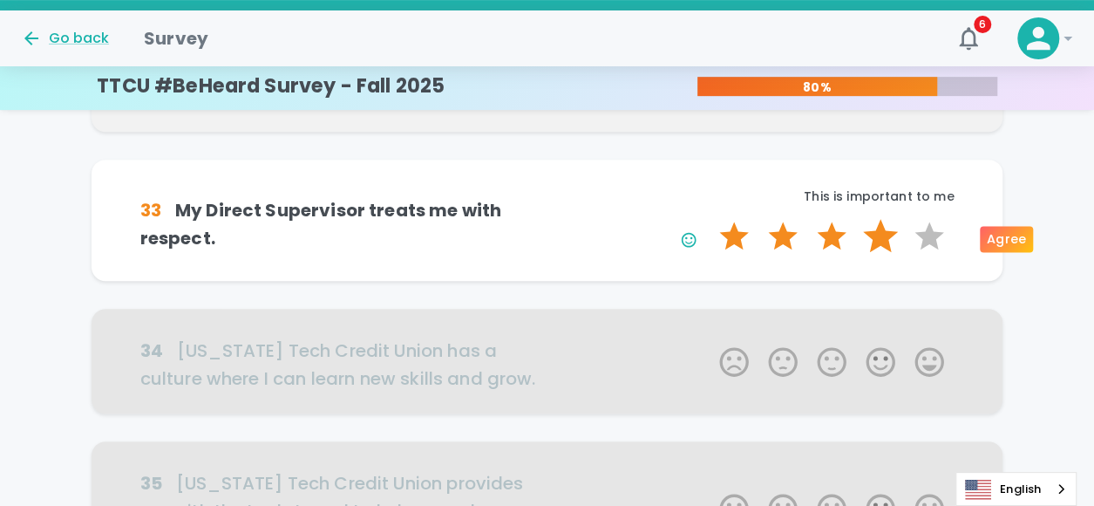
click at [875, 234] on label "4 Stars" at bounding box center [880, 236] width 49 height 35
click at [709, 219] on input "4 Stars" at bounding box center [709, 218] width 1 height 1
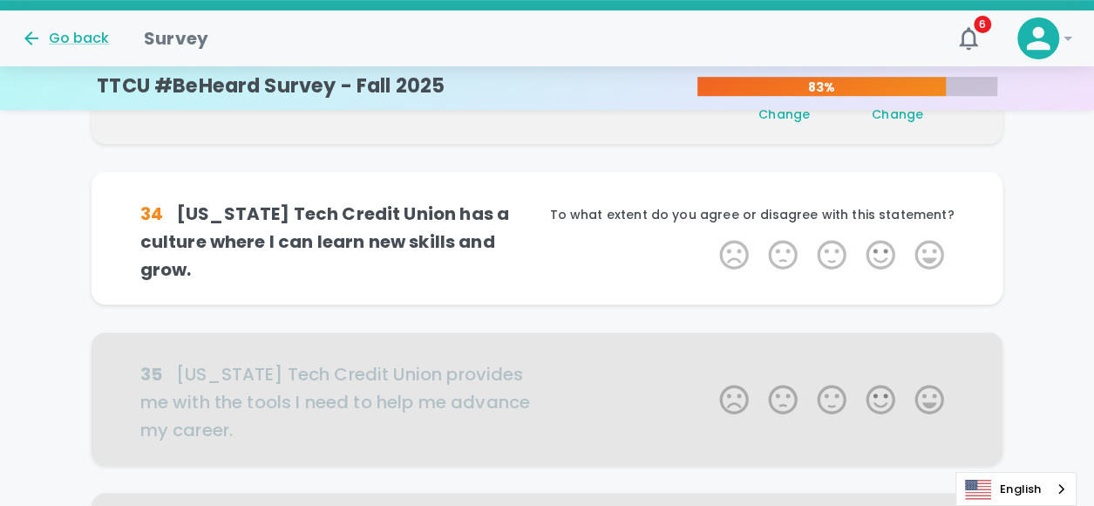
scroll to position [462, 0]
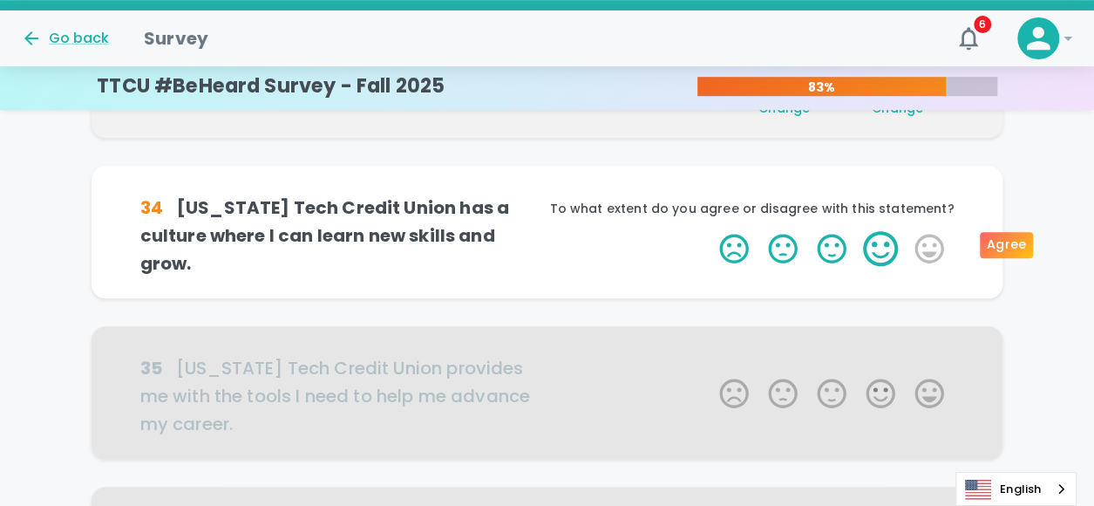
click at [879, 236] on label "4 Stars" at bounding box center [880, 248] width 49 height 35
click at [709, 231] on input "4 Stars" at bounding box center [709, 230] width 1 height 1
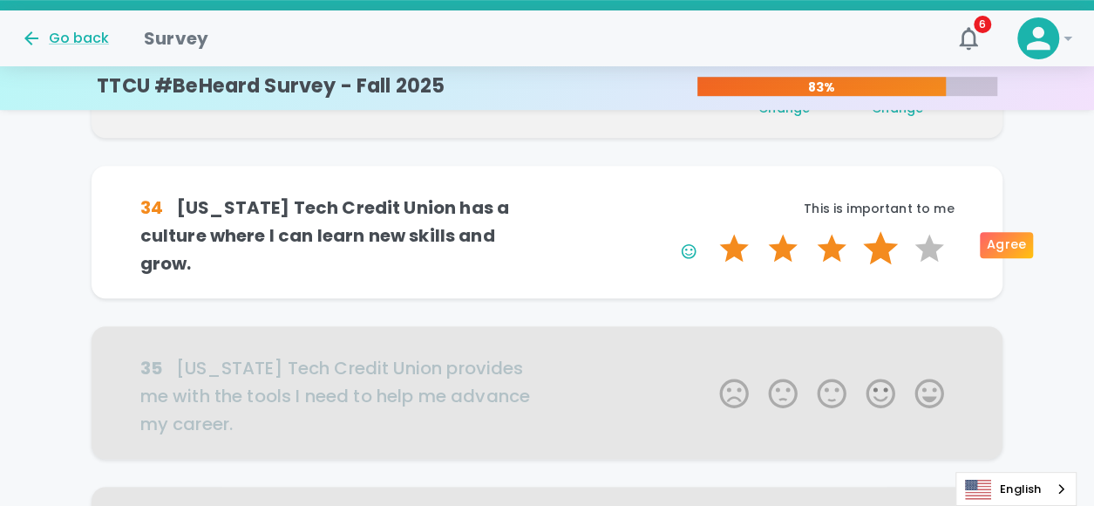
click at [890, 245] on label "4 Stars" at bounding box center [880, 248] width 49 height 35
click at [709, 231] on input "4 Stars" at bounding box center [709, 230] width 1 height 1
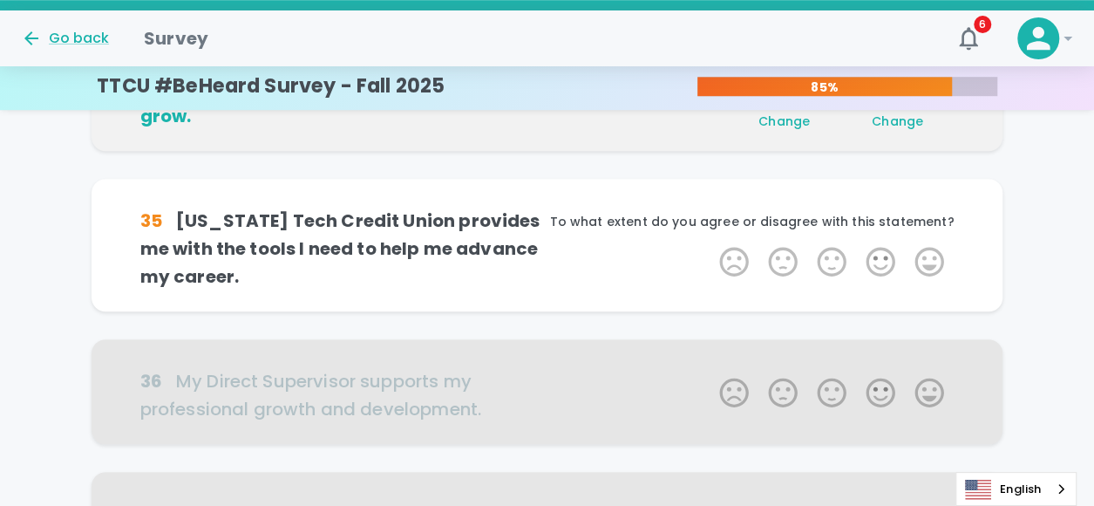
scroll to position [615, 0]
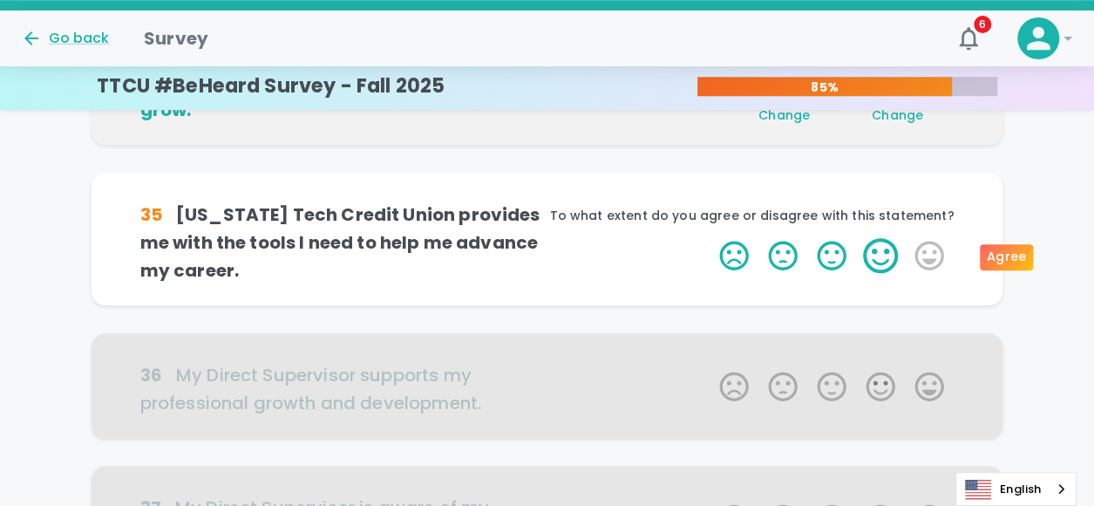
click at [870, 250] on label "4 Stars" at bounding box center [880, 255] width 49 height 35
click at [709, 238] on input "4 Stars" at bounding box center [709, 237] width 1 height 1
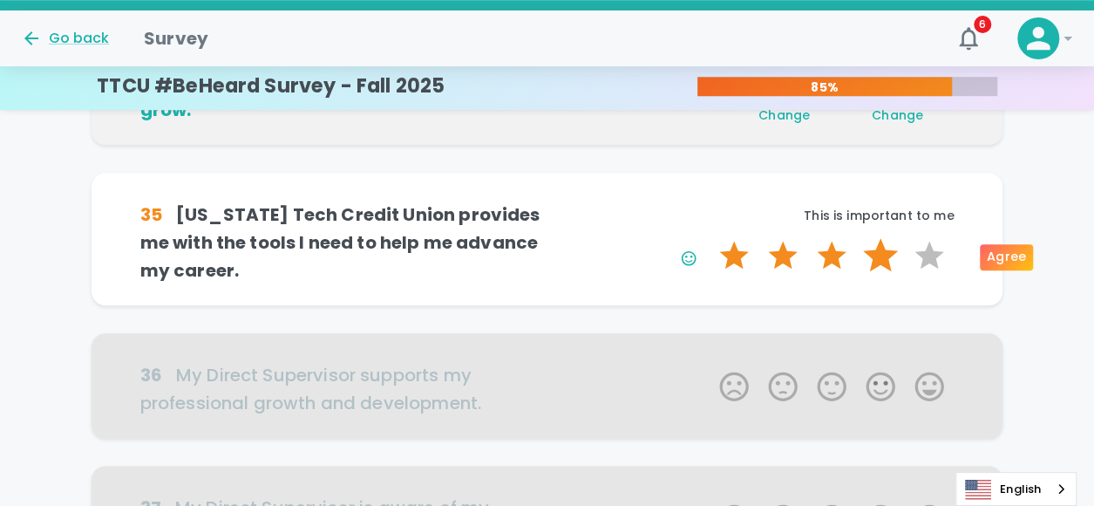
click at [878, 252] on label "4 Stars" at bounding box center [880, 255] width 49 height 35
click at [709, 238] on input "4 Stars" at bounding box center [709, 237] width 1 height 1
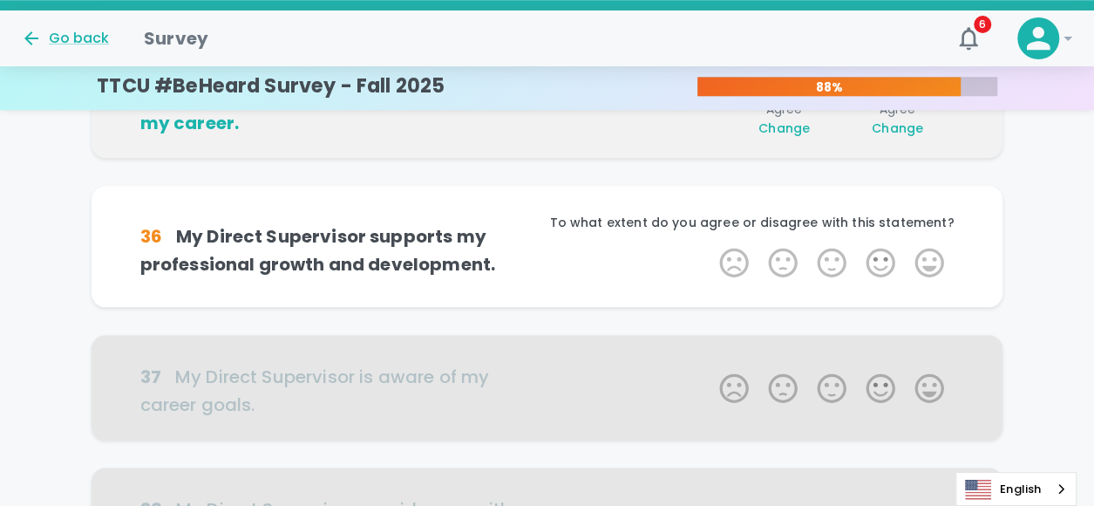
scroll to position [769, 0]
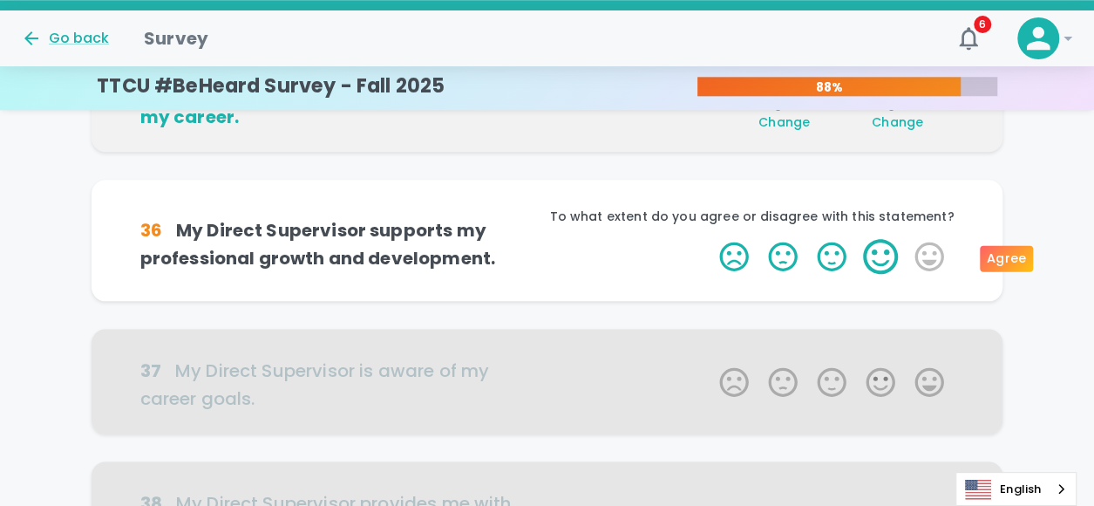
click at [873, 266] on label "4 Stars" at bounding box center [880, 256] width 49 height 35
click at [709, 239] on input "4 Stars" at bounding box center [709, 238] width 1 height 1
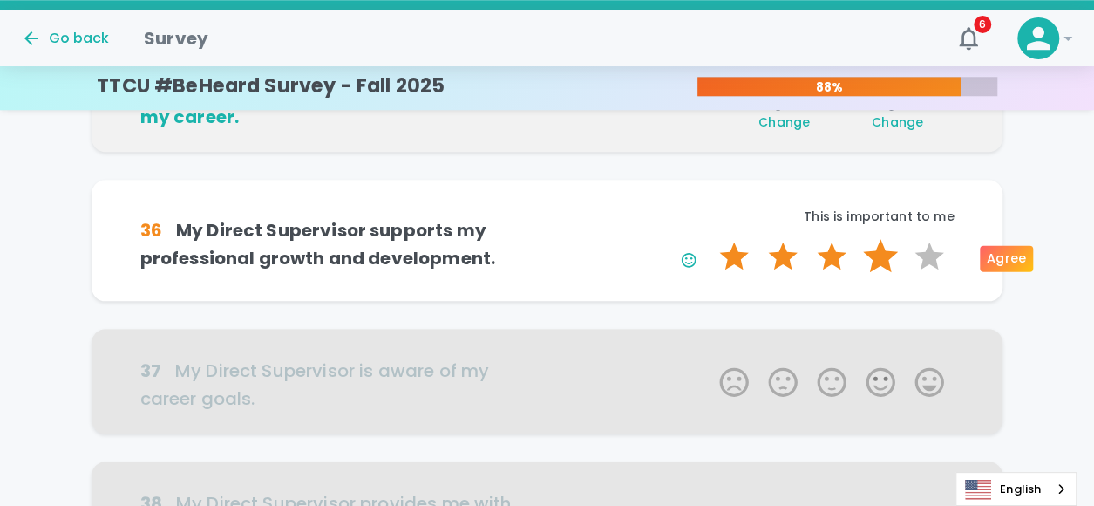
click at [875, 259] on label "4 Stars" at bounding box center [880, 256] width 49 height 35
click at [709, 239] on input "4 Stars" at bounding box center [709, 238] width 1 height 1
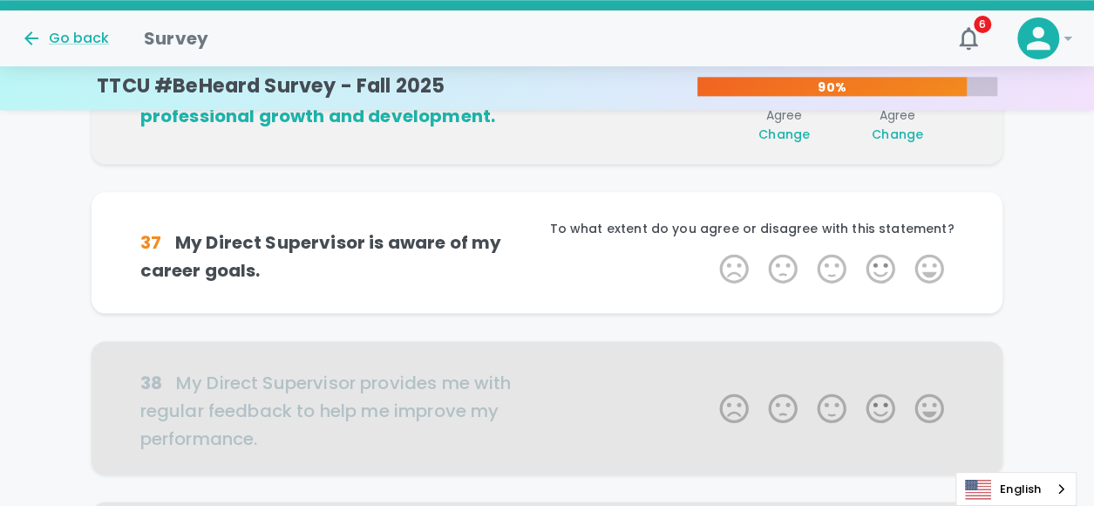
scroll to position [922, 0]
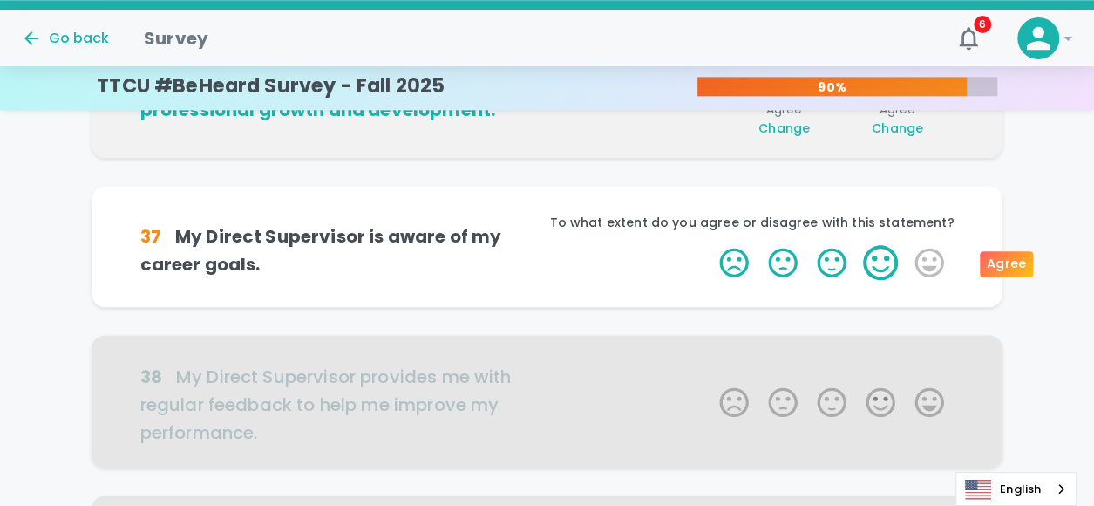
click at [873, 263] on label "4 Stars" at bounding box center [880, 262] width 49 height 35
click at [709, 245] on input "4 Stars" at bounding box center [709, 244] width 1 height 1
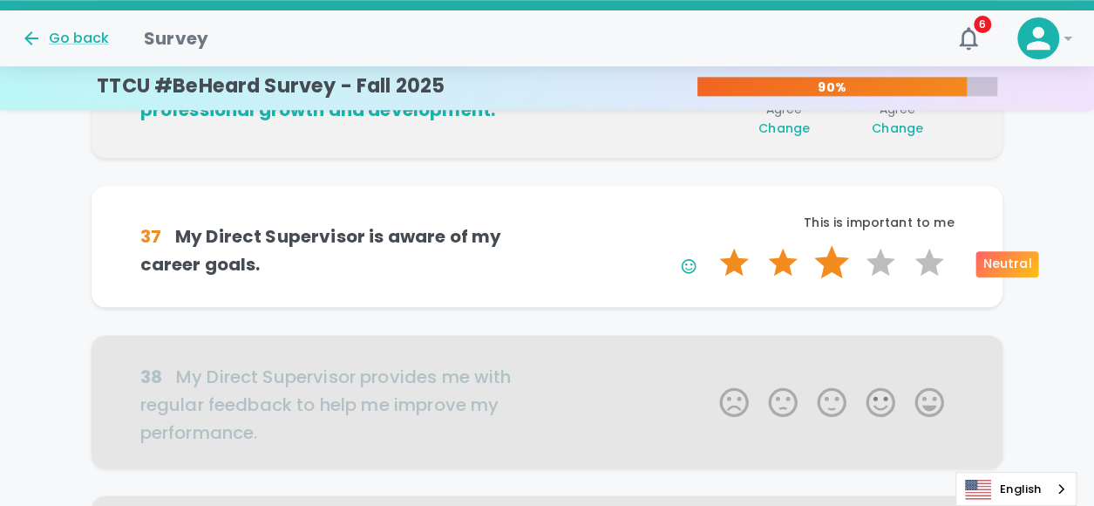
click at [848, 261] on label "3 Stars" at bounding box center [831, 262] width 49 height 35
click at [709, 245] on input "3 Stars" at bounding box center [709, 244] width 1 height 1
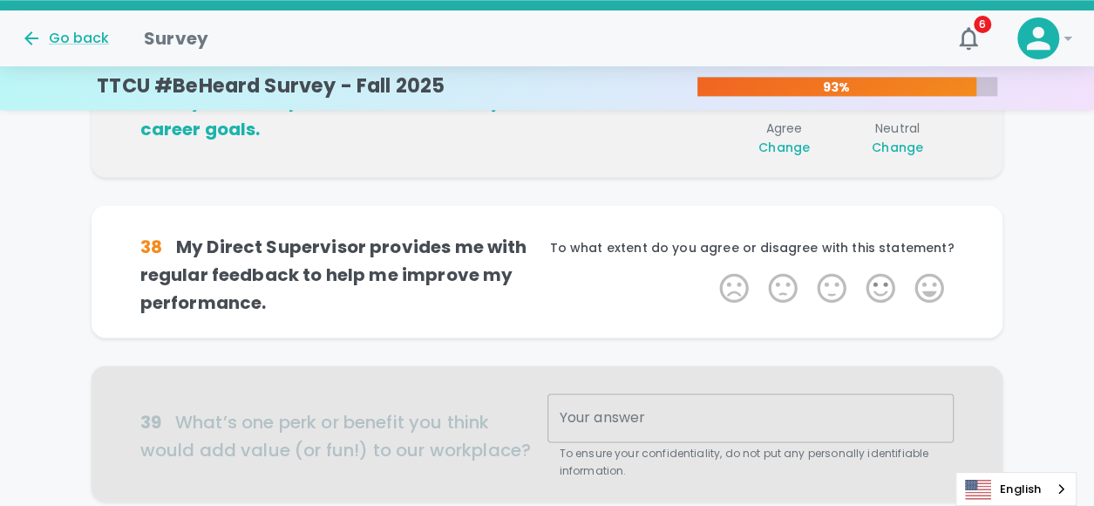
scroll to position [1076, 0]
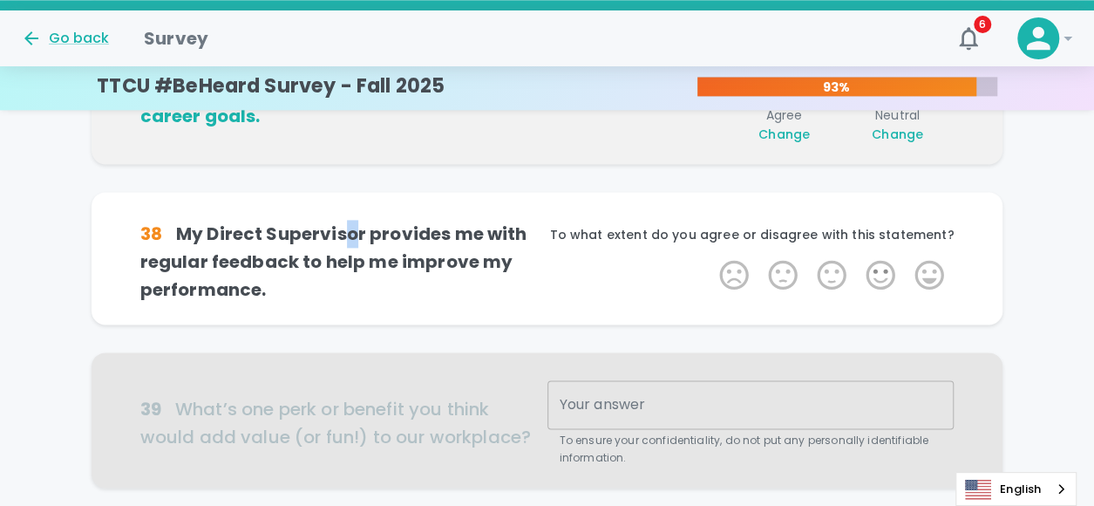
click at [350, 239] on h6 "38 My Direct Supervisor provides me with regular feedback to help me improve my…" at bounding box center [343, 262] width 407 height 84
drag, startPoint x: 350, startPoint y: 239, endPoint x: 381, endPoint y: 264, distance: 40.3
click at [350, 277] on h6 "38 My Direct Supervisor provides me with regular feedback to help me improve my…" at bounding box center [343, 262] width 407 height 84
click at [878, 295] on div "1 Star 2 Stars 3 Stars 4 Stars 5 Stars Empty" at bounding box center [831, 277] width 244 height 41
click at [879, 295] on div "1 Star 2 Stars 3 Stars 4 Stars 5 Stars Empty" at bounding box center [831, 277] width 244 height 41
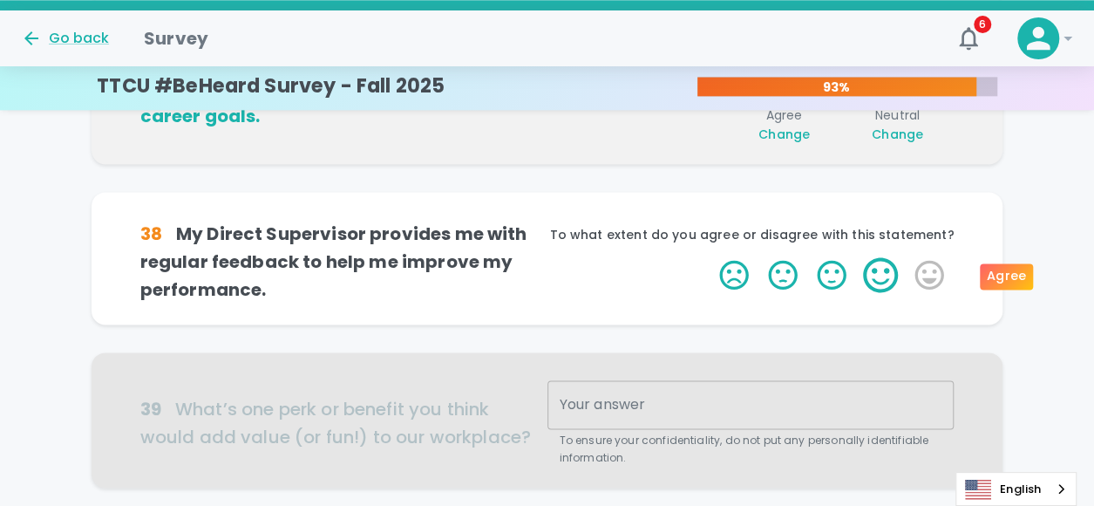
click at [880, 284] on label "4 Stars" at bounding box center [880, 274] width 49 height 35
click at [709, 257] on input "4 Stars" at bounding box center [709, 256] width 1 height 1
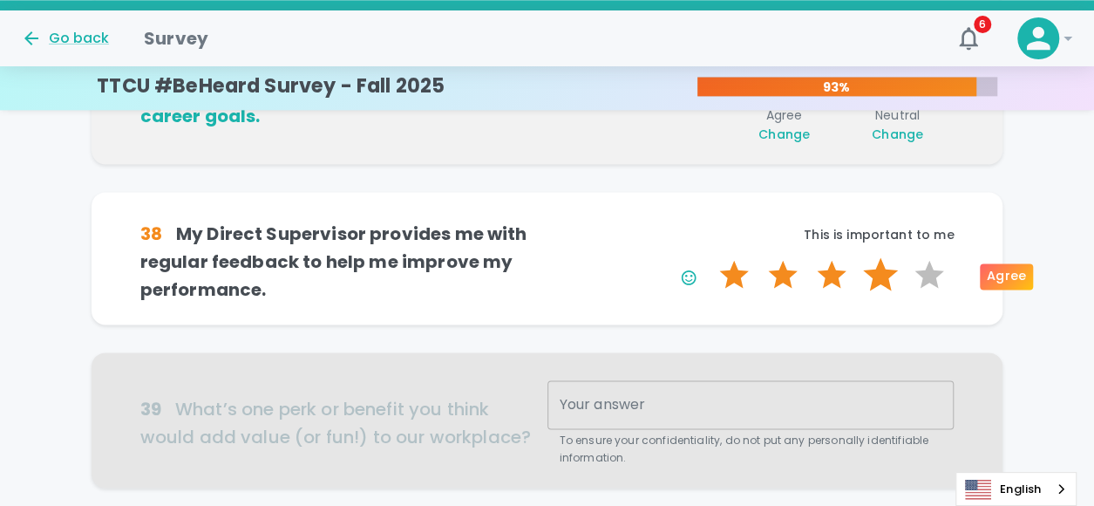
click at [880, 280] on label "4 Stars" at bounding box center [880, 274] width 49 height 35
click at [709, 257] on input "4 Stars" at bounding box center [709, 256] width 1 height 1
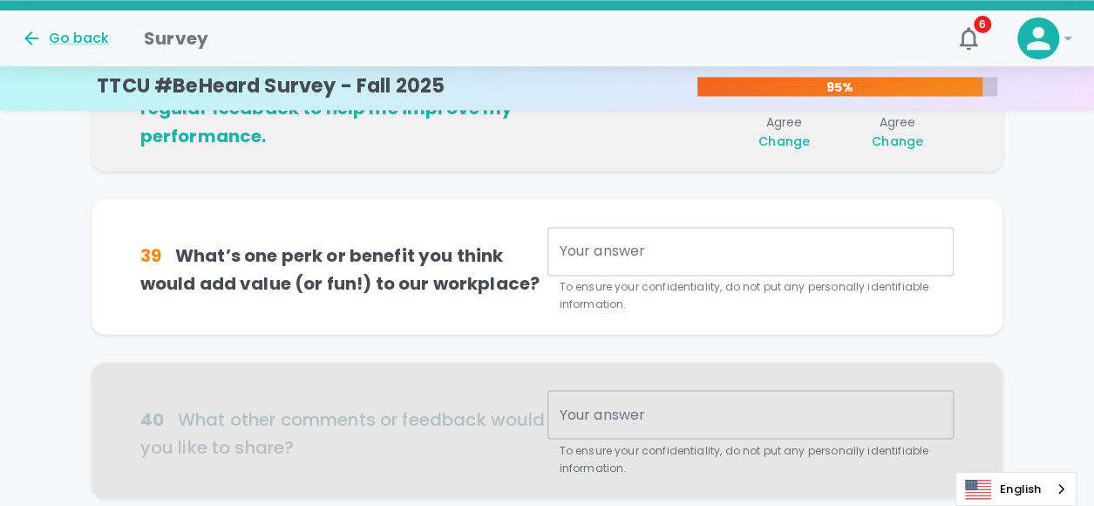
click at [734, 232] on div "x Your answer" at bounding box center [750, 251] width 407 height 49
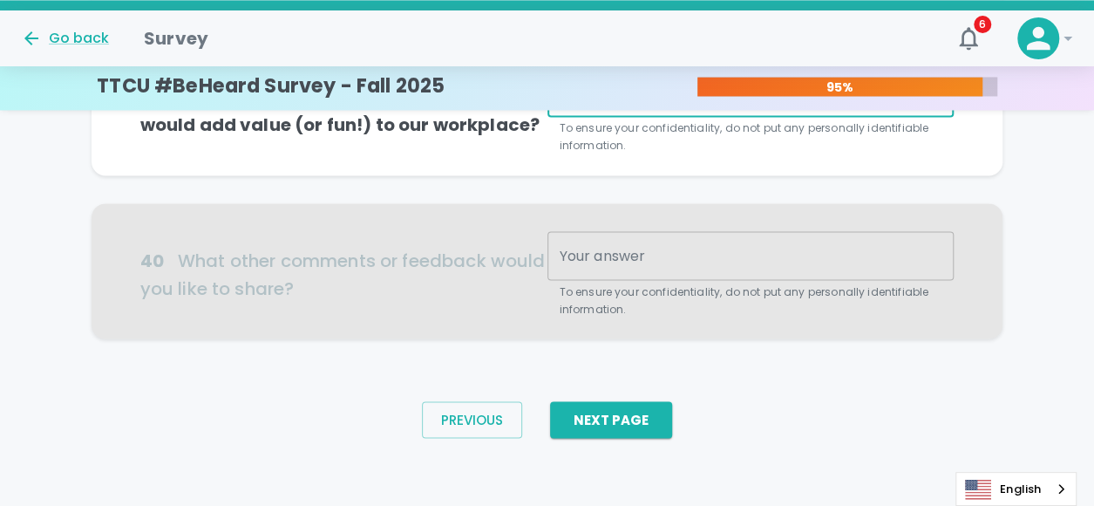
scroll to position [1300, 0]
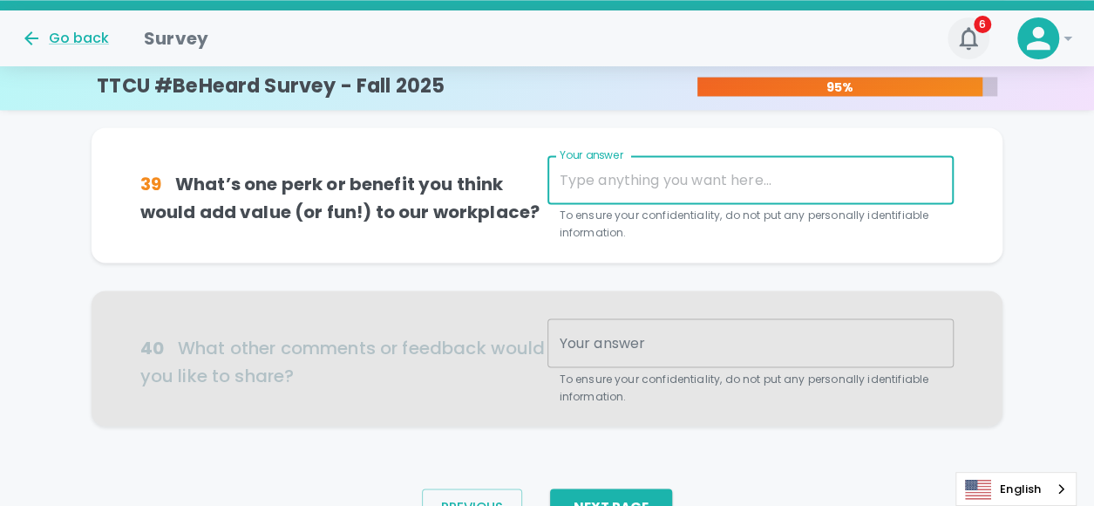
click at [959, 38] on icon "button" at bounding box center [968, 38] width 28 height 28
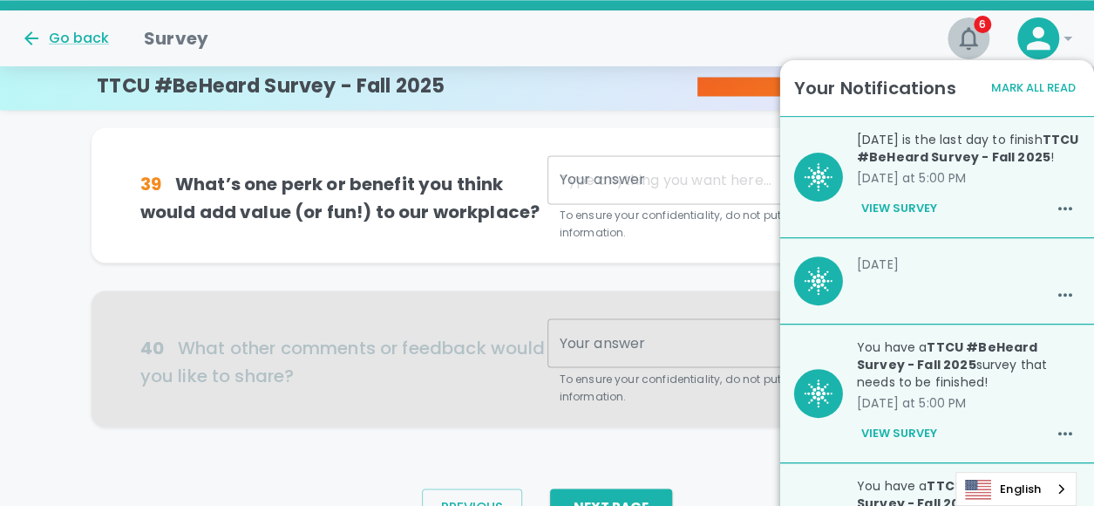
click at [959, 37] on icon "button" at bounding box center [968, 38] width 28 height 28
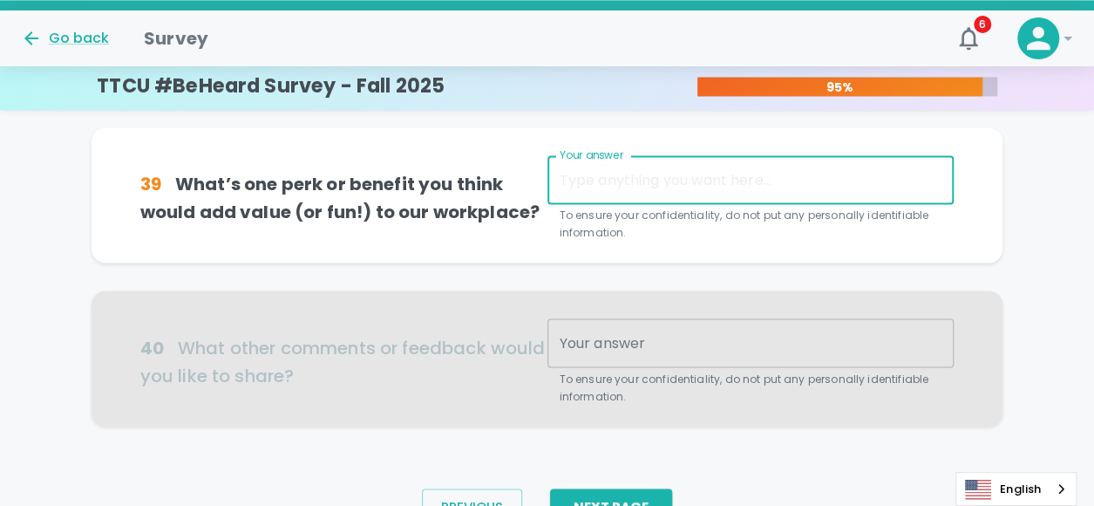
click at [742, 177] on textarea "Your answer" at bounding box center [751, 180] width 383 height 20
click at [722, 336] on div at bounding box center [548, 357] width 912 height 135
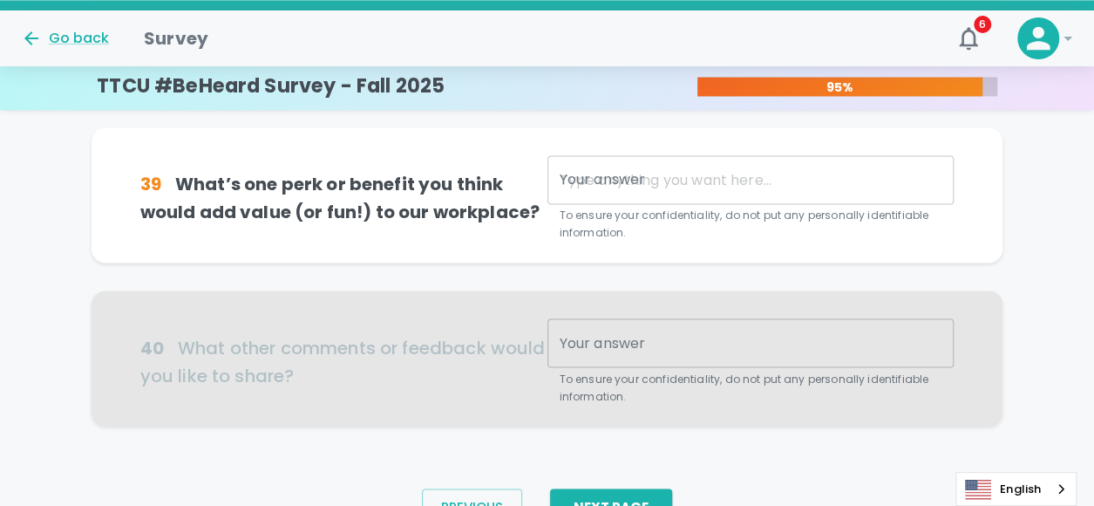
click at [612, 164] on div "x Your answer" at bounding box center [750, 179] width 407 height 49
click at [609, 495] on button "Next Page" at bounding box center [611, 506] width 122 height 37
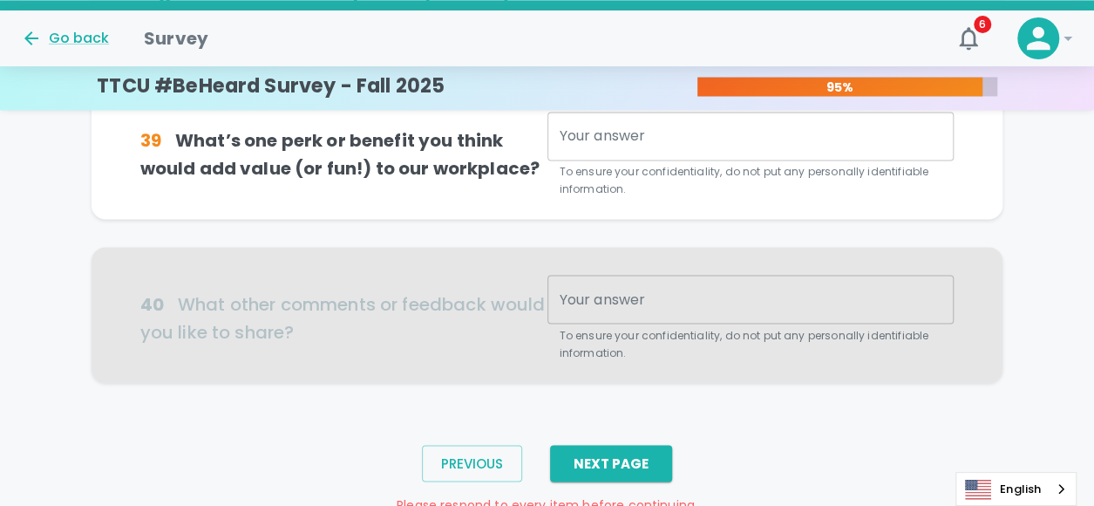
scroll to position [1318, 0]
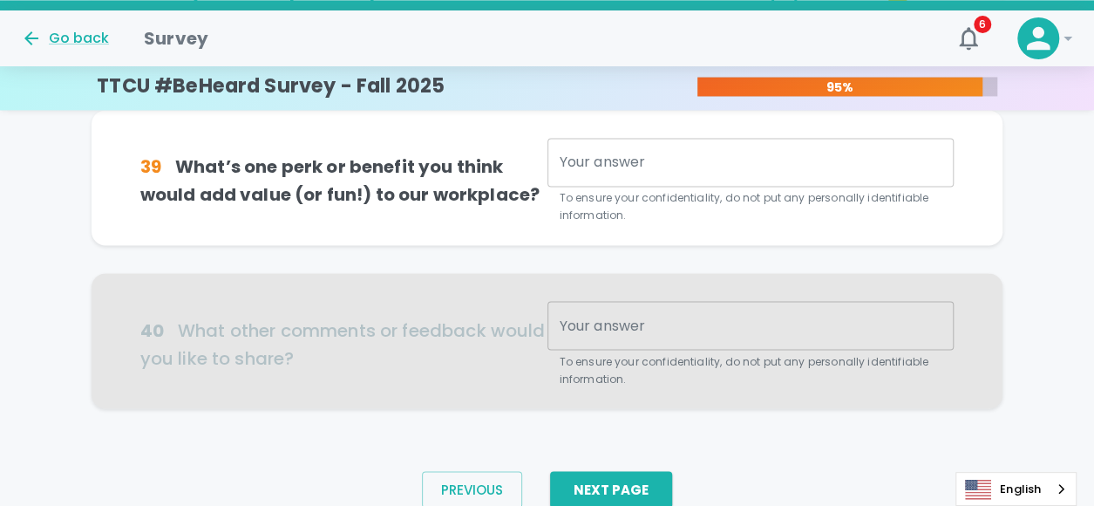
click at [717, 161] on textarea "Your answer" at bounding box center [751, 163] width 383 height 20
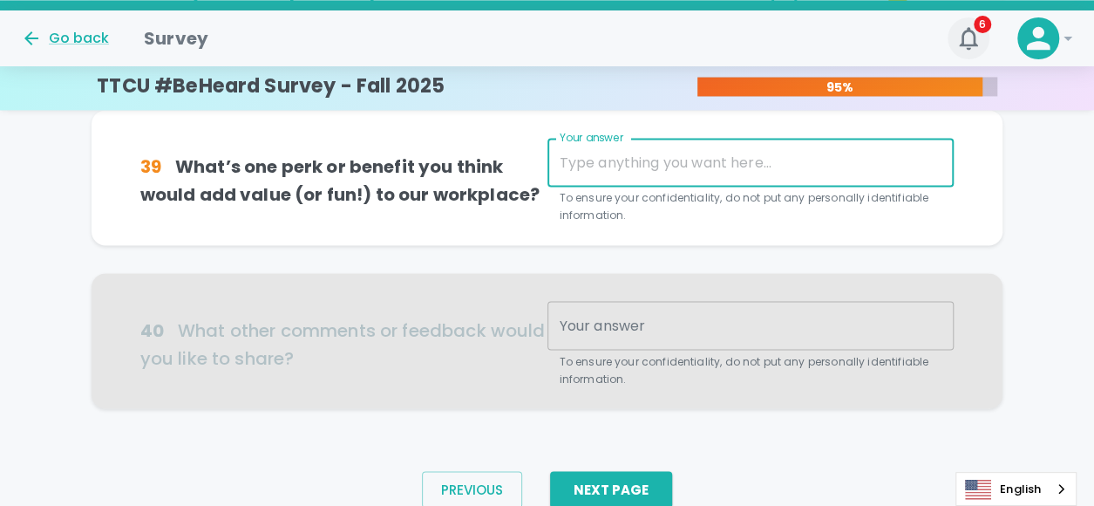
click at [974, 42] on icon "button" at bounding box center [968, 38] width 18 height 23
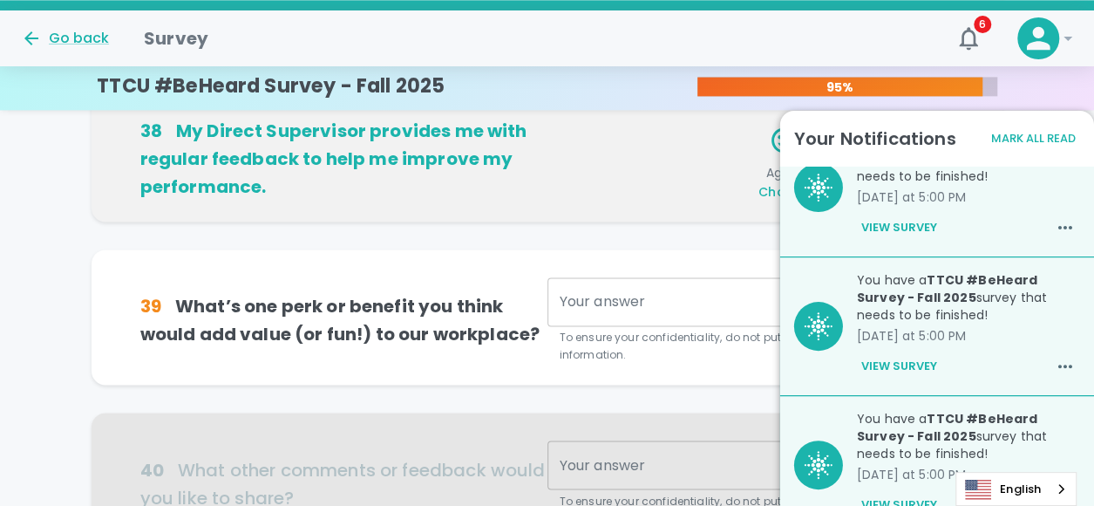
scroll to position [1231, 0]
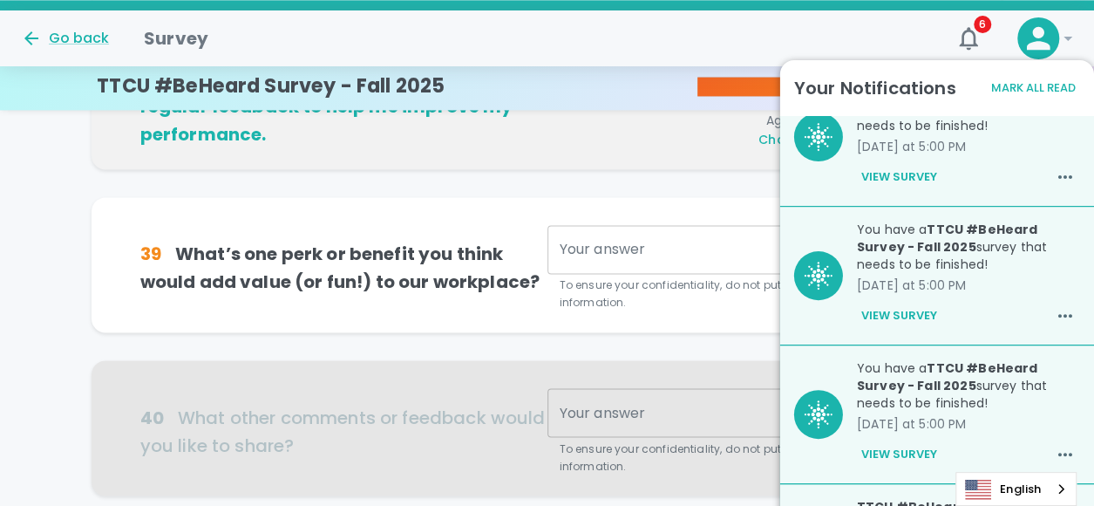
click at [601, 324] on div "39 What’s one perk or benefit you think would add value (or fun!) to our workpl…" at bounding box center [548, 264] width 912 height 135
click at [973, 44] on icon "button" at bounding box center [968, 38] width 18 height 23
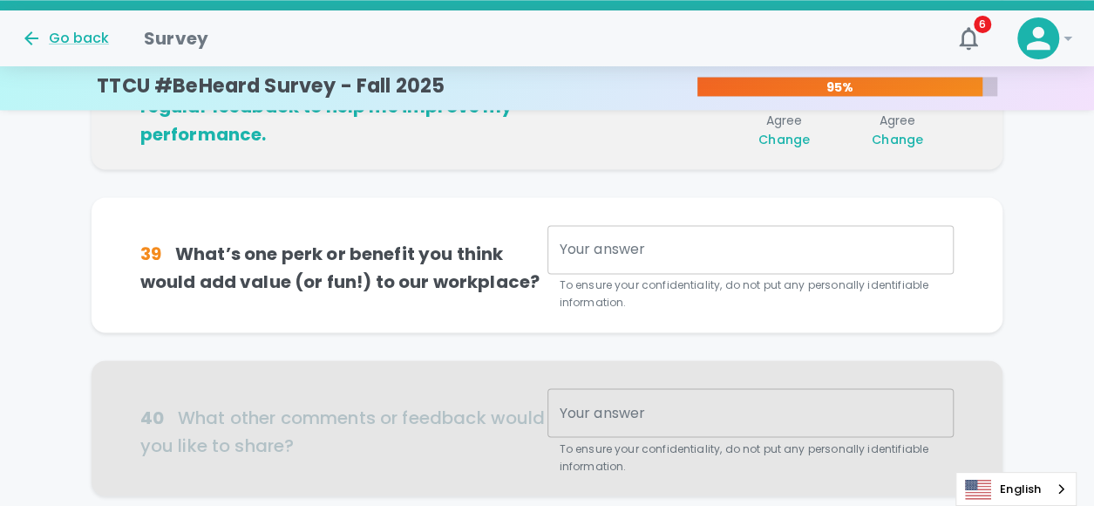
drag, startPoint x: 800, startPoint y: 241, endPoint x: 786, endPoint y: 238, distance: 14.4
click at [786, 240] on textarea "Your answer" at bounding box center [751, 250] width 383 height 20
click at [969, 45] on icon "button" at bounding box center [968, 38] width 18 height 23
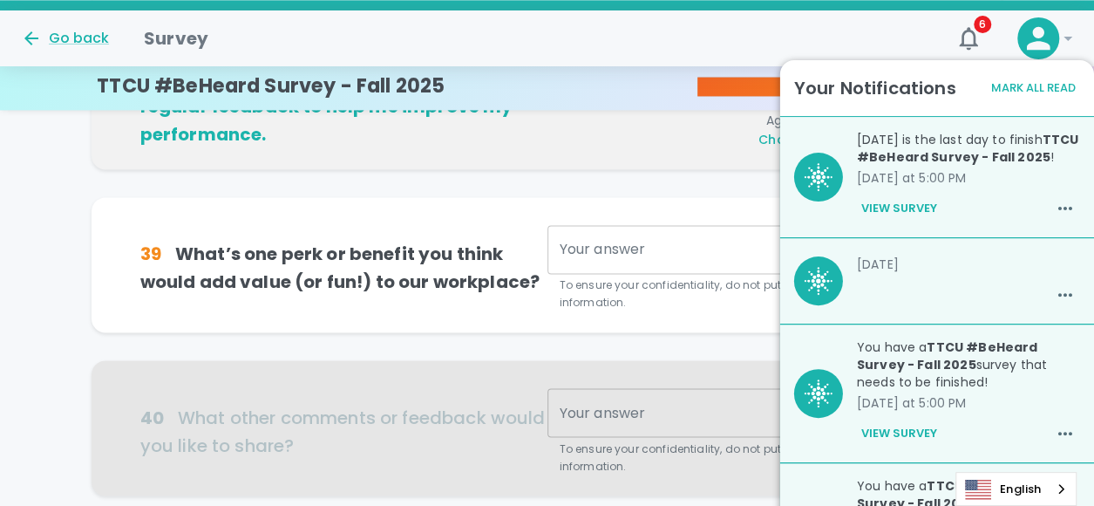
click at [1043, 85] on button "Mark All Read" at bounding box center [1033, 87] width 93 height 27
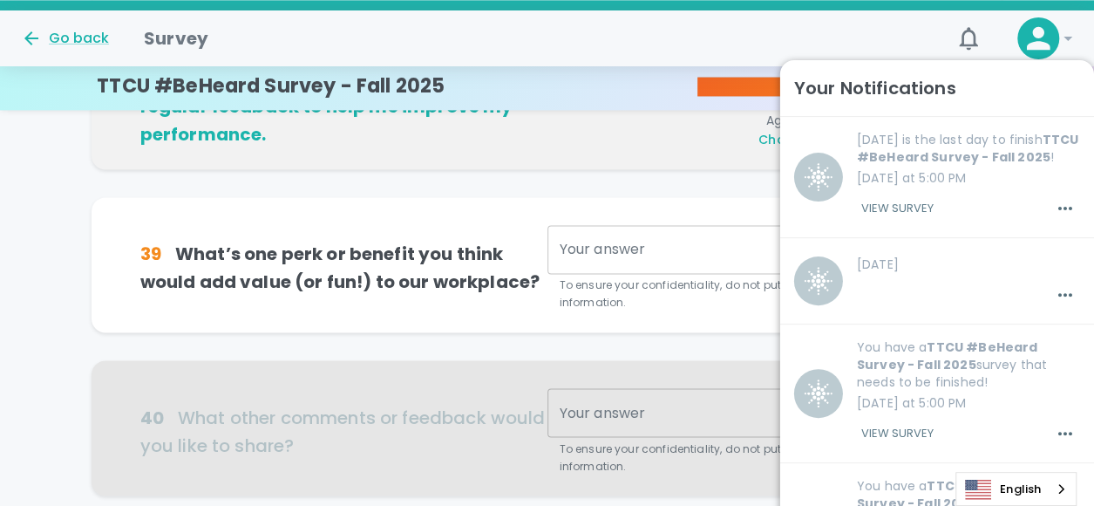
click at [628, 191] on div "38 My Direct Supervisor provides me with regular feedback to help me improve my…" at bounding box center [548, 117] width 912 height 160
click at [640, 225] on div "x Your answer" at bounding box center [750, 249] width 407 height 49
click at [713, 203] on div "39 What’s one perk or benefit you think would add value (or fun!) to our workpl…" at bounding box center [548, 264] width 912 height 135
click at [967, 37] on icon "button" at bounding box center [968, 38] width 28 height 28
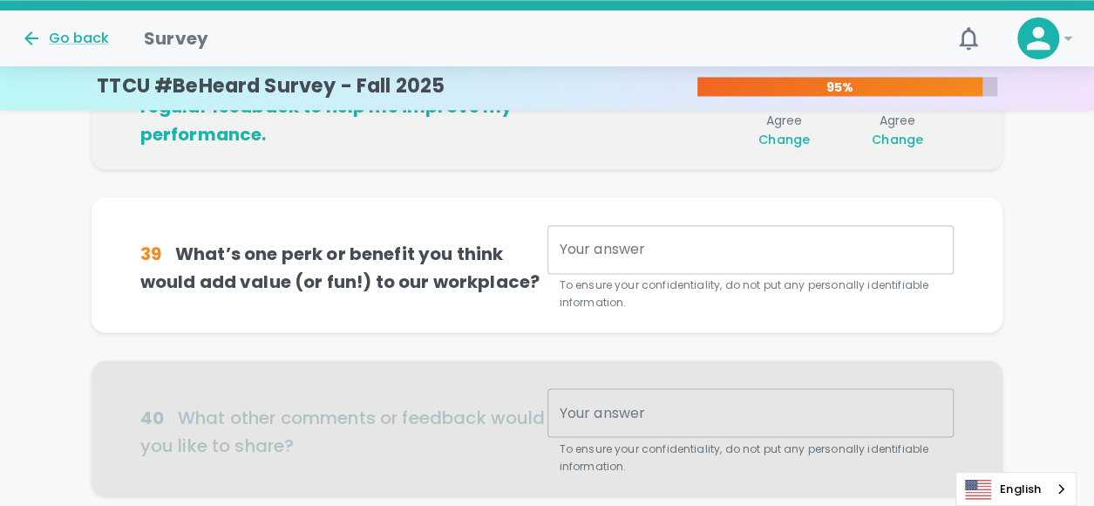
click at [691, 347] on div "39 What’s one perk or benefit you think would add value (or fun!) to our workpl…" at bounding box center [548, 278] width 912 height 163
click at [739, 225] on div "x Your answer" at bounding box center [750, 249] width 407 height 49
click at [404, 191] on div "38 My Direct Supervisor provides me with regular feedback to help me improve my…" at bounding box center [548, 117] width 912 height 160
click at [381, 333] on div "39 What’s one perk or benefit you think would add value (or fun!) to our workpl…" at bounding box center [548, 278] width 912 height 163
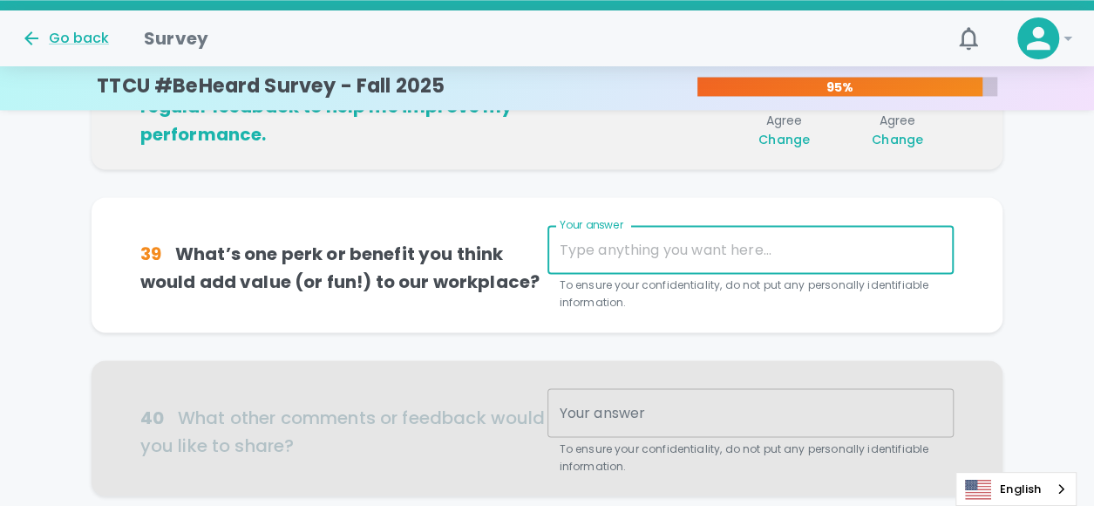
click at [603, 247] on textarea "Your answer" at bounding box center [751, 250] width 383 height 20
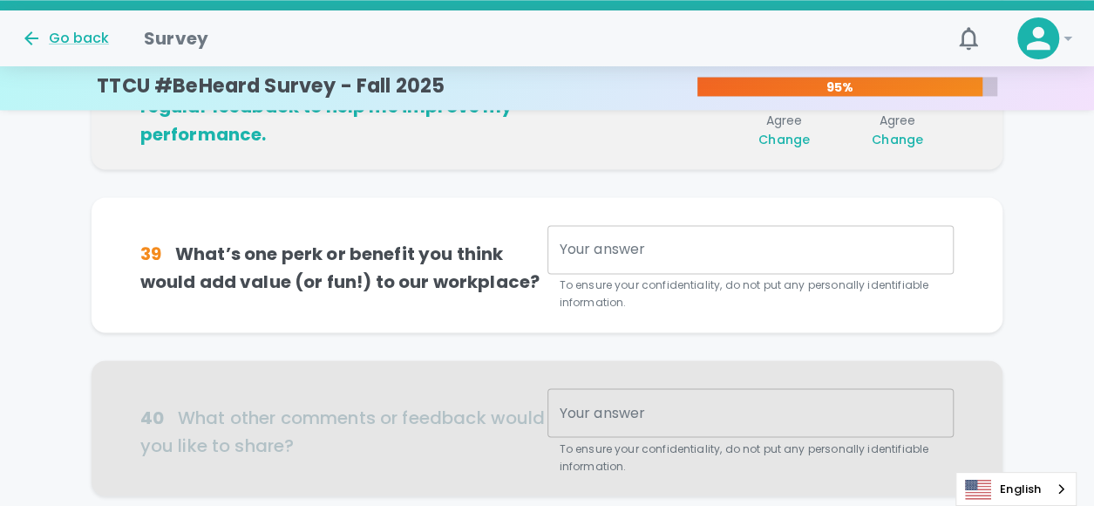
click at [322, 308] on div "39 What’s one perk or benefit you think would add value (or fun!) to our workpl…" at bounding box center [547, 268] width 814 height 86
click at [394, 292] on h6 "39 What’s one perk or benefit you think would add value (or fun!) to our workpl…" at bounding box center [343, 268] width 407 height 56
click at [267, 242] on h6 "39 What’s one perk or benefit you think would add value (or fun!) to our workpl…" at bounding box center [343, 268] width 407 height 56
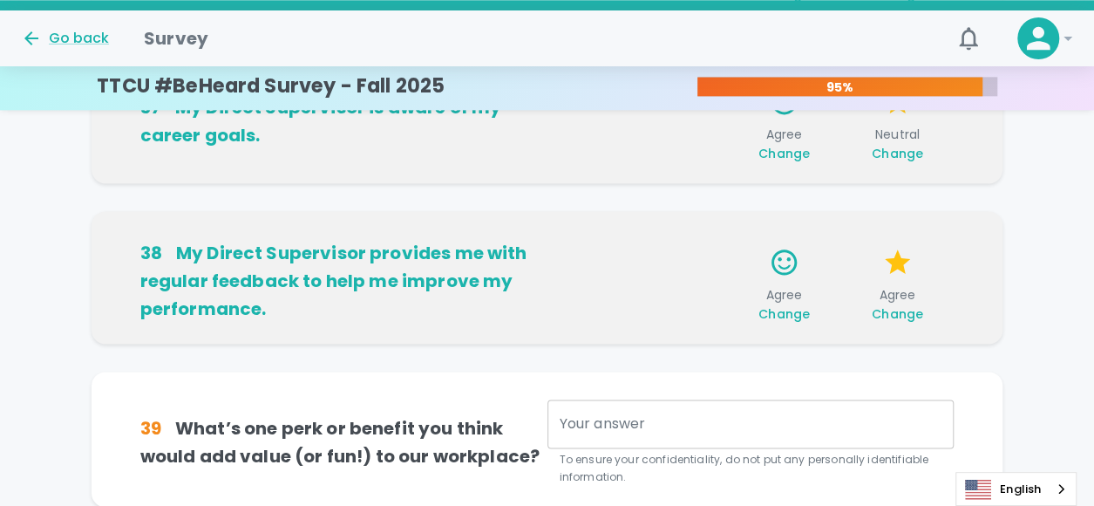
scroll to position [1144, 0]
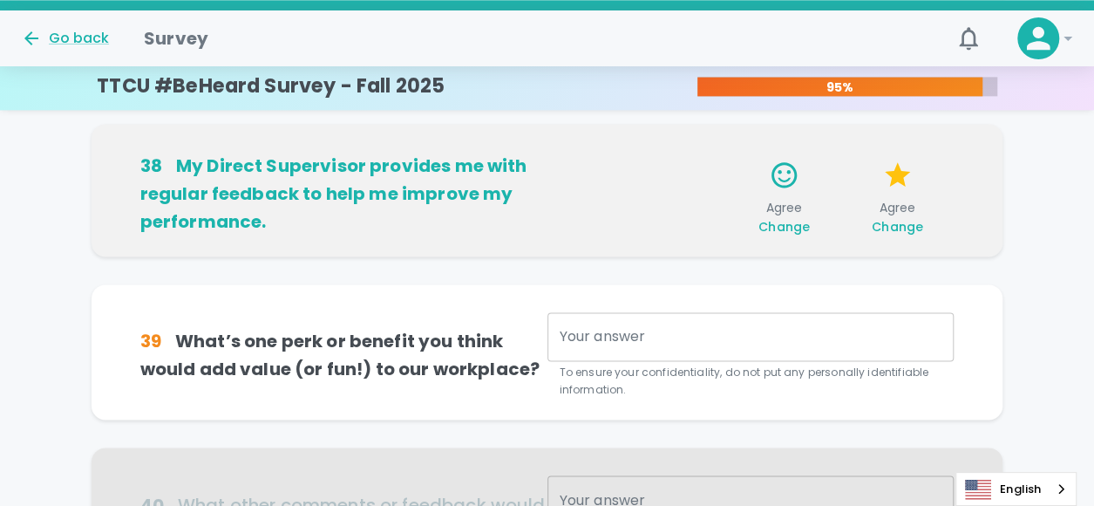
click at [184, 342] on h6 "39 What’s one perk or benefit you think would add value (or fun!) to our workpl…" at bounding box center [343, 355] width 407 height 56
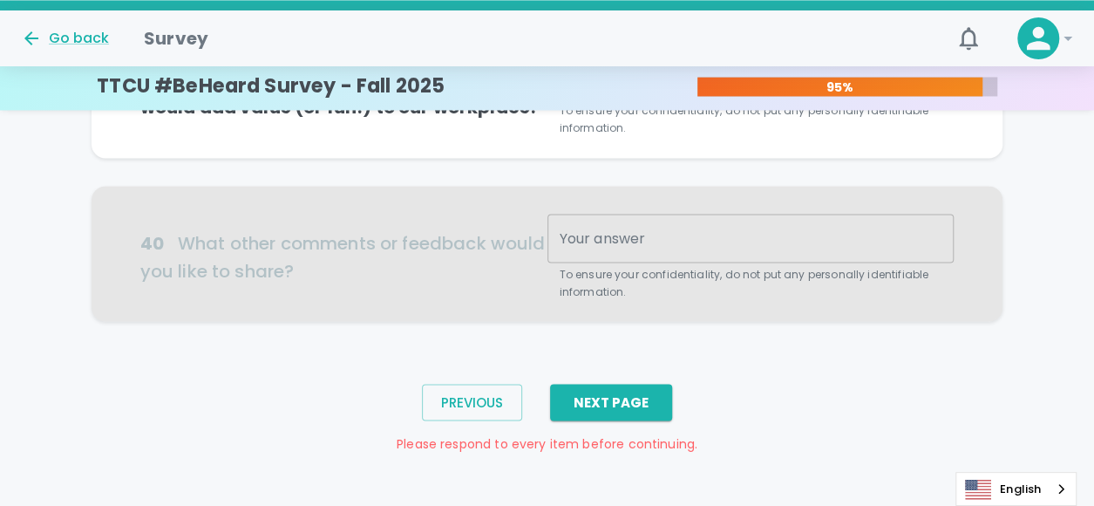
scroll to position [1318, 0]
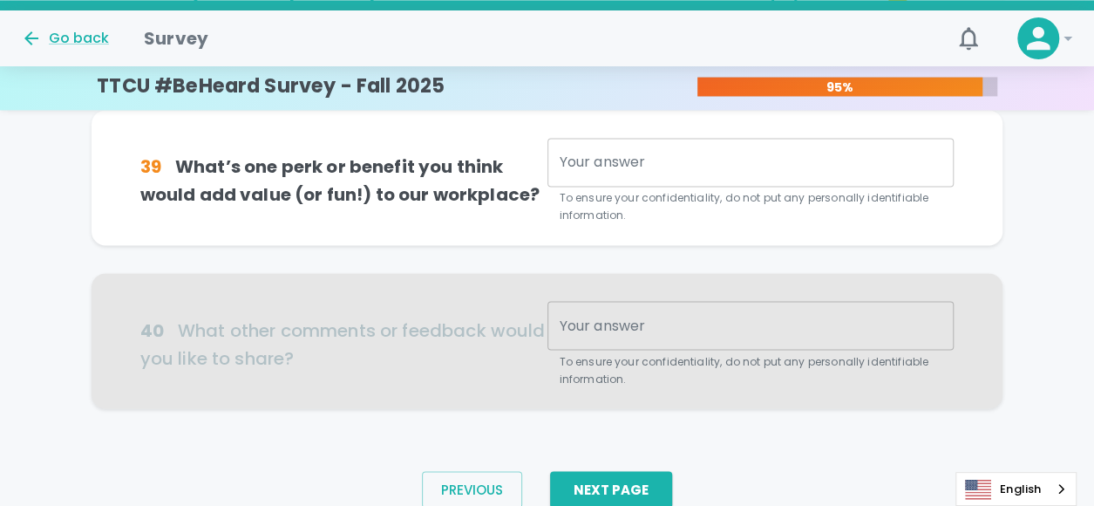
click at [585, 153] on div "Your answer x Your answer To ensure your confidentiality, do not put any person…" at bounding box center [750, 181] width 407 height 86
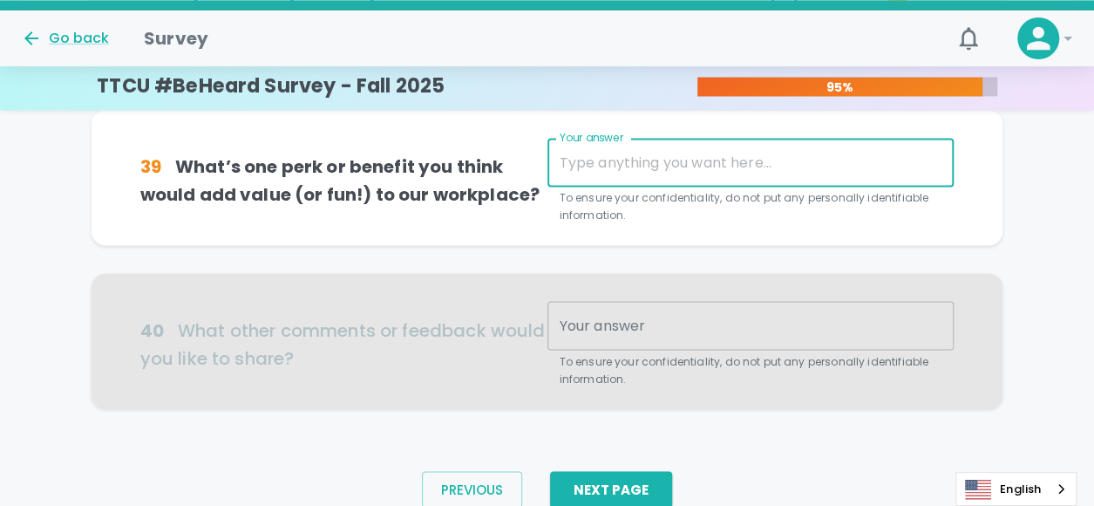
click at [367, 295] on div at bounding box center [548, 340] width 912 height 135
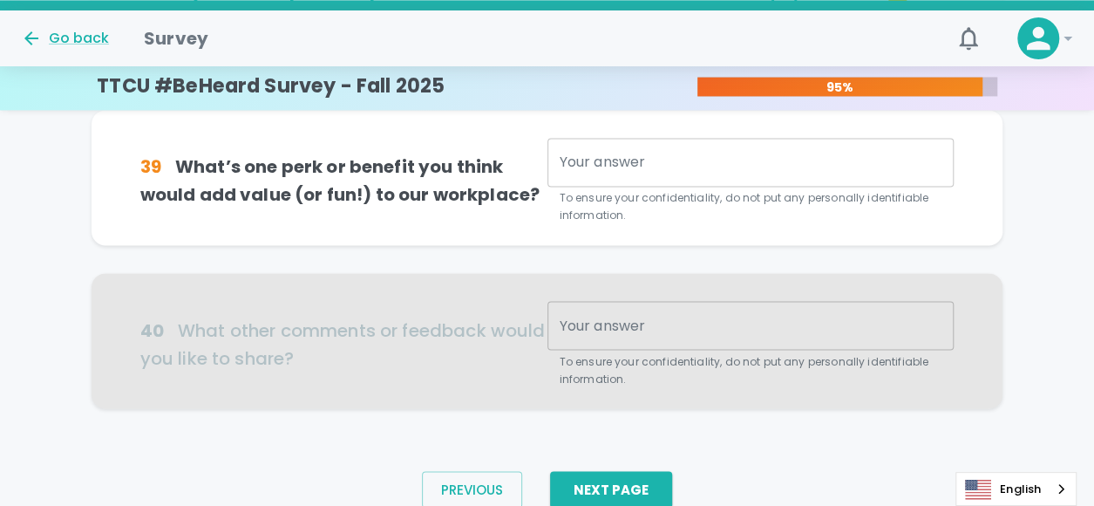
click at [790, 156] on textarea "Your answer" at bounding box center [751, 163] width 383 height 20
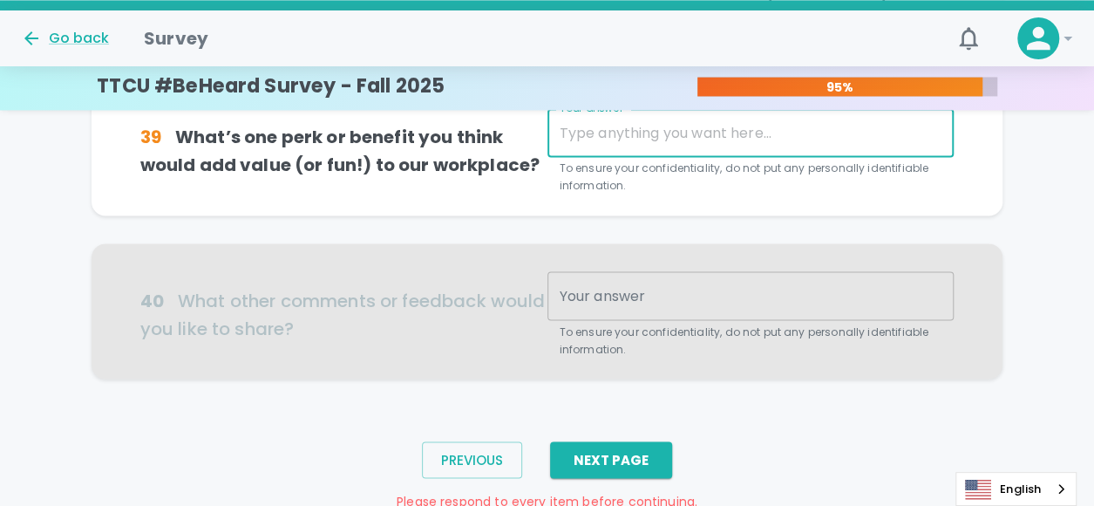
drag, startPoint x: 235, startPoint y: 324, endPoint x: 262, endPoint y: 313, distance: 29.3
click at [235, 324] on div at bounding box center [548, 310] width 912 height 135
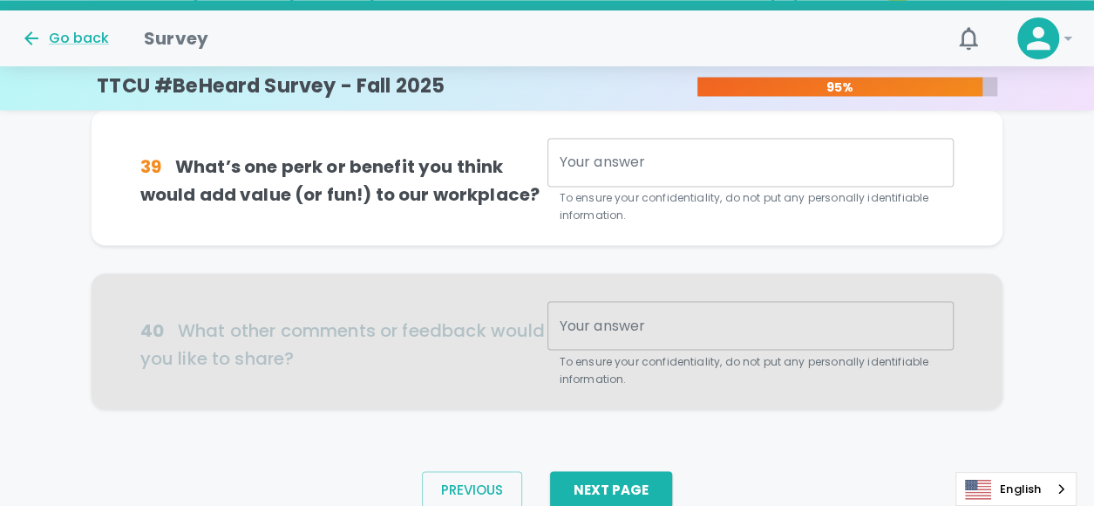
click at [708, 187] on div "Your answer x Your answer To ensure your confidentiality, do not put any person…" at bounding box center [750, 181] width 407 height 86
click at [727, 170] on textarea "Your answer" at bounding box center [751, 163] width 383 height 20
click at [560, 261] on div "39 What’s one perk or benefit you think would add value (or fun!) to our workpl…" at bounding box center [548, 191] width 912 height 163
click at [621, 298] on div at bounding box center [548, 340] width 912 height 135
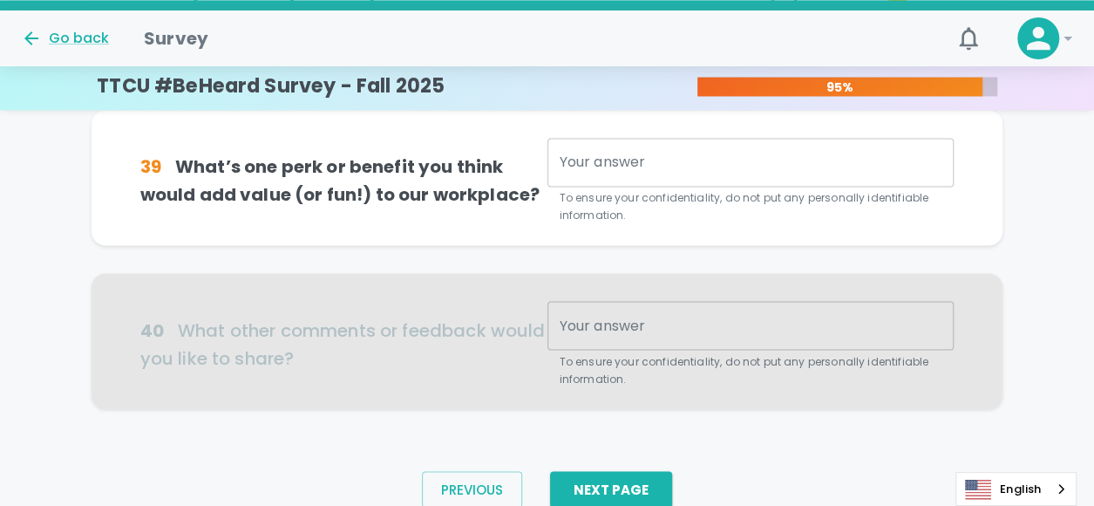
click at [650, 161] on textarea "Your answer" at bounding box center [751, 163] width 383 height 20
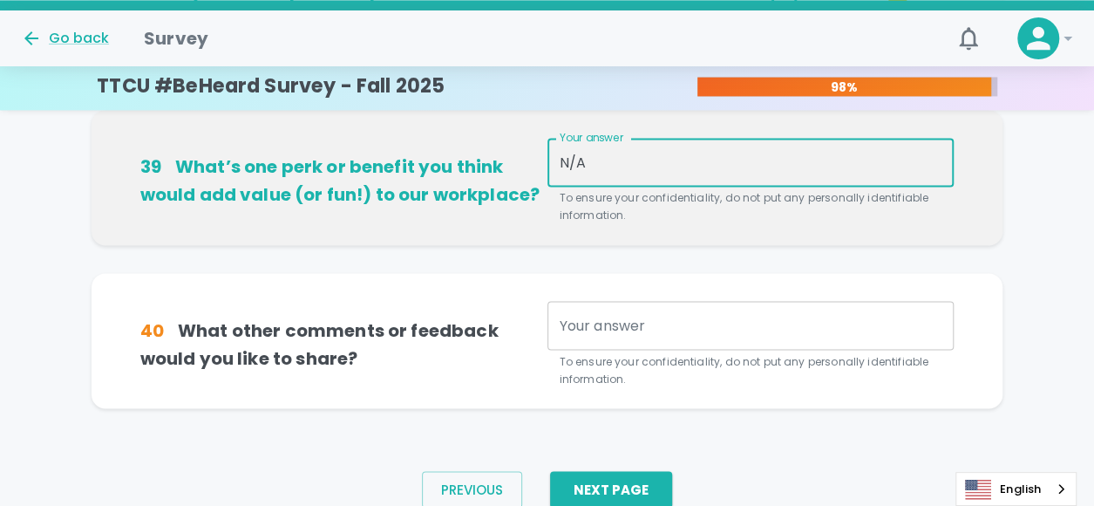
type textarea "N/A"
click at [664, 329] on textarea "Your answer" at bounding box center [751, 325] width 383 height 20
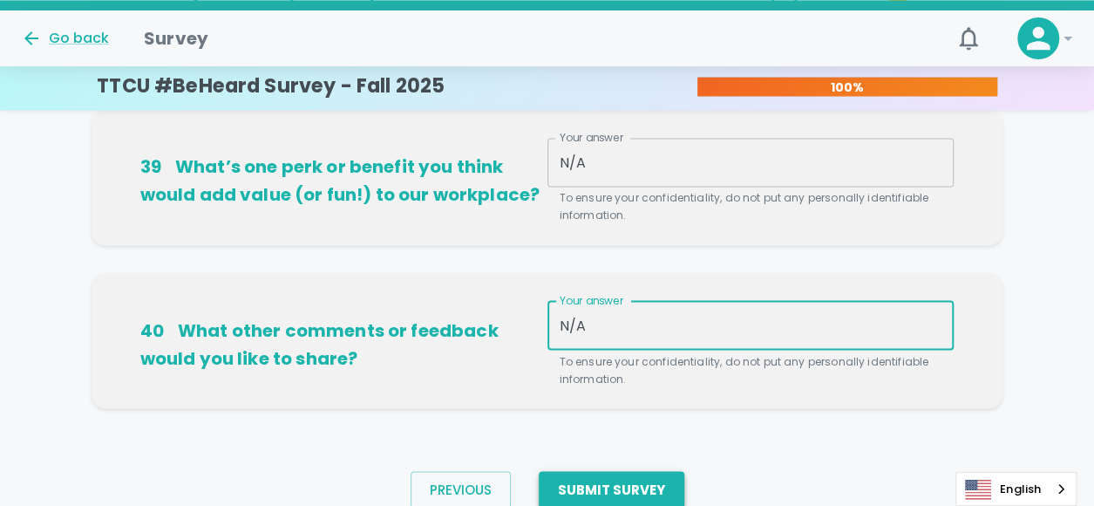
type textarea "N/A"
click at [598, 475] on button "Submit Survey" at bounding box center [612, 489] width 146 height 37
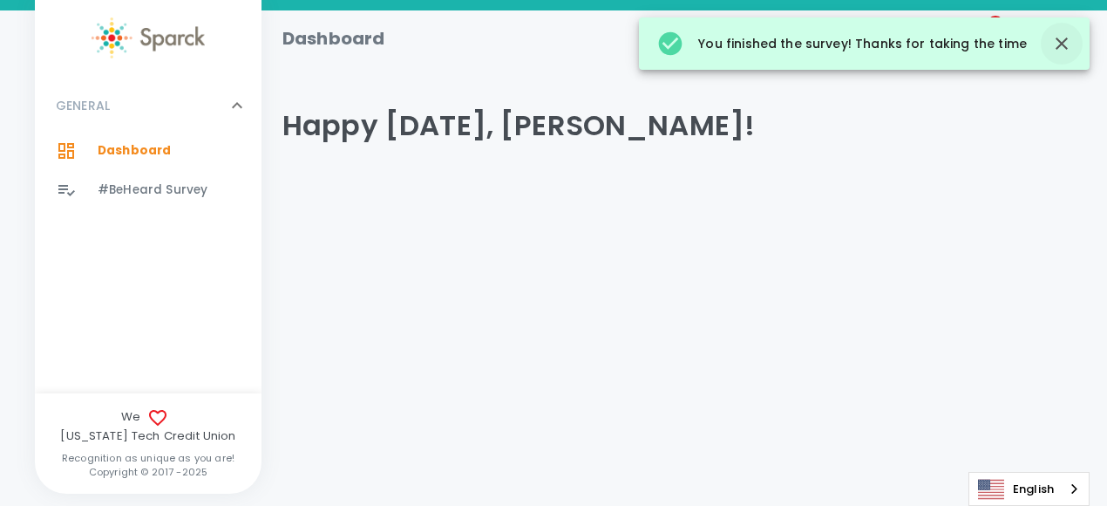
click at [1062, 44] on icon "button" at bounding box center [1062, 43] width 12 height 12
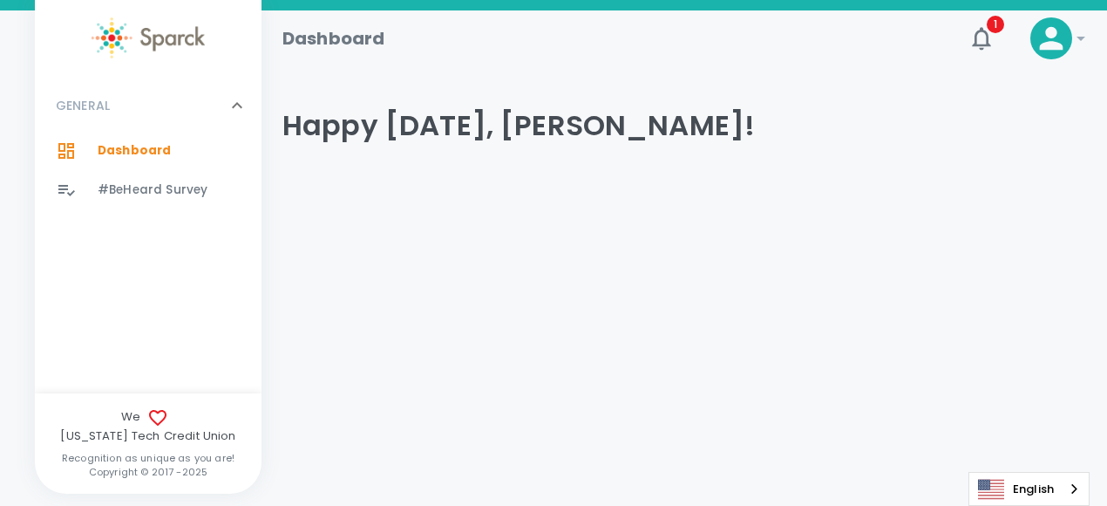
drag, startPoint x: 671, startPoint y: 263, endPoint x: 791, endPoint y: 137, distance: 173.9
click at [670, 263] on div "Dashboard 1 ! GENERAL 0 Dashboard 0 #BeHeard Survey 0 We [US_STATE] Tech Credit…" at bounding box center [553, 146] width 1107 height 272
